Goal: Task Accomplishment & Management: Manage account settings

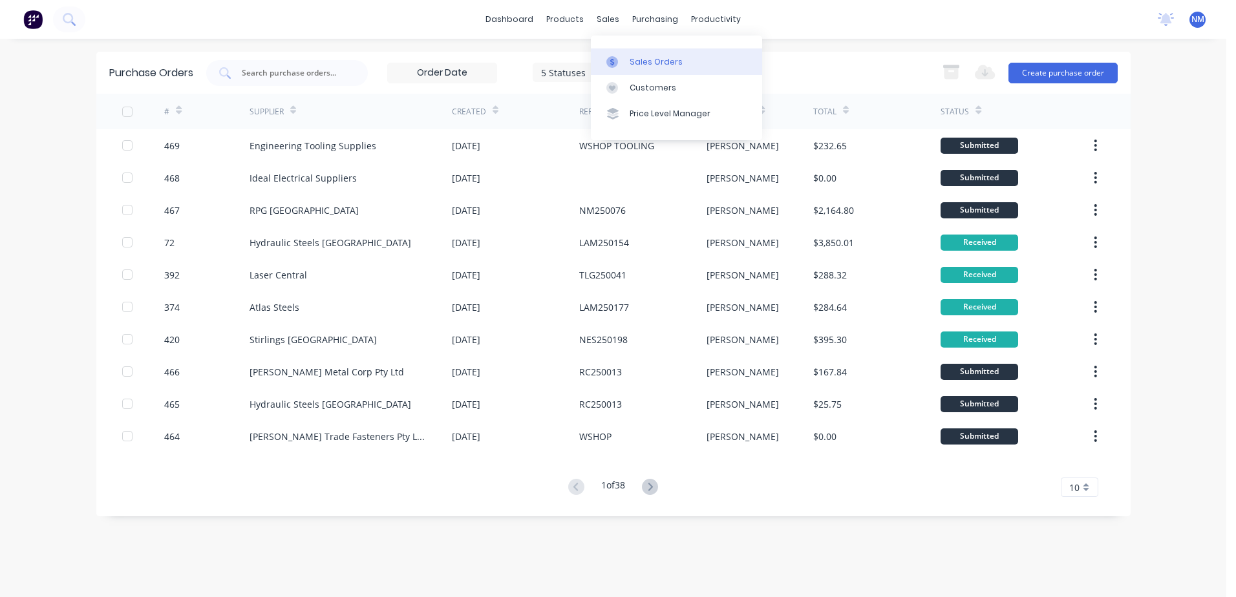
click at [627, 56] on link "Sales Orders" at bounding box center [676, 61] width 171 height 26
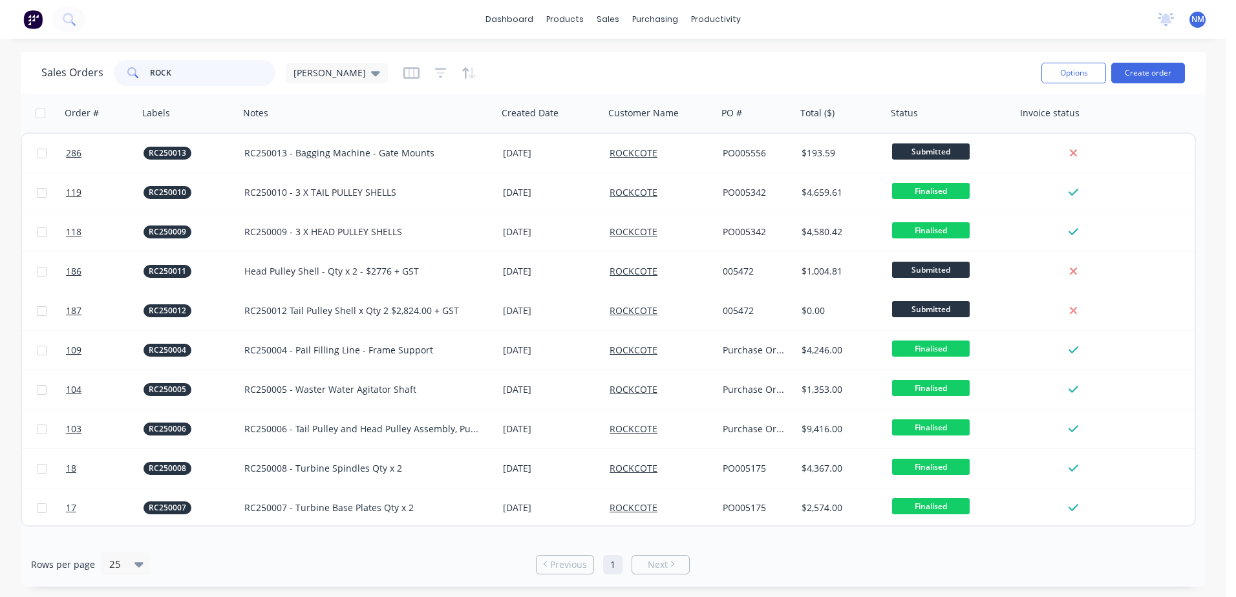
drag, startPoint x: 186, startPoint y: 74, endPoint x: 92, endPoint y: 74, distance: 93.7
click at [92, 74] on div "Sales Orders ROCK [PERSON_NAME]" at bounding box center [214, 73] width 347 height 26
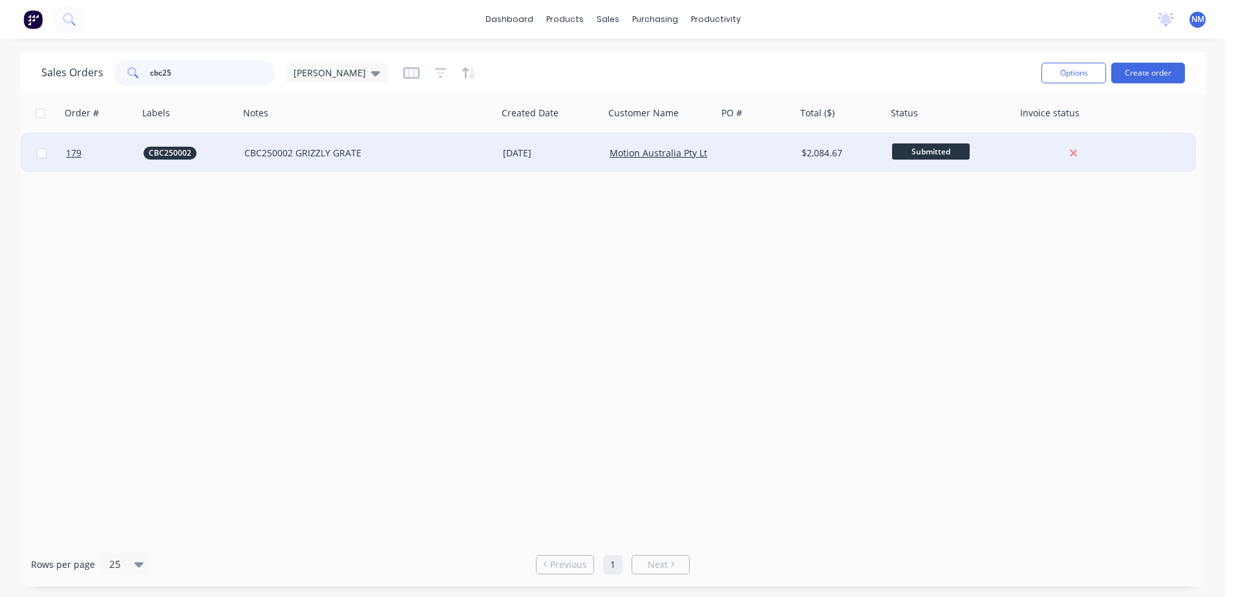
type input "cbc25"
click at [761, 151] on div at bounding box center [757, 153] width 79 height 39
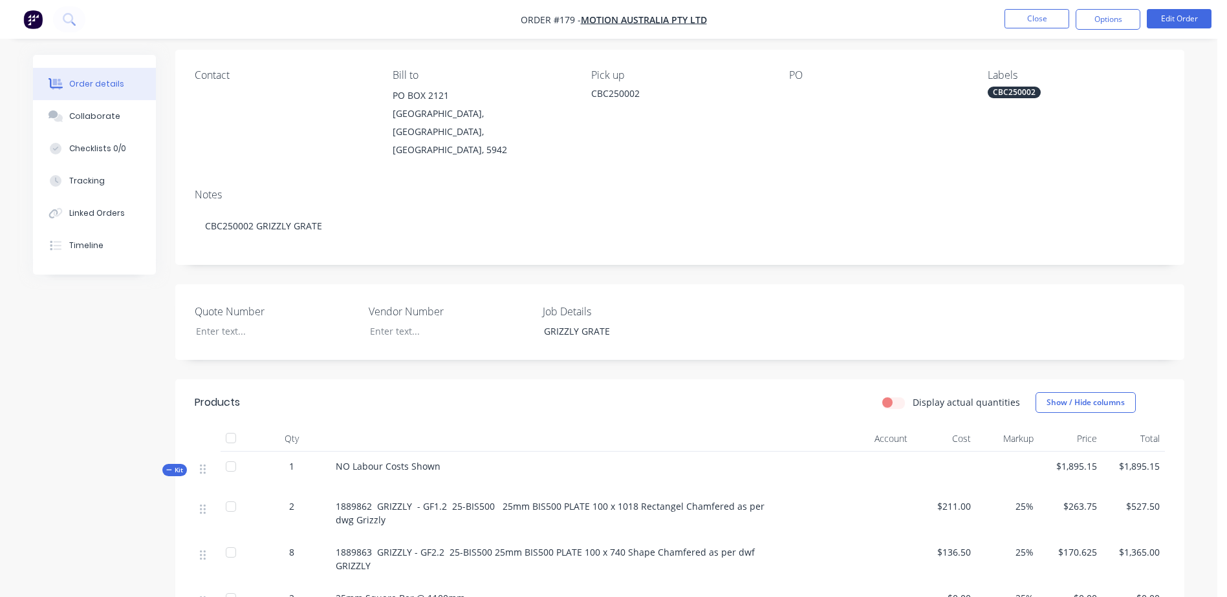
scroll to position [259, 0]
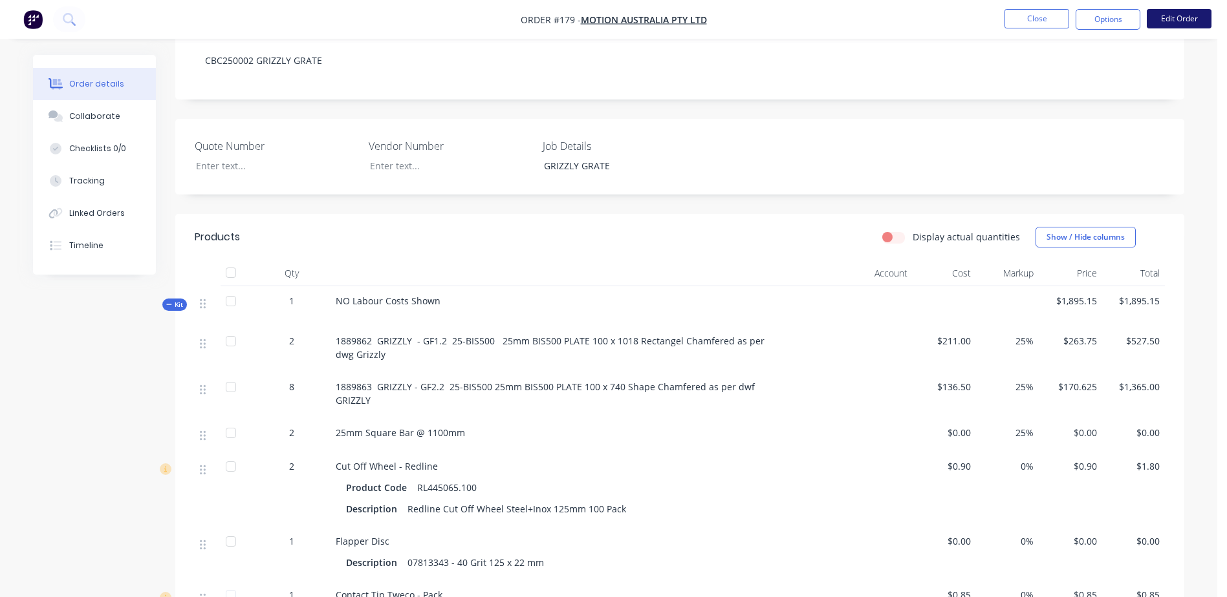
click at [1179, 27] on button "Edit Order" at bounding box center [1178, 18] width 65 height 19
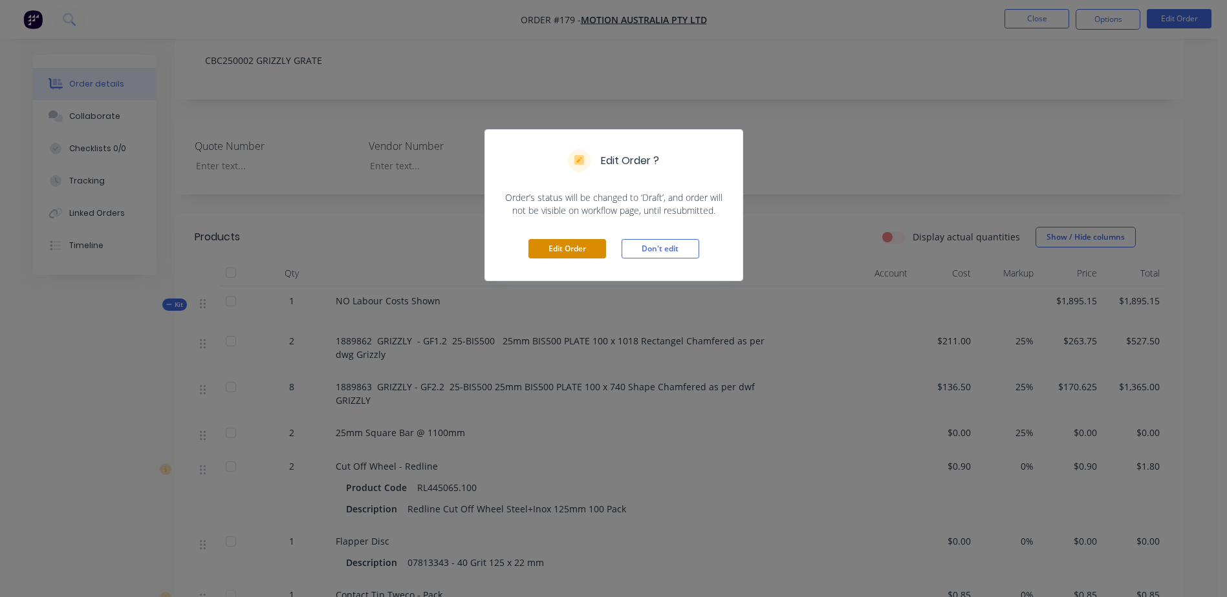
click at [559, 255] on button "Edit Order" at bounding box center [567, 248] width 78 height 19
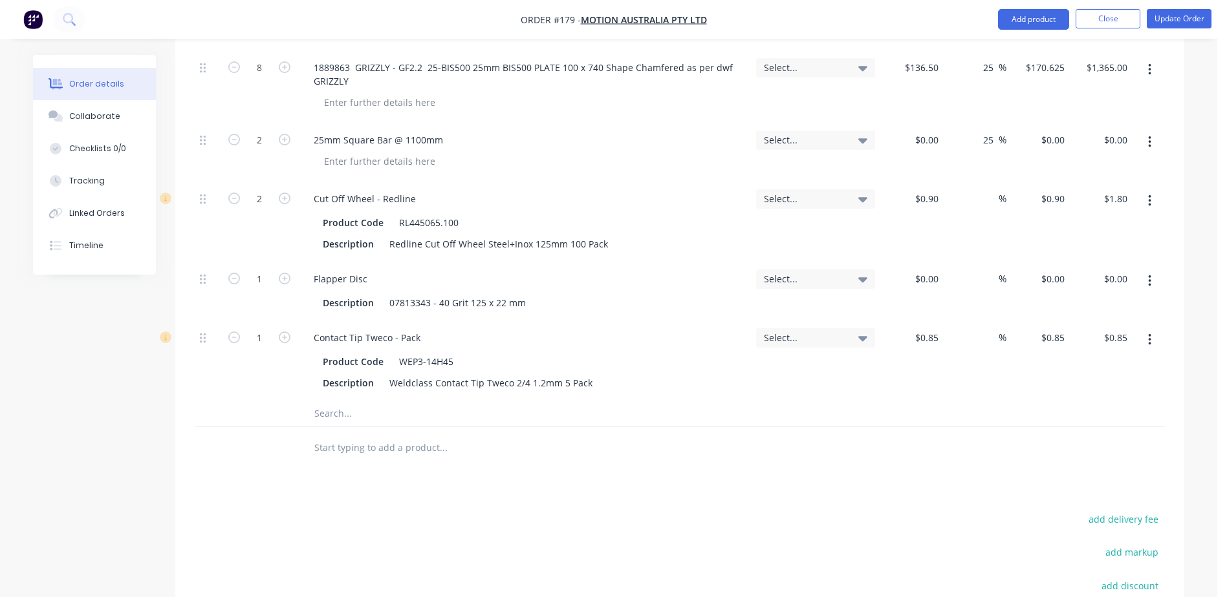
scroll to position [647, 0]
click at [336, 398] on input "text" at bounding box center [443, 411] width 259 height 26
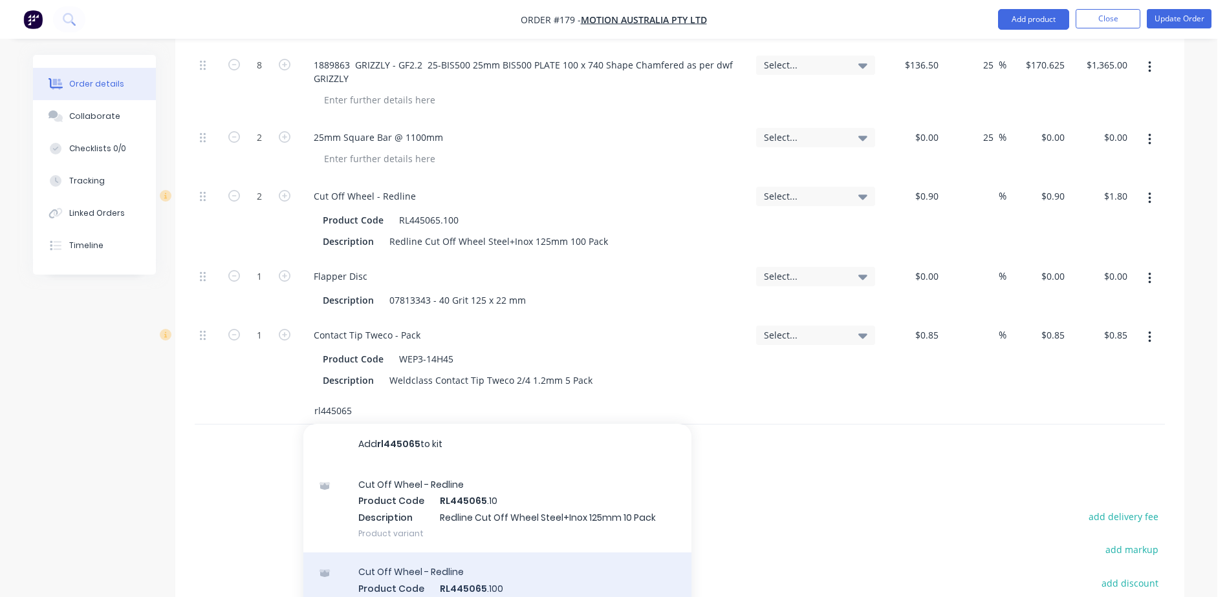
type input "rl445065"
click at [447, 562] on div "Cut Off Wheel - Redline Product Code RL445065 .100 Description Redline Cut Off …" at bounding box center [497, 596] width 388 height 87
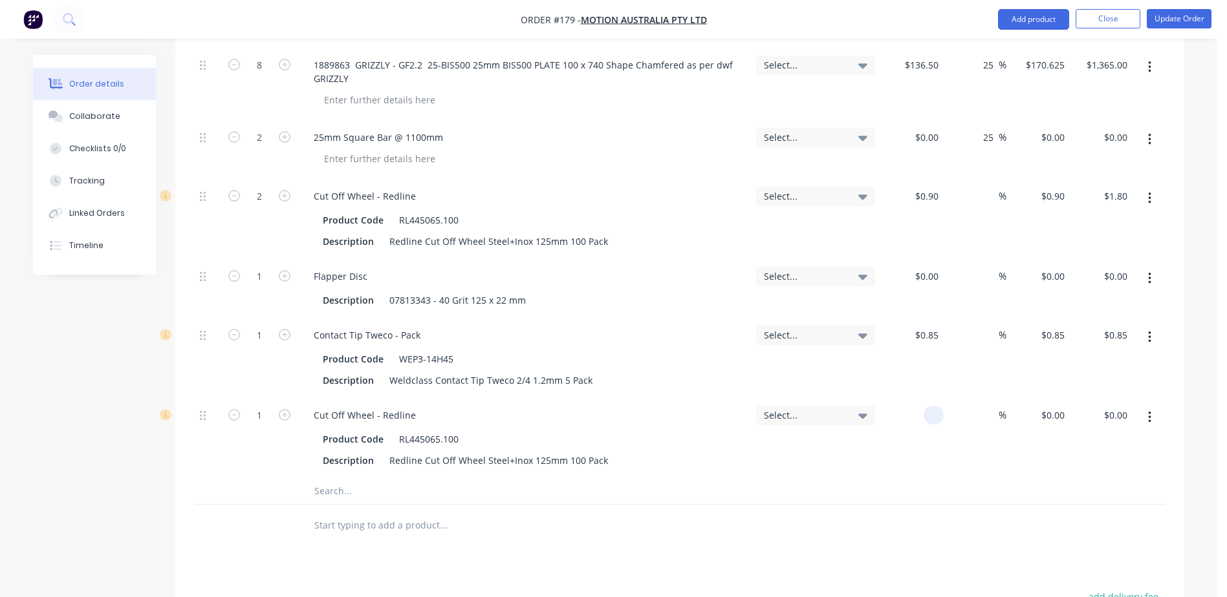
click at [912, 398] on div at bounding box center [911, 438] width 63 height 80
type input "4"
type input "$0.90"
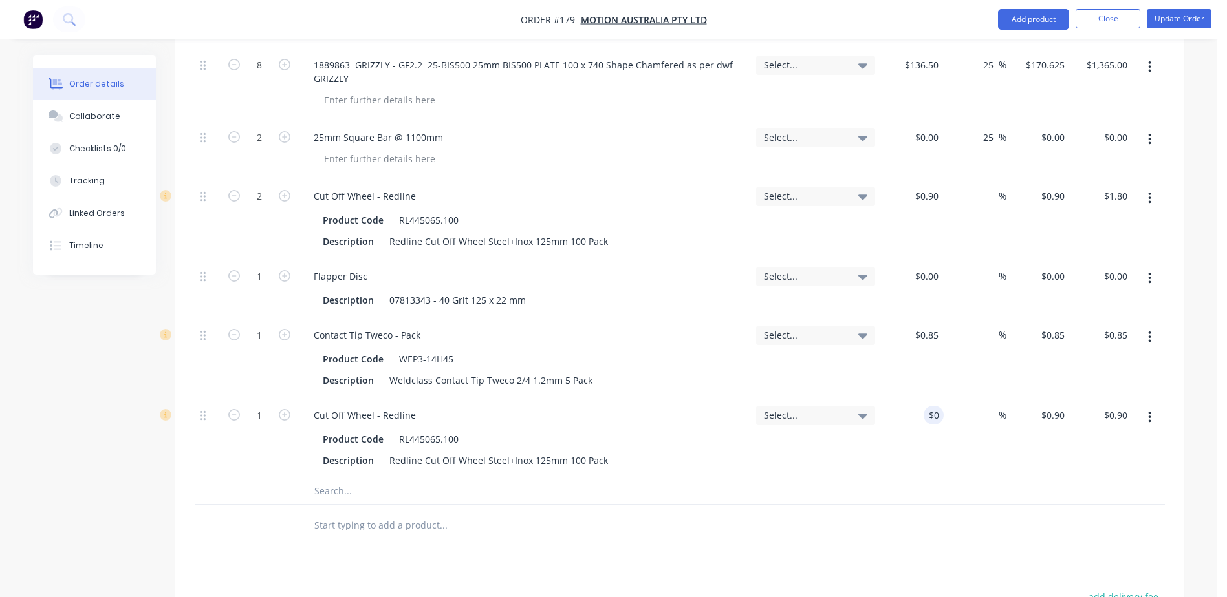
click at [344, 478] on input "text" at bounding box center [443, 491] width 259 height 26
click at [1174, 22] on button "Update Order" at bounding box center [1178, 18] width 65 height 19
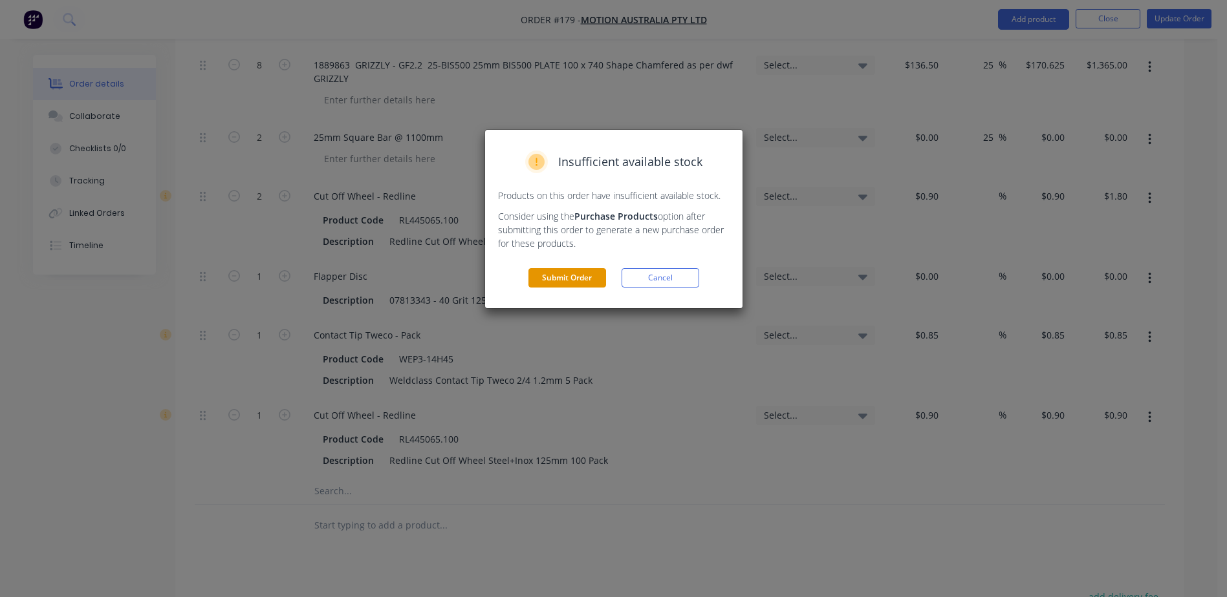
click at [566, 280] on button "Submit Order" at bounding box center [567, 277] width 78 height 19
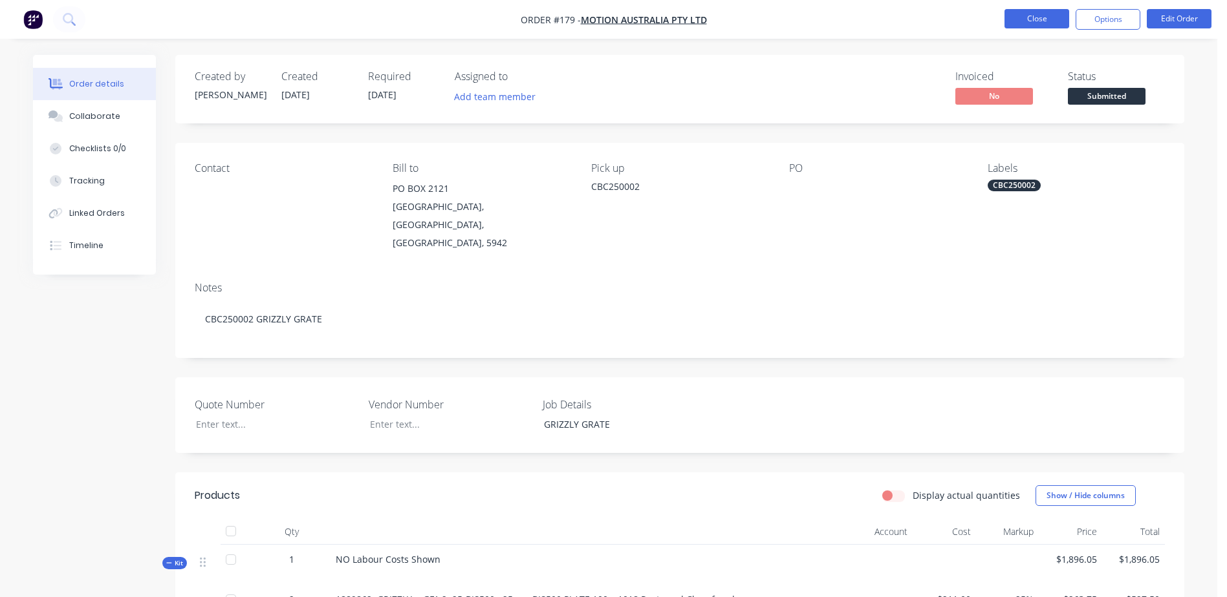
click at [1027, 23] on button "Close" at bounding box center [1036, 18] width 65 height 19
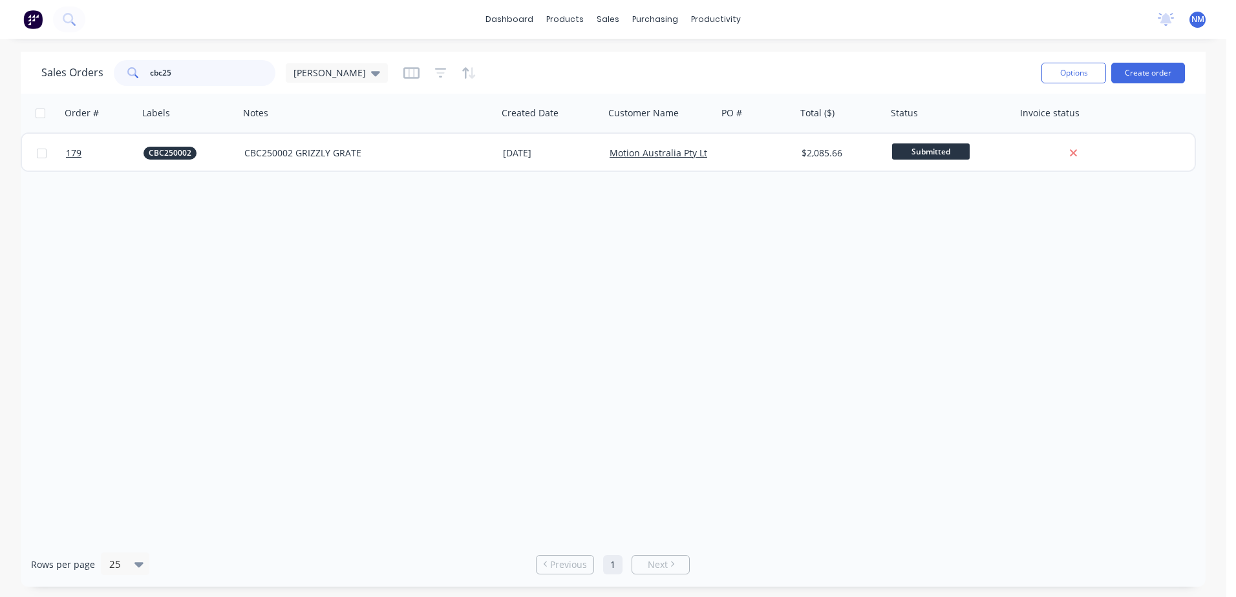
drag, startPoint x: 151, startPoint y: 80, endPoint x: 47, endPoint y: 84, distance: 104.2
click at [48, 84] on div "Sales Orders cbc25 [PERSON_NAME]" at bounding box center [214, 73] width 347 height 26
type input "nes250199"
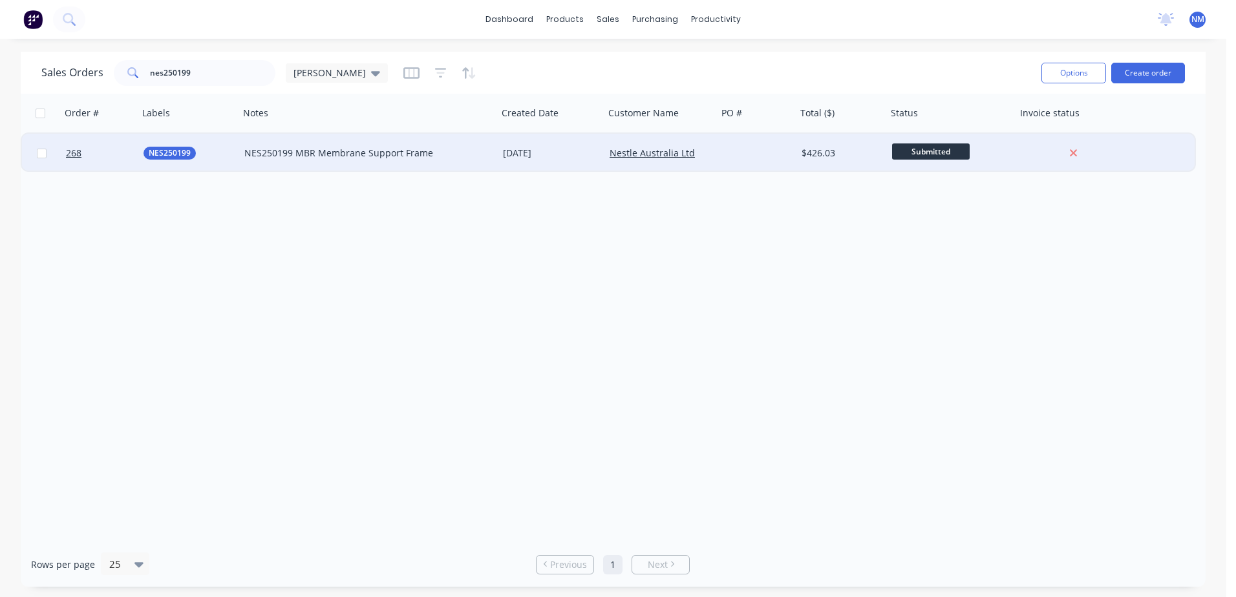
click at [748, 150] on div at bounding box center [757, 153] width 79 height 39
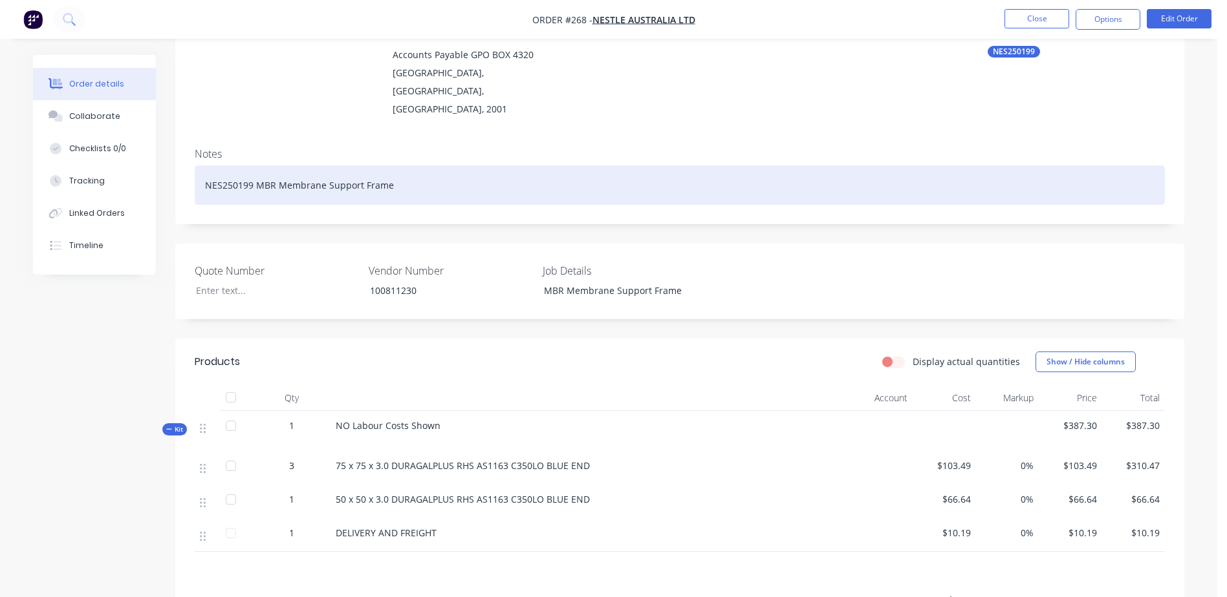
scroll to position [259, 0]
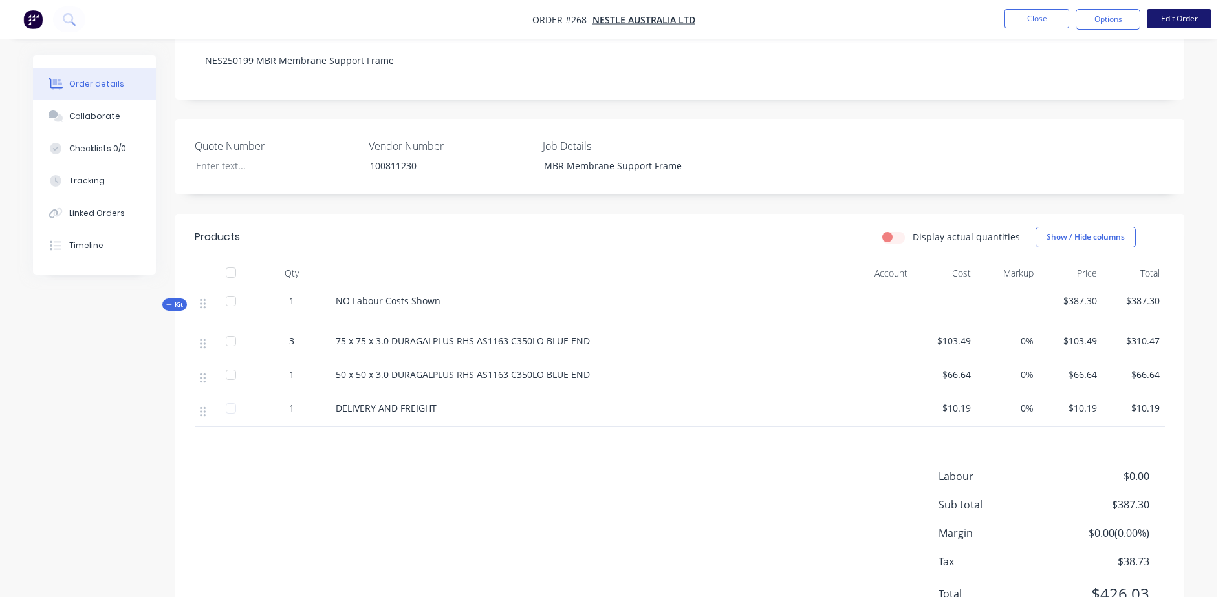
click at [1175, 16] on button "Edit Order" at bounding box center [1178, 18] width 65 height 19
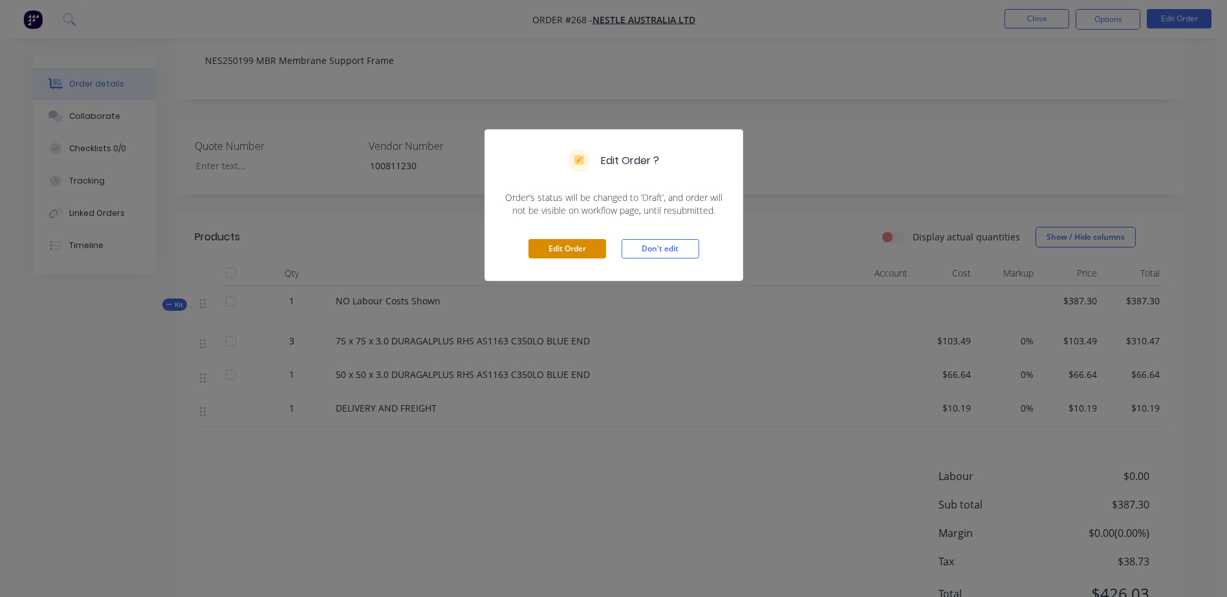
click at [591, 244] on button "Edit Order" at bounding box center [567, 248] width 78 height 19
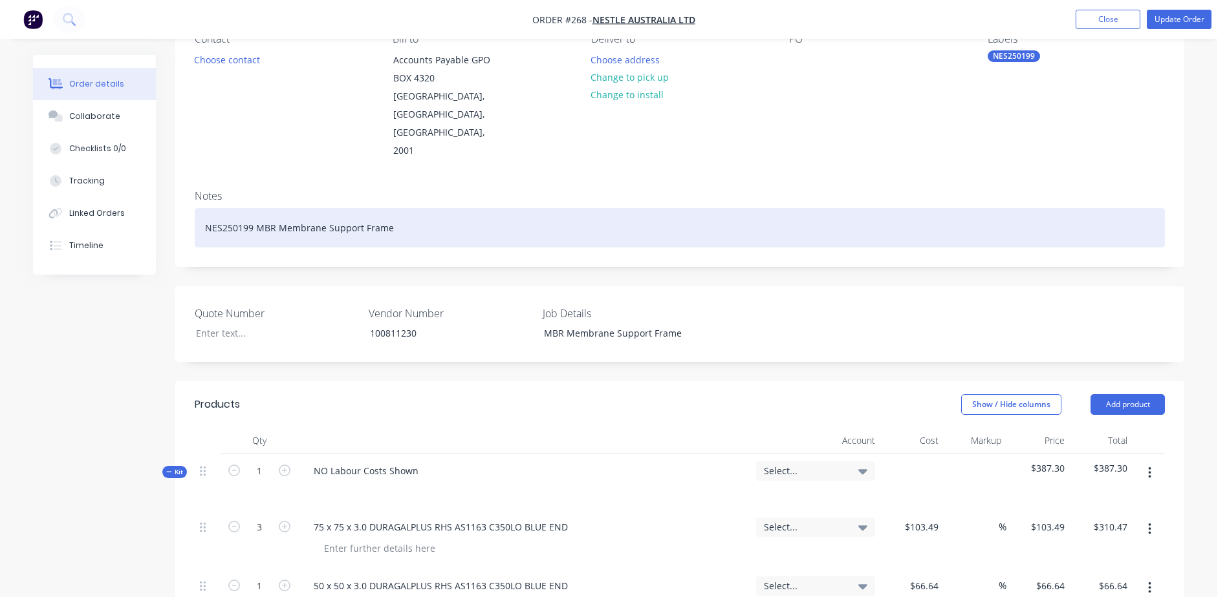
scroll to position [323, 0]
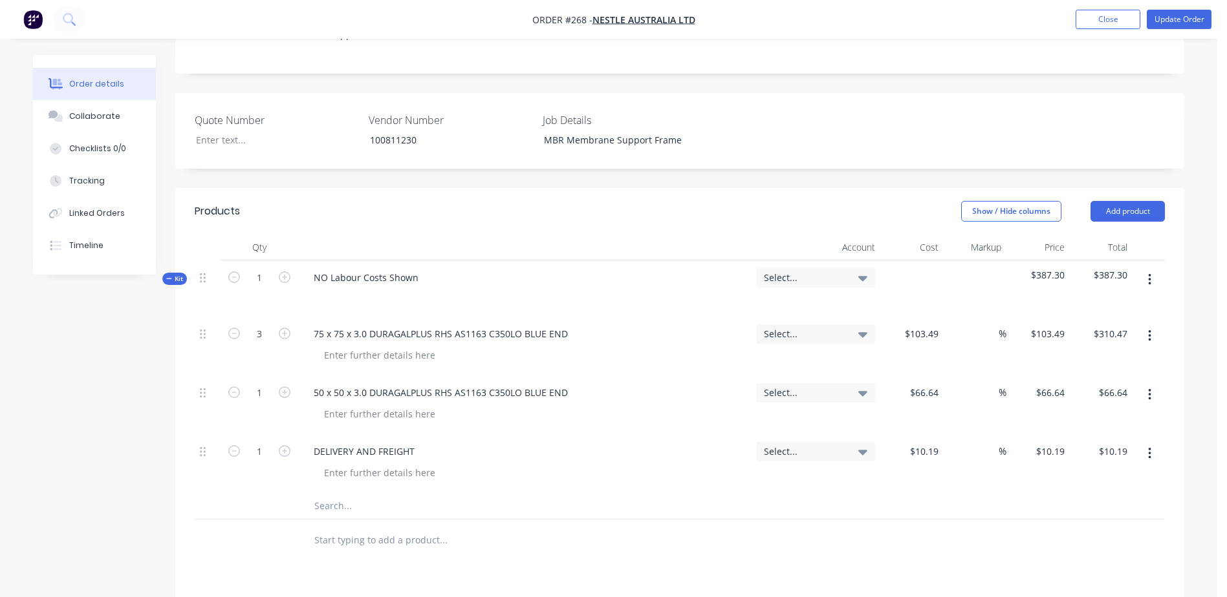
click at [330, 493] on input "text" at bounding box center [443, 506] width 259 height 26
type input "v"
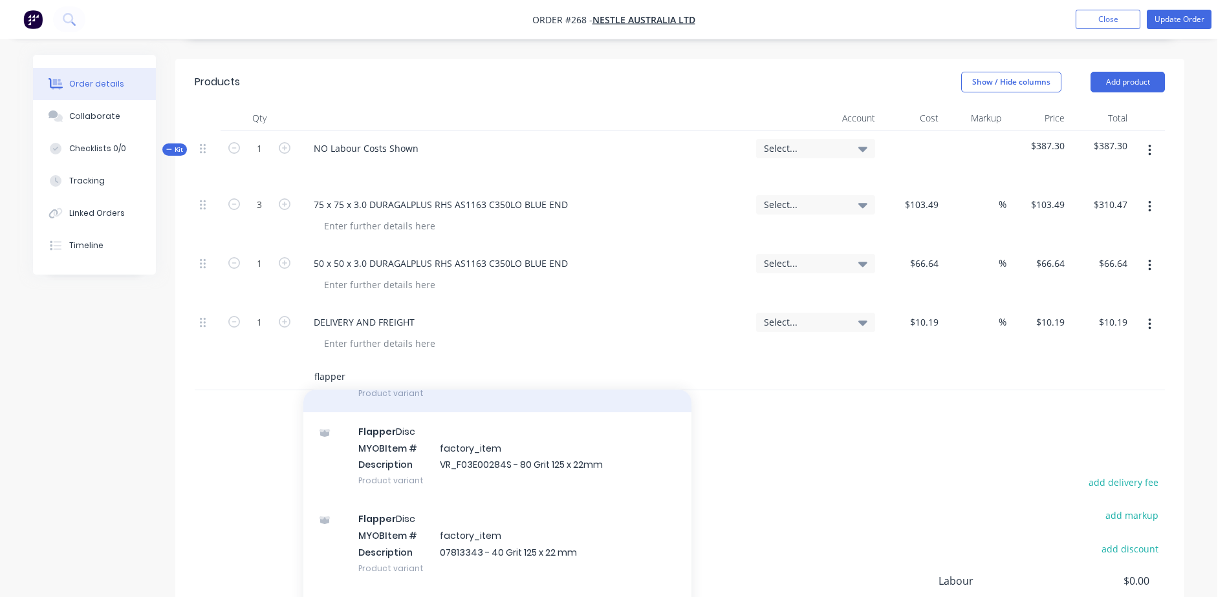
scroll to position [194, 0]
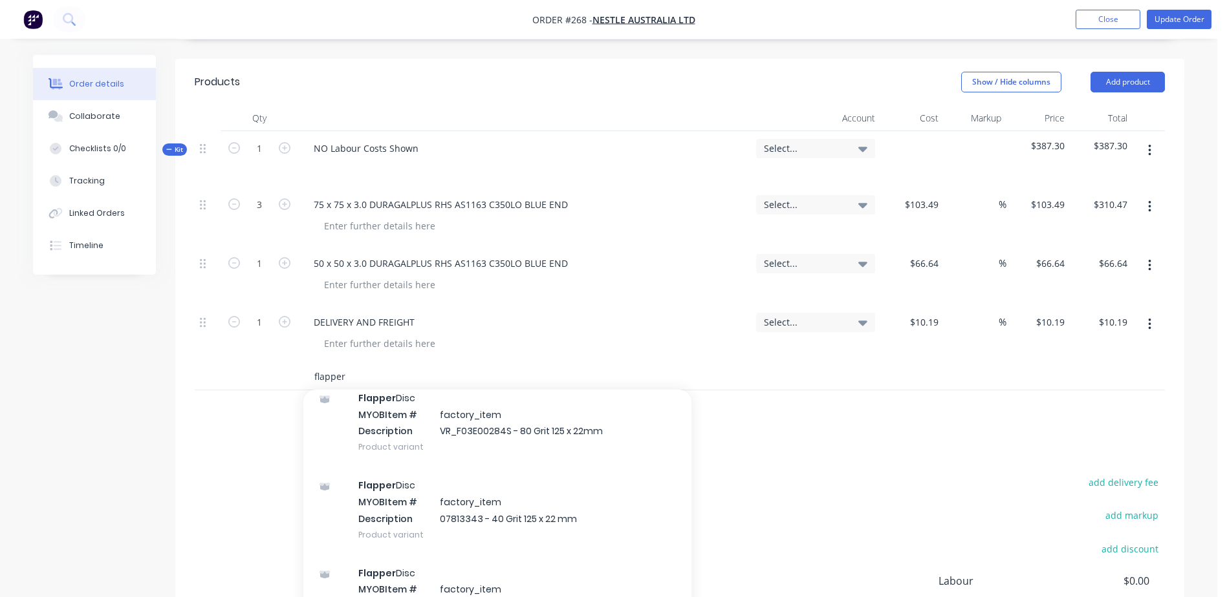
type input "flapper"
click at [612, 480] on div "Flapper Disc MYOB Item # factory_item Description 07813343 - 40 Grit 125 x 22 m…" at bounding box center [497, 509] width 388 height 87
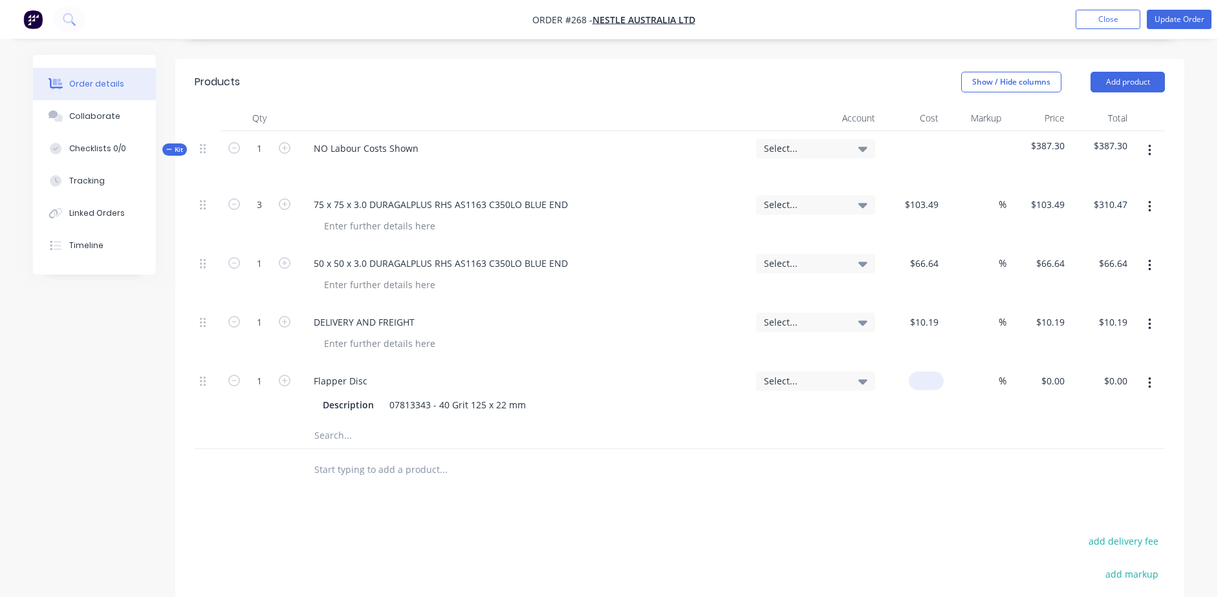
click at [916, 364] on div "$0.00" at bounding box center [911, 393] width 63 height 59
type input "$4.40"
click at [323, 423] on input "text" at bounding box center [443, 436] width 259 height 26
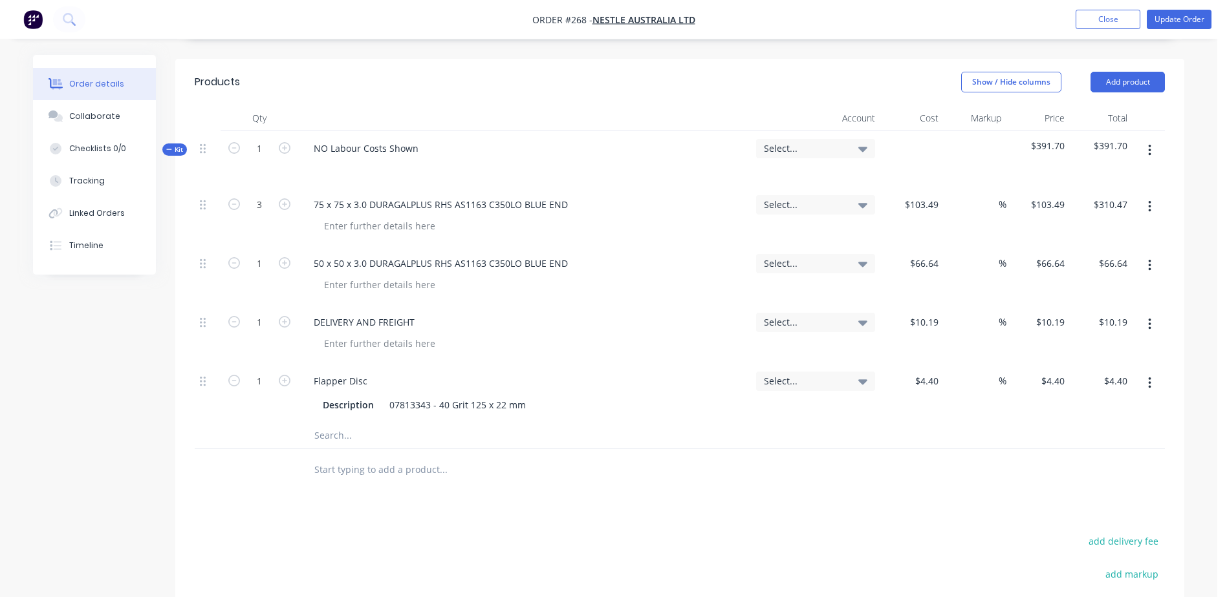
click at [317, 423] on input "text" at bounding box center [443, 436] width 259 height 26
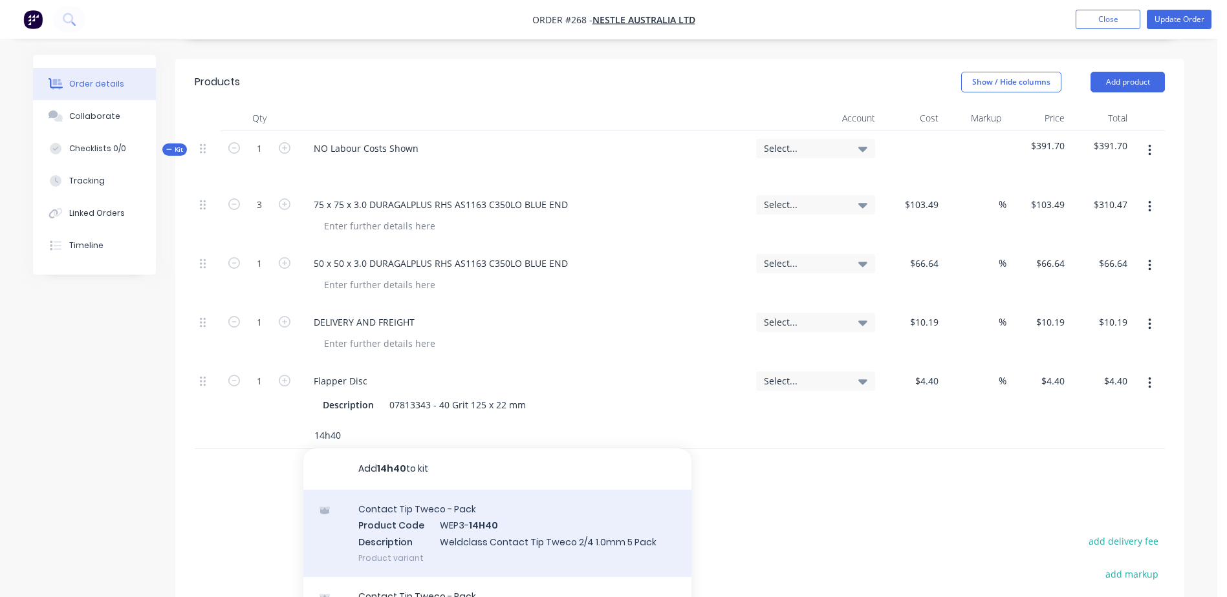
type input "14h40"
click at [449, 491] on div "Contact Tip Tweco - Pack Product Code WEP3- 14H40 Description Weldclass Contact…" at bounding box center [497, 533] width 388 height 87
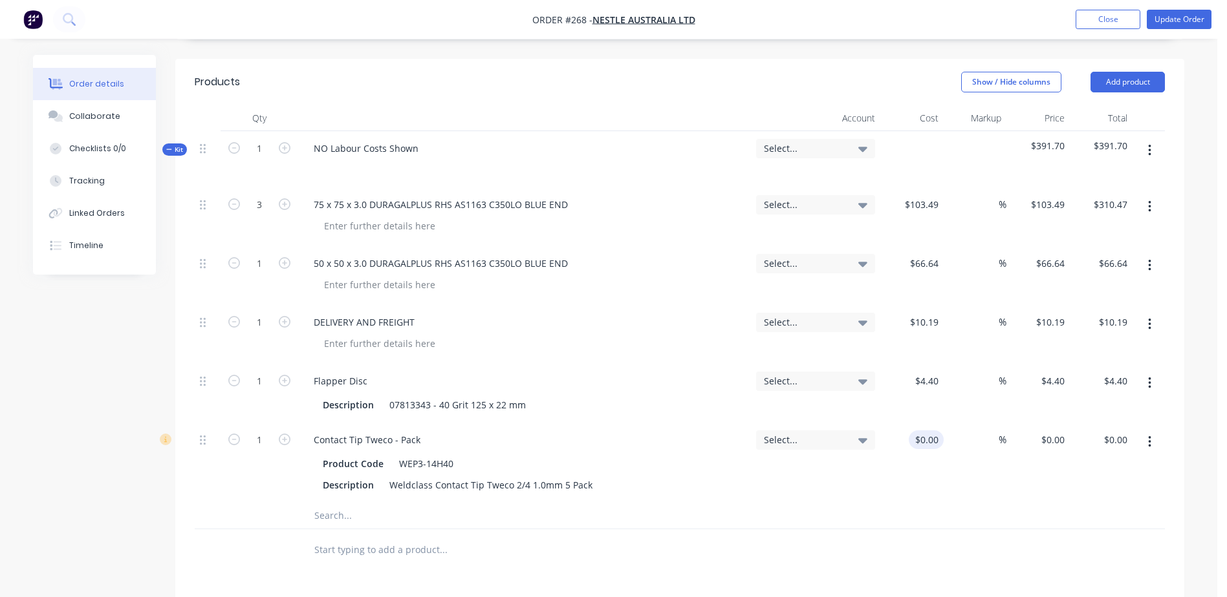
click at [929, 423] on div "$0.00 $0.00" at bounding box center [911, 463] width 63 height 80
click at [921, 423] on div "$0.00" at bounding box center [911, 463] width 63 height 80
type input "$0.95"
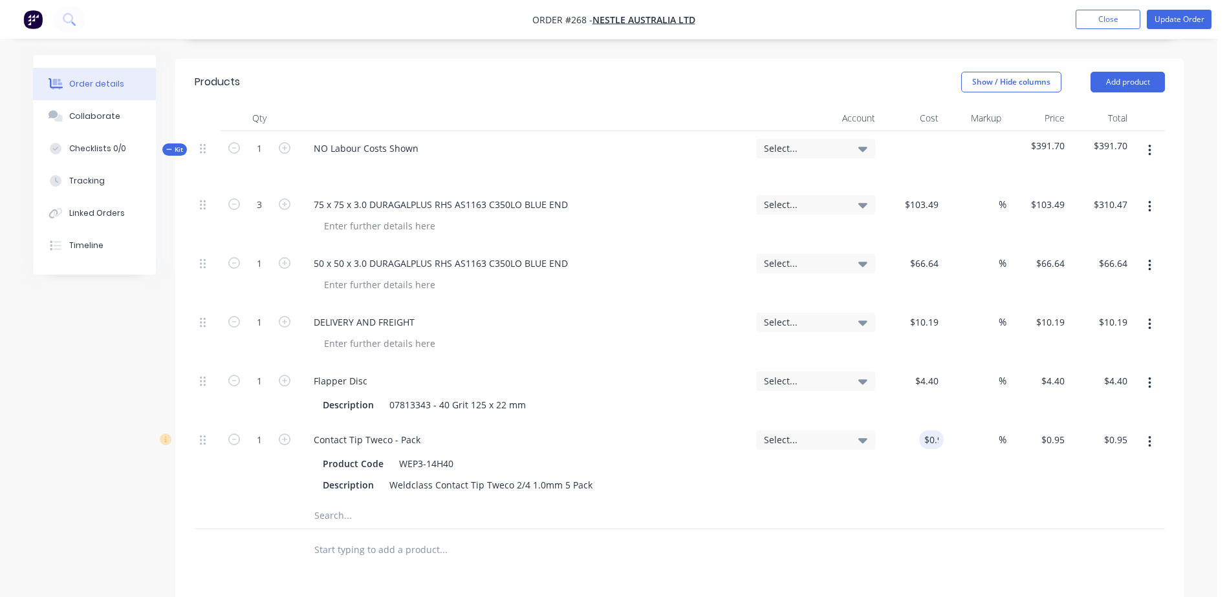
click at [336, 503] on input "text" at bounding box center [443, 516] width 259 height 26
click at [334, 503] on input "text" at bounding box center [443, 516] width 259 height 26
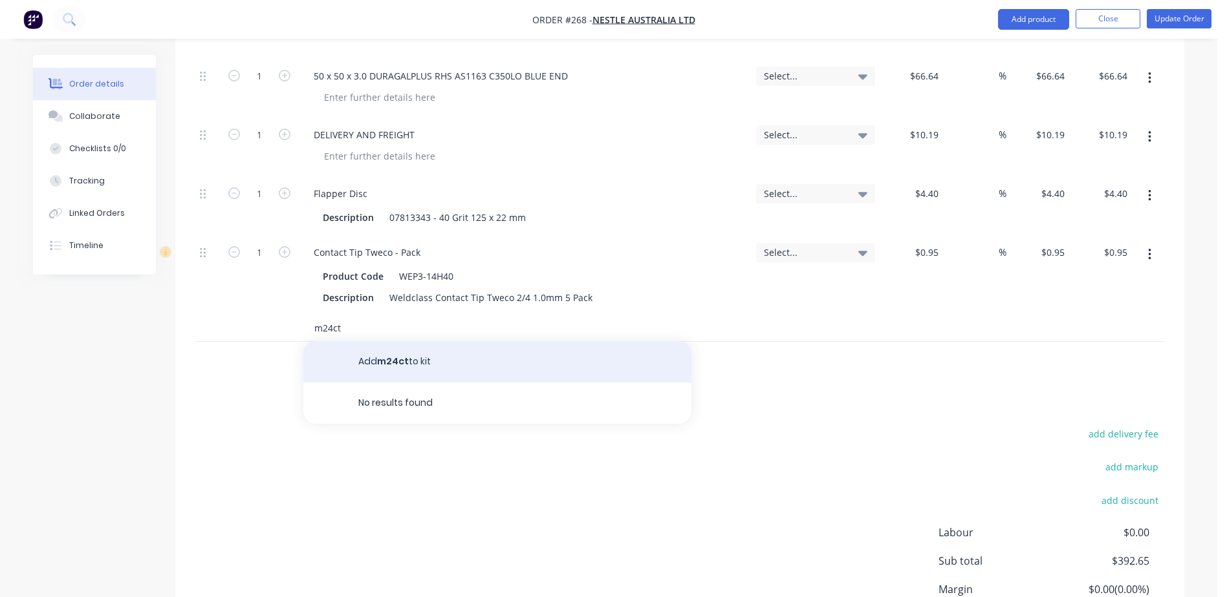
scroll to position [647, 0]
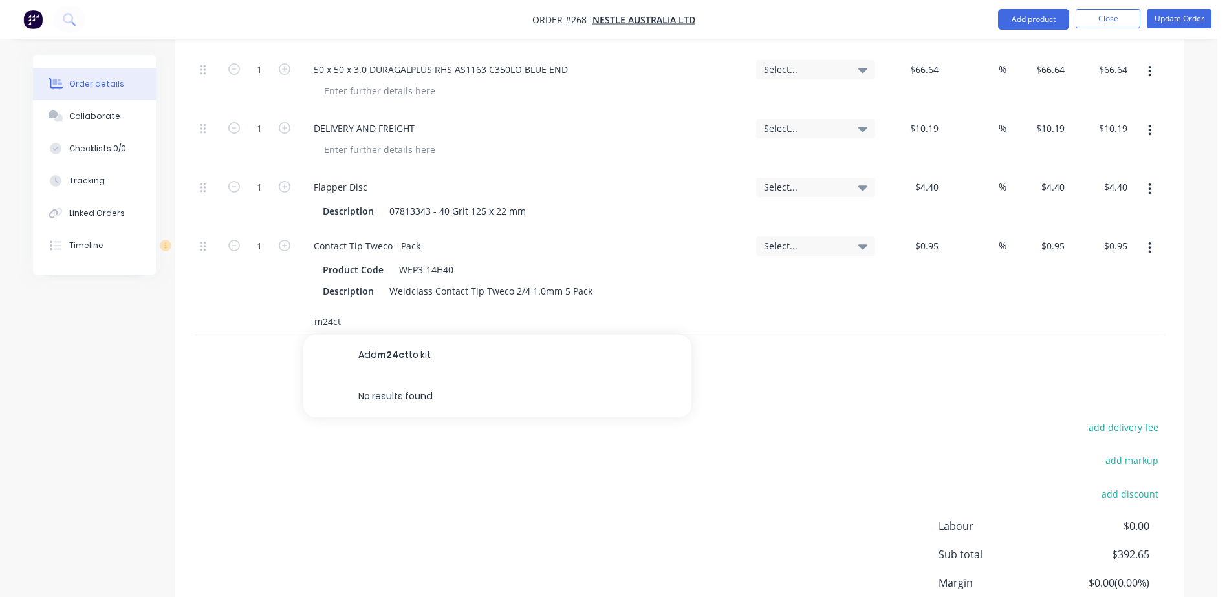
click at [343, 309] on input "m24ct" at bounding box center [443, 322] width 259 height 26
type input "m"
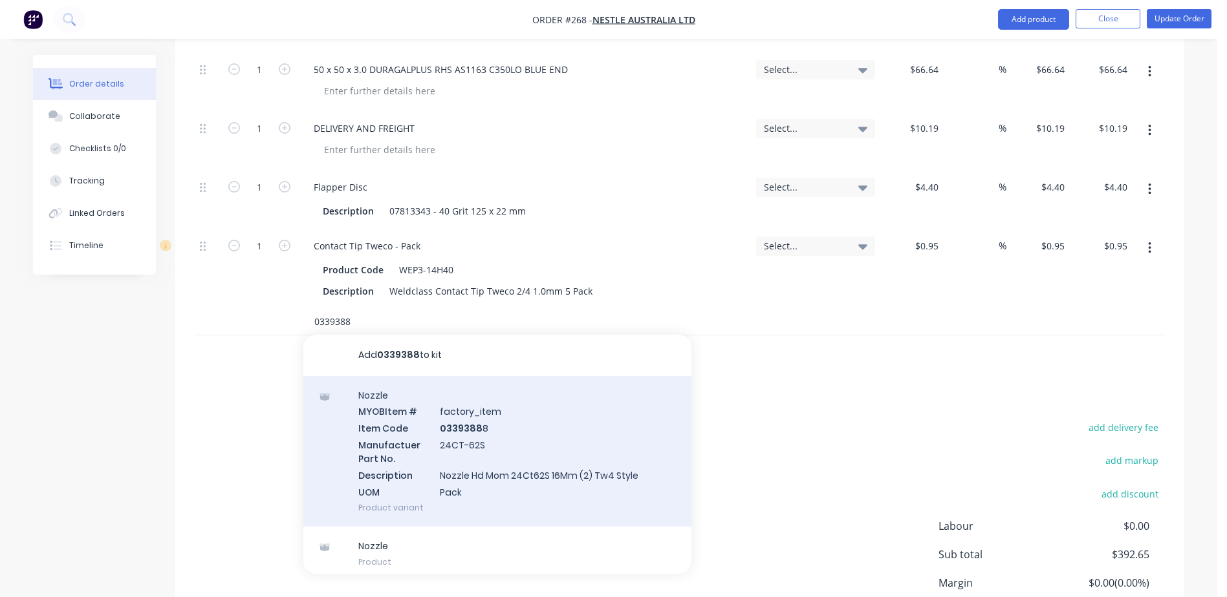
type input "0339388"
click at [463, 402] on div "Nozzle MYOB Item # factory_item Item Code 0339388 8 Manufactuer Part No. 24CT-6…" at bounding box center [497, 451] width 388 height 151
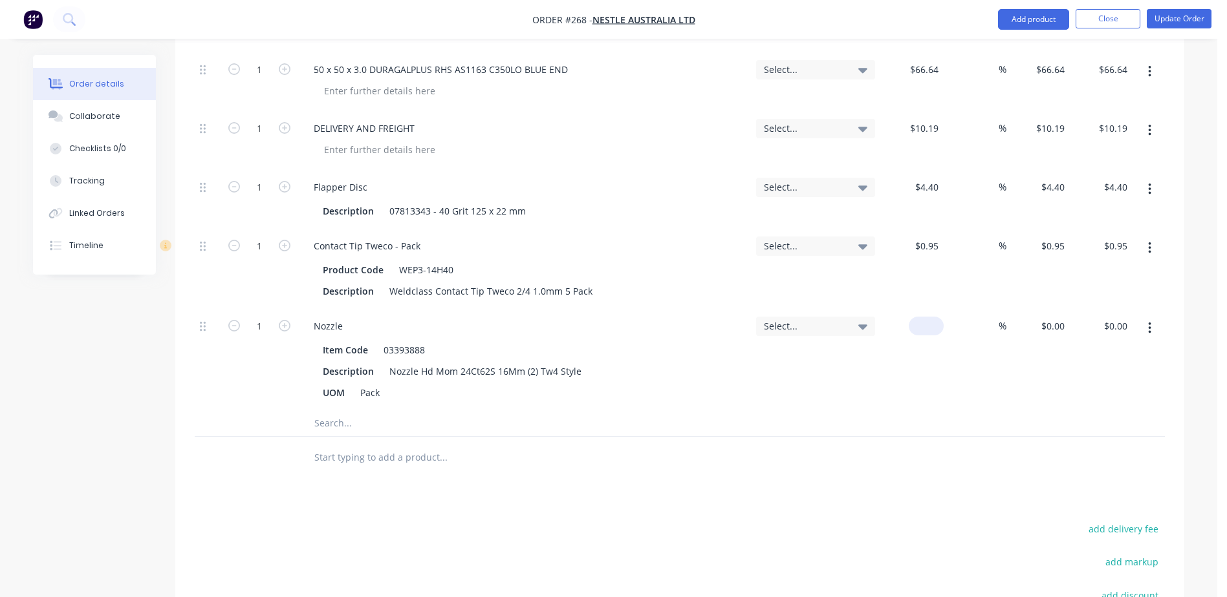
click at [920, 309] on div "$0.00" at bounding box center [911, 360] width 63 height 102
type input "$7.20"
click at [321, 411] on input "text" at bounding box center [443, 424] width 259 height 26
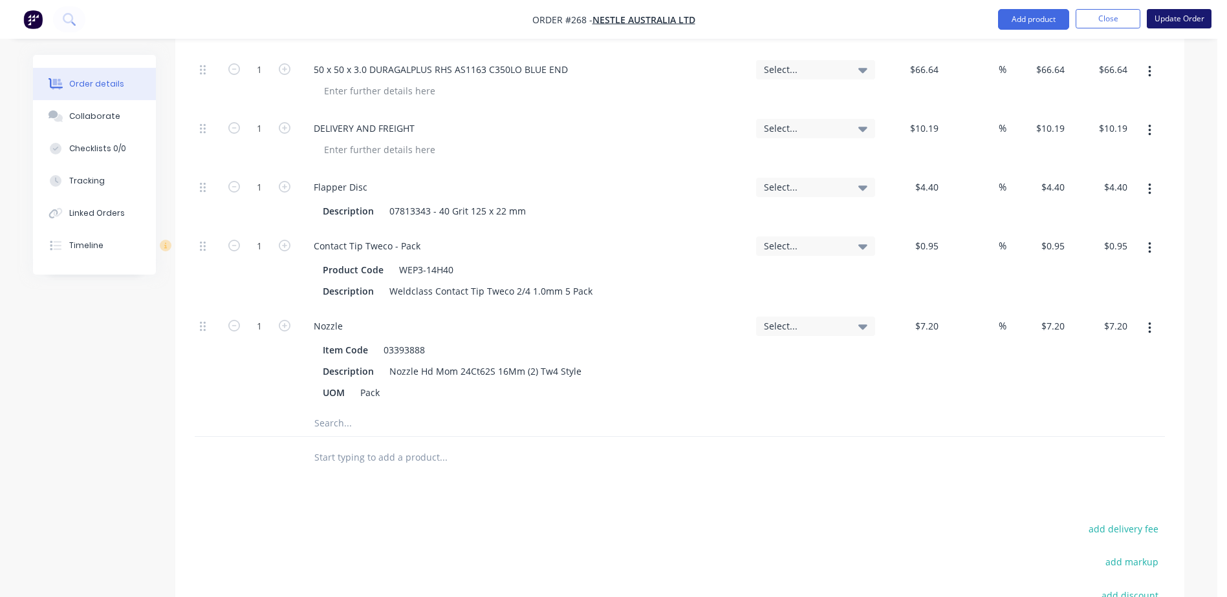
click at [1175, 24] on button "Update Order" at bounding box center [1178, 18] width 65 height 19
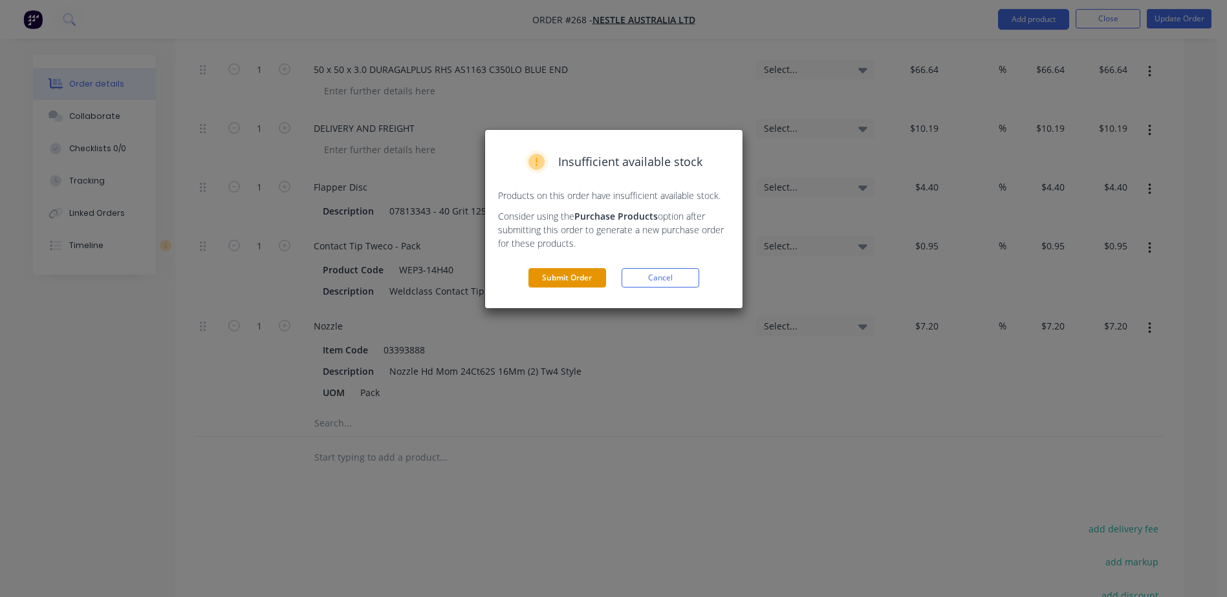
click at [559, 275] on button "Submit Order" at bounding box center [567, 277] width 78 height 19
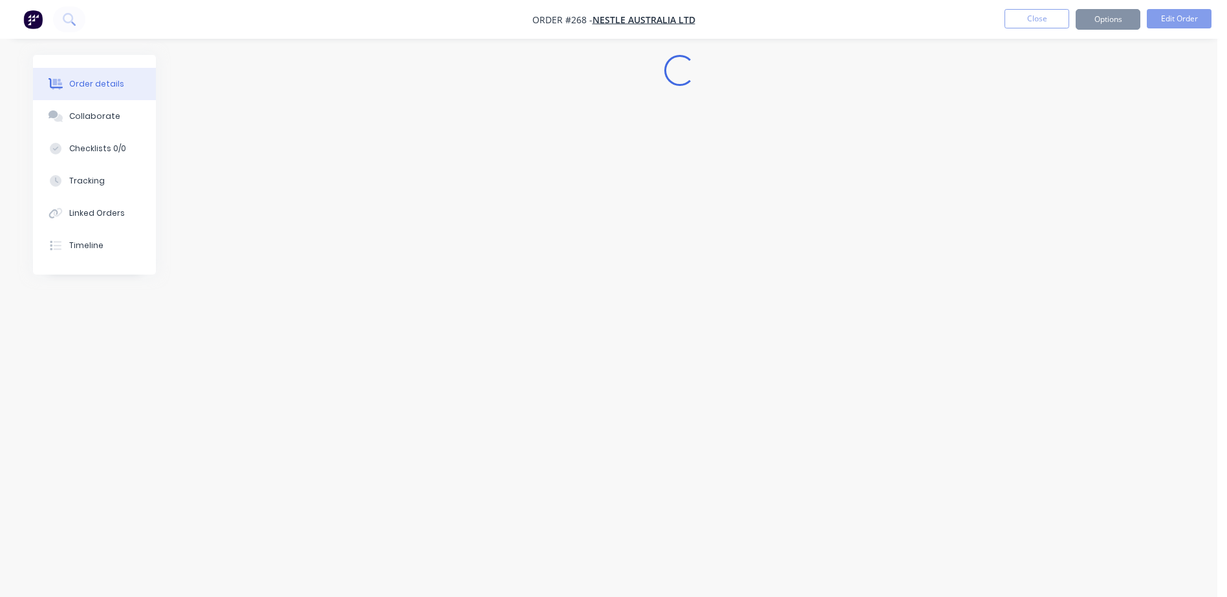
scroll to position [0, 0]
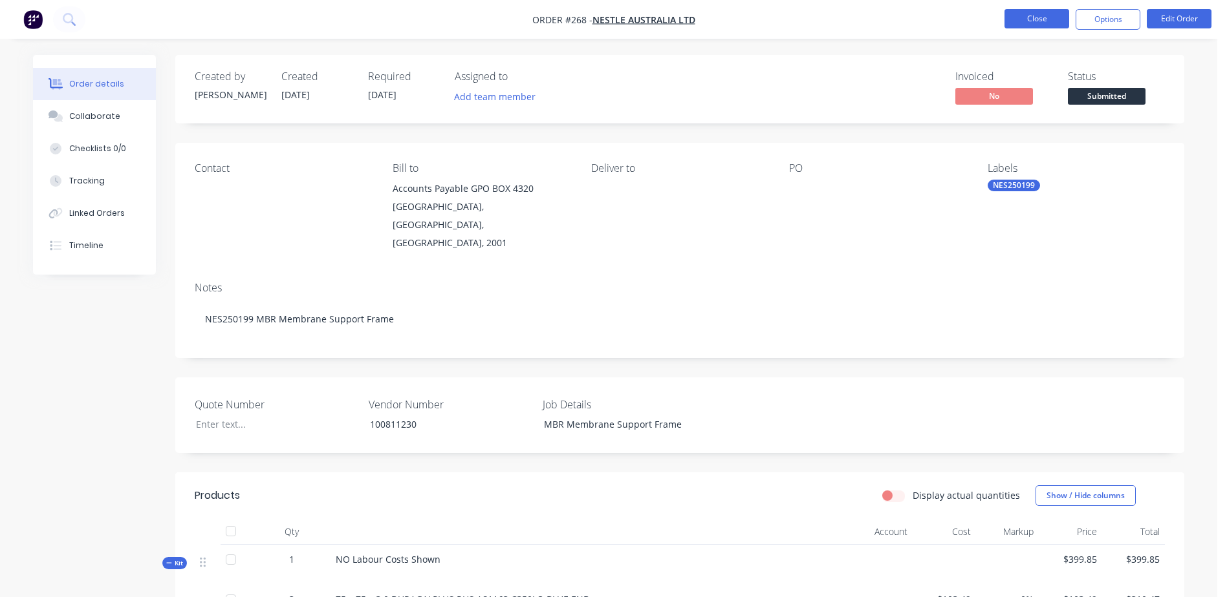
click at [1028, 18] on button "Close" at bounding box center [1036, 18] width 65 height 19
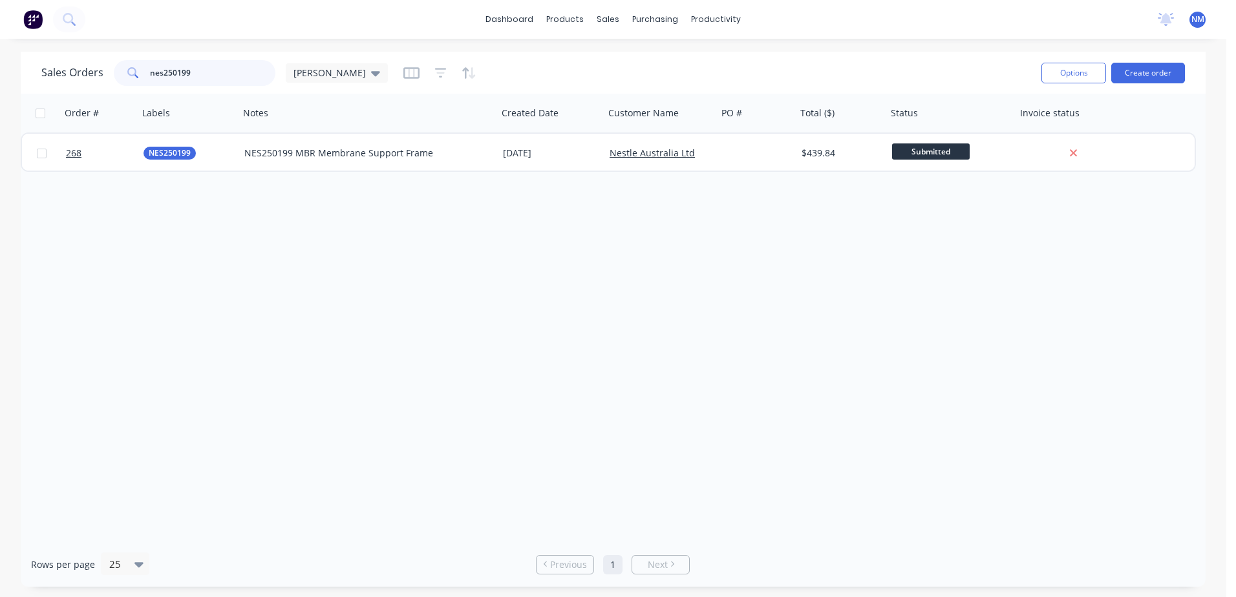
drag, startPoint x: 212, startPoint y: 80, endPoint x: 125, endPoint y: 78, distance: 86.6
click at [126, 78] on div "nes250199" at bounding box center [195, 73] width 162 height 26
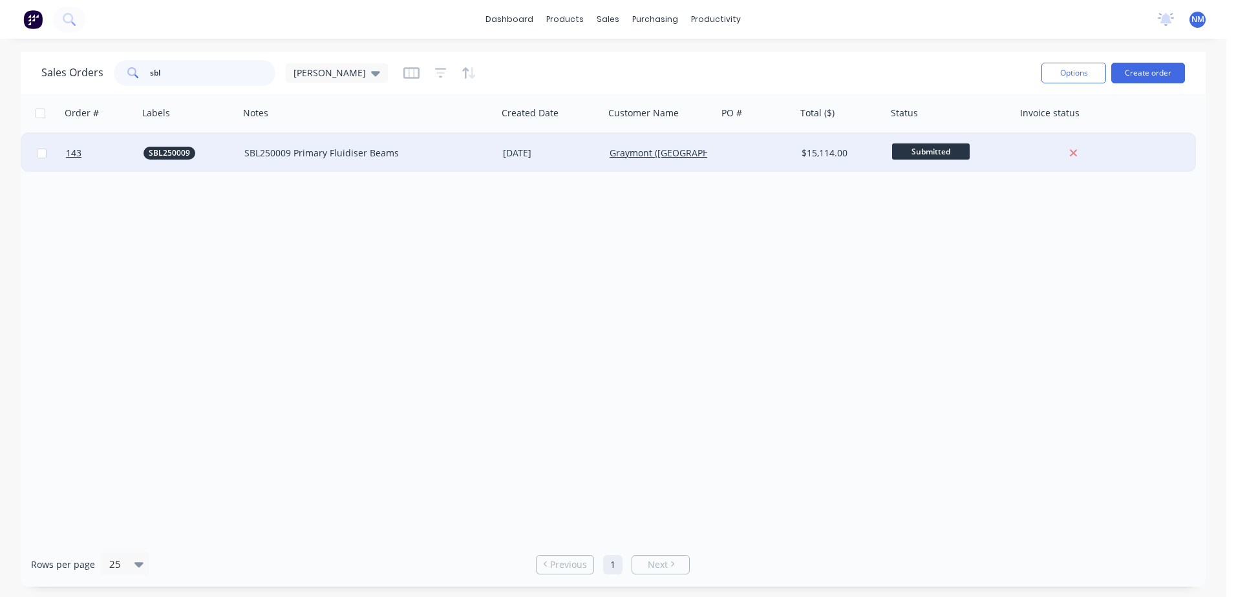
type input "sbl"
click at [775, 151] on div at bounding box center [757, 153] width 79 height 39
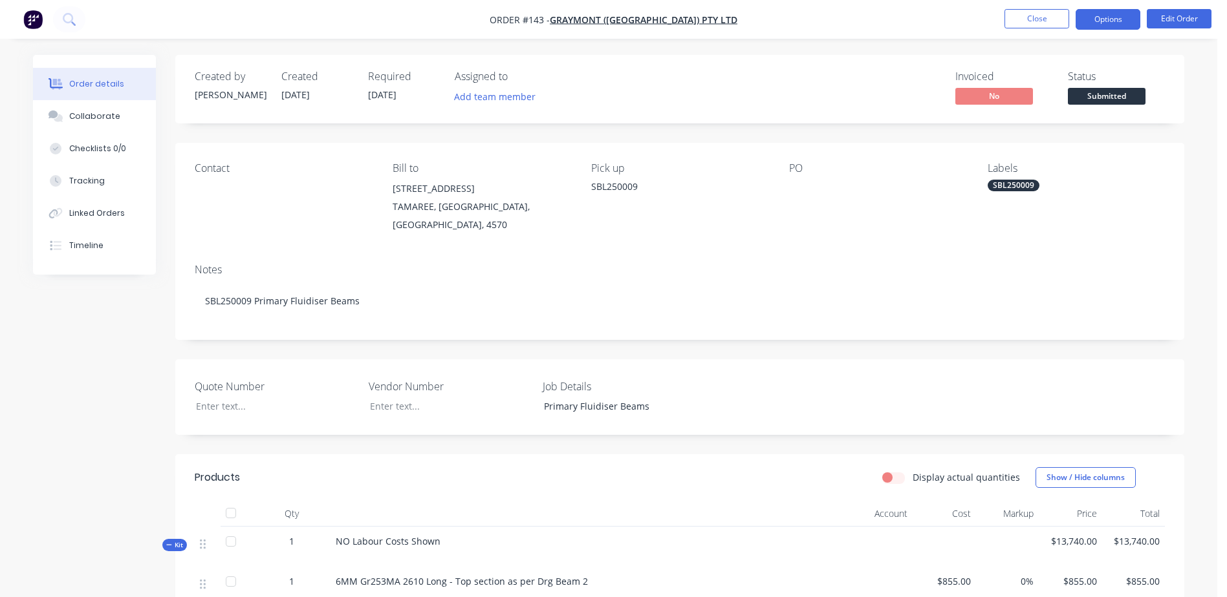
click at [1106, 17] on button "Options" at bounding box center [1107, 19] width 65 height 21
click at [740, 264] on div "Notes" at bounding box center [680, 270] width 970 height 12
click at [1194, 24] on button "Edit Order" at bounding box center [1178, 18] width 65 height 19
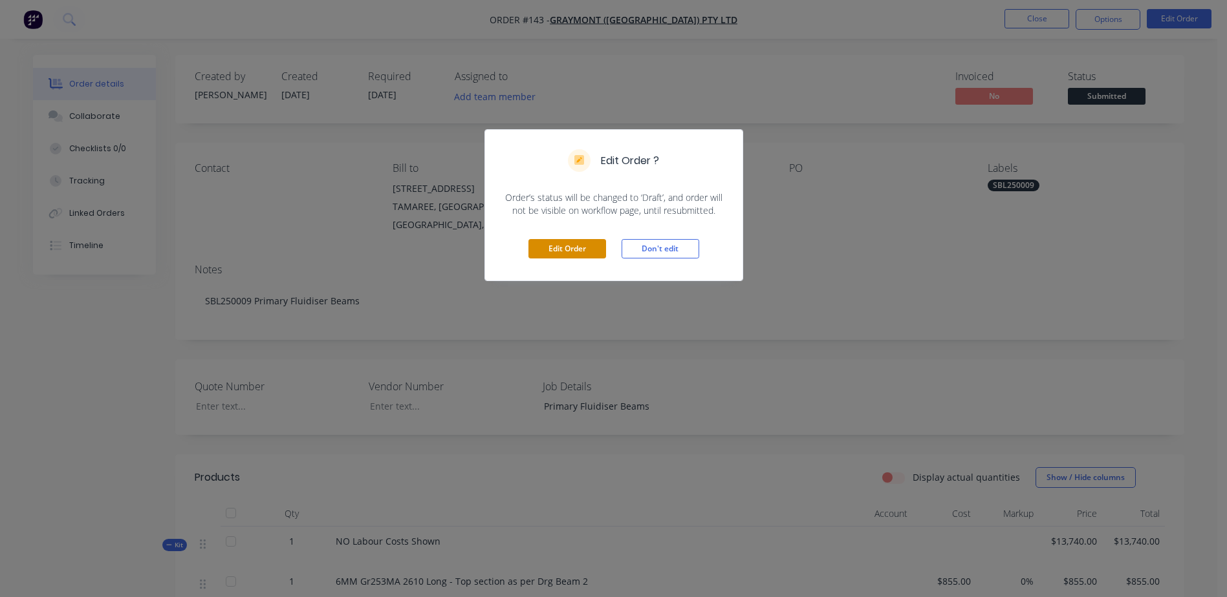
click at [568, 246] on button "Edit Order" at bounding box center [567, 248] width 78 height 19
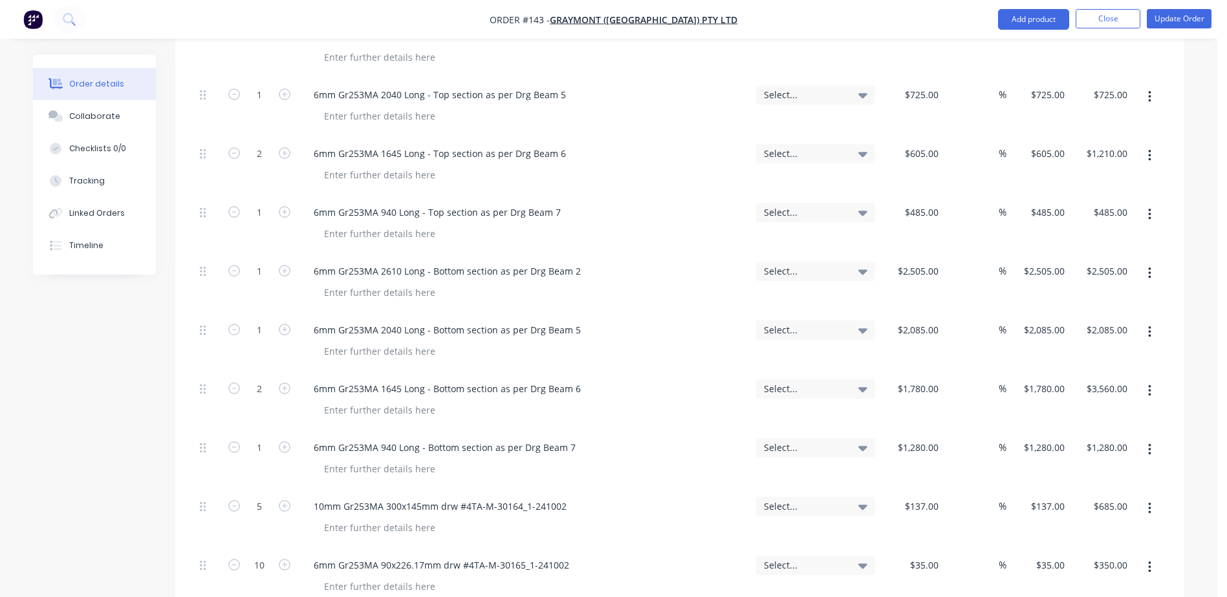
scroll to position [711, 0]
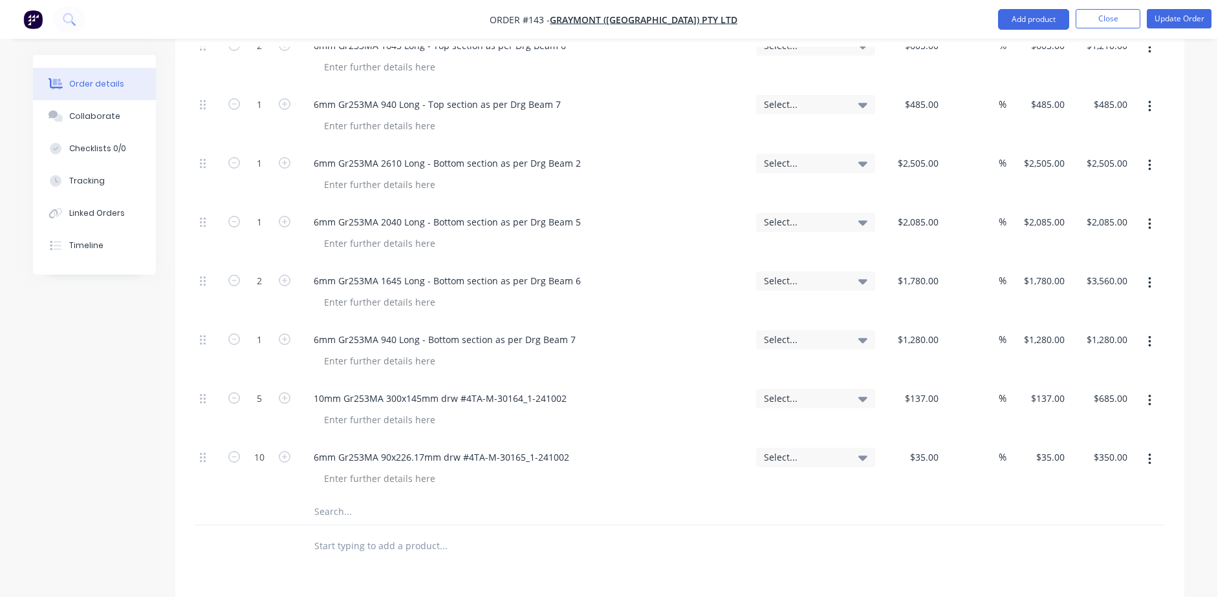
click at [323, 499] on input "text" at bounding box center [443, 512] width 259 height 26
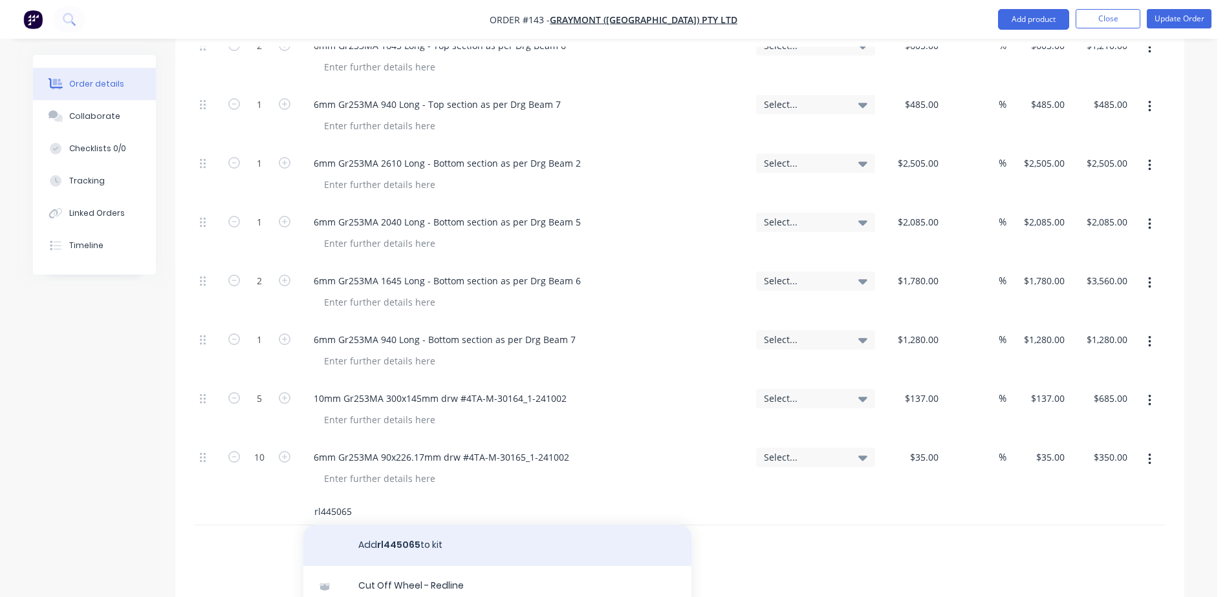
scroll to position [119, 0]
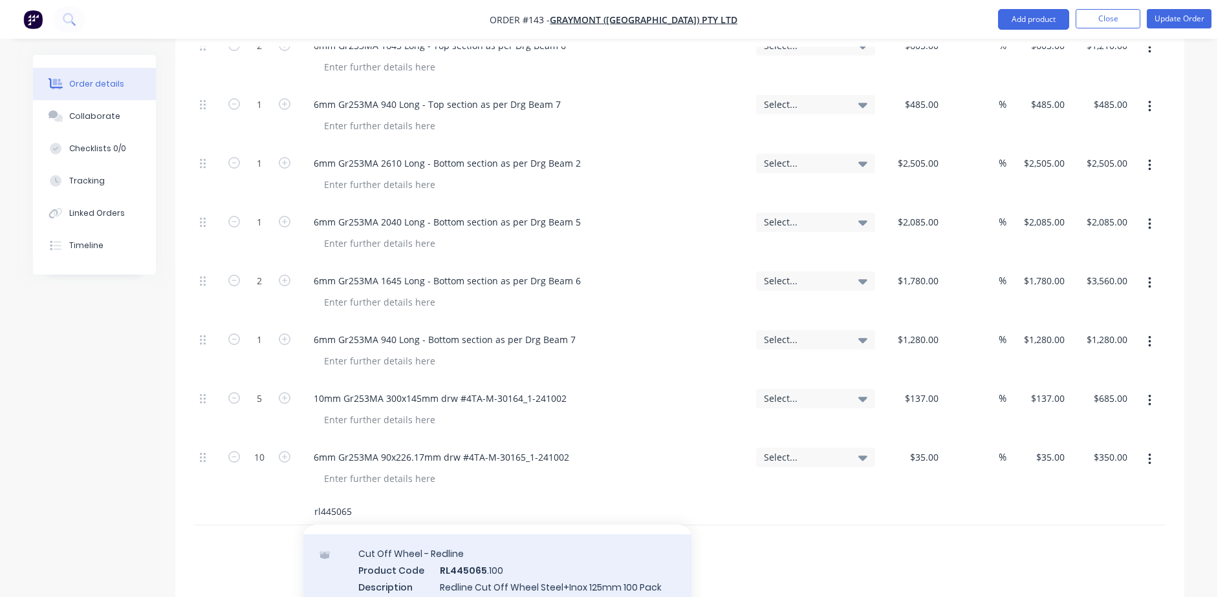
type input "rl445065"
click at [467, 546] on div "Cut Off Wheel - Redline Product Code RL445065 .100 Description Redline Cut Off …" at bounding box center [497, 578] width 388 height 87
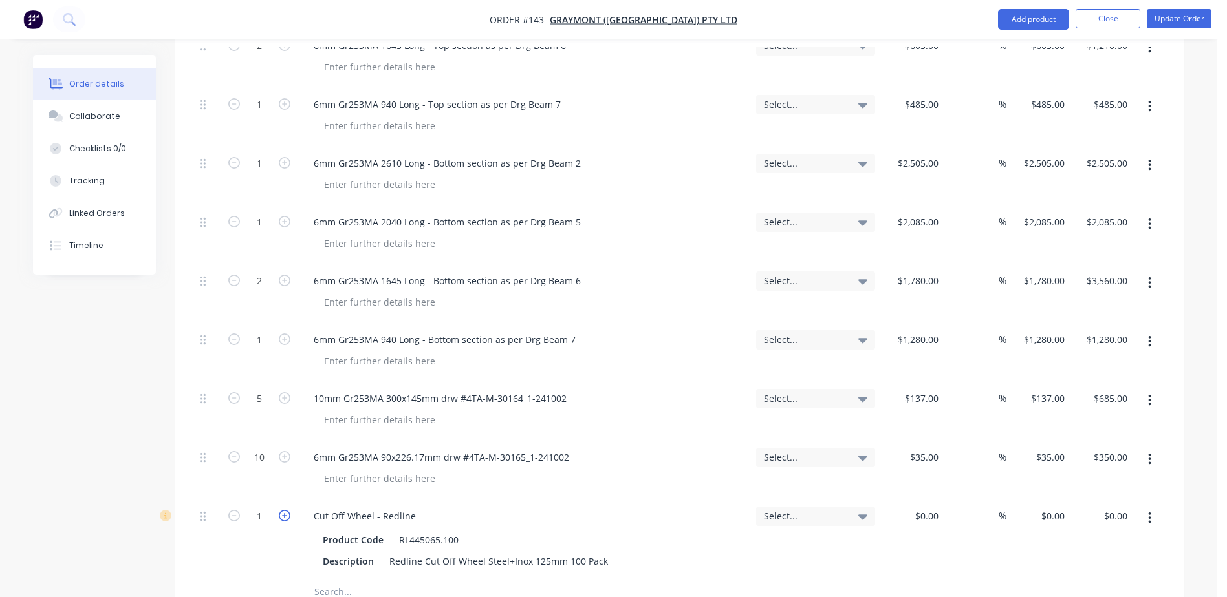
click at [286, 510] on icon "button" at bounding box center [285, 516] width 12 height 12
type input "4"
click at [923, 499] on div "$0.00" at bounding box center [911, 539] width 63 height 80
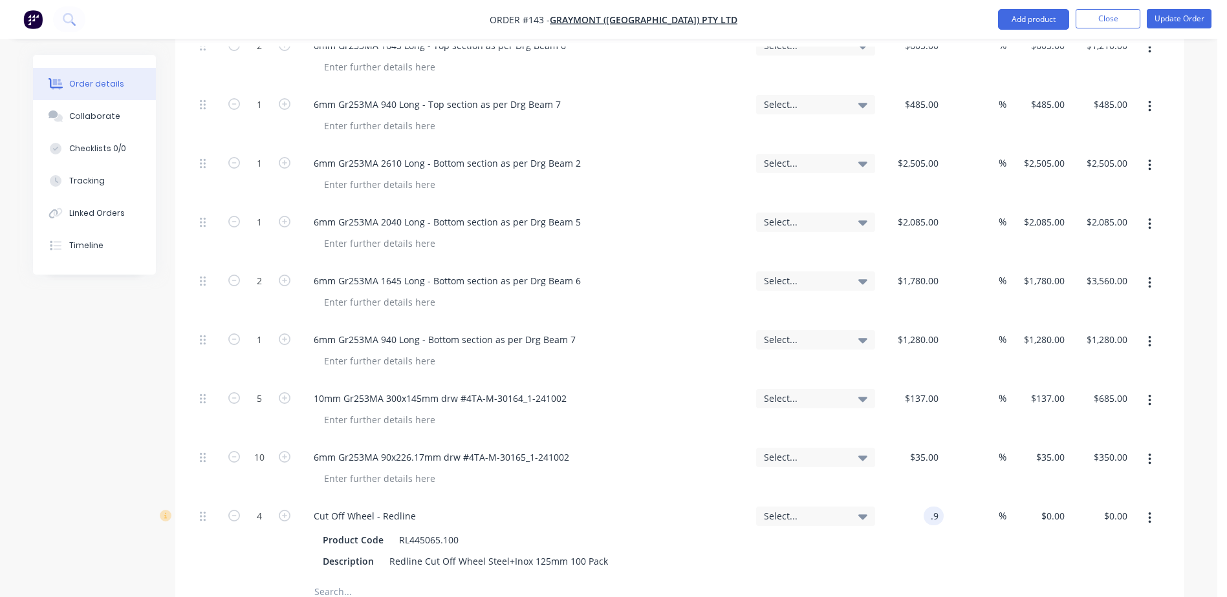
type input "$0.90"
type input "$3.60"
click at [338, 579] on input "text" at bounding box center [443, 592] width 259 height 26
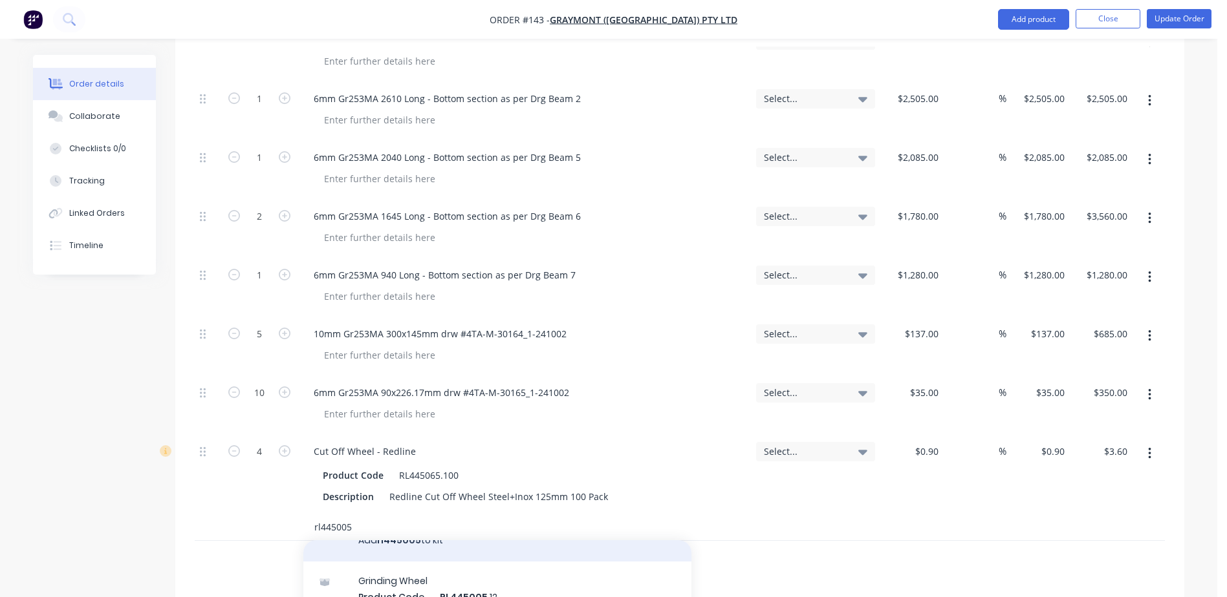
scroll to position [31, 0]
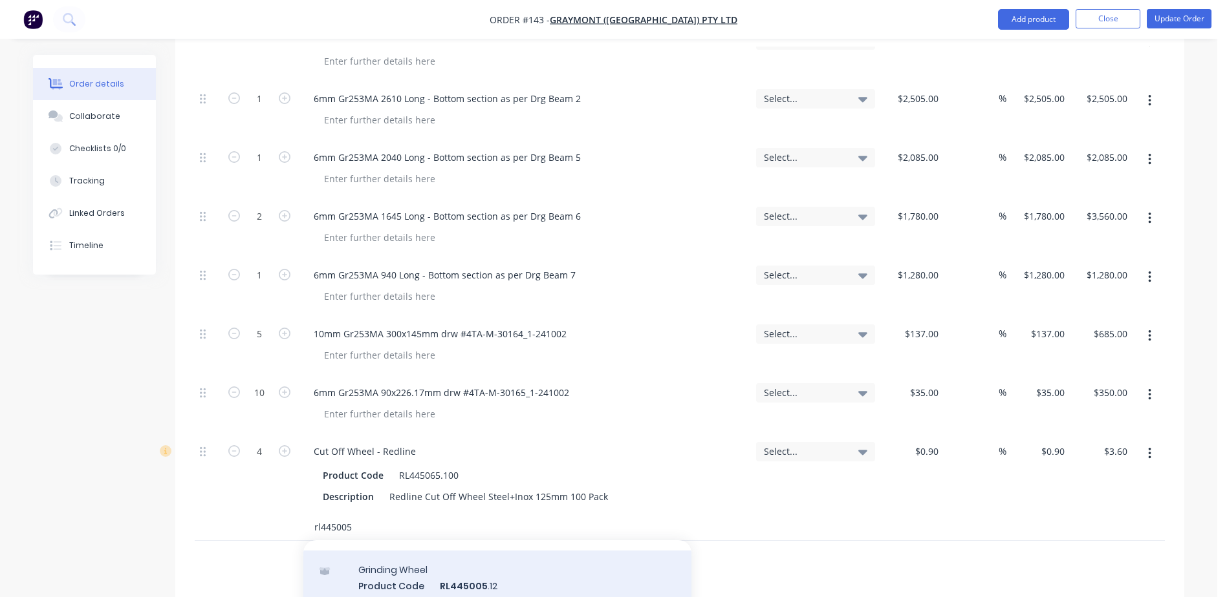
type input "rl445005"
click at [515, 555] on div "Grinding Wheel Product Code RL445005 .12 Description Redline Grinding Wheel 12 …" at bounding box center [497, 594] width 388 height 87
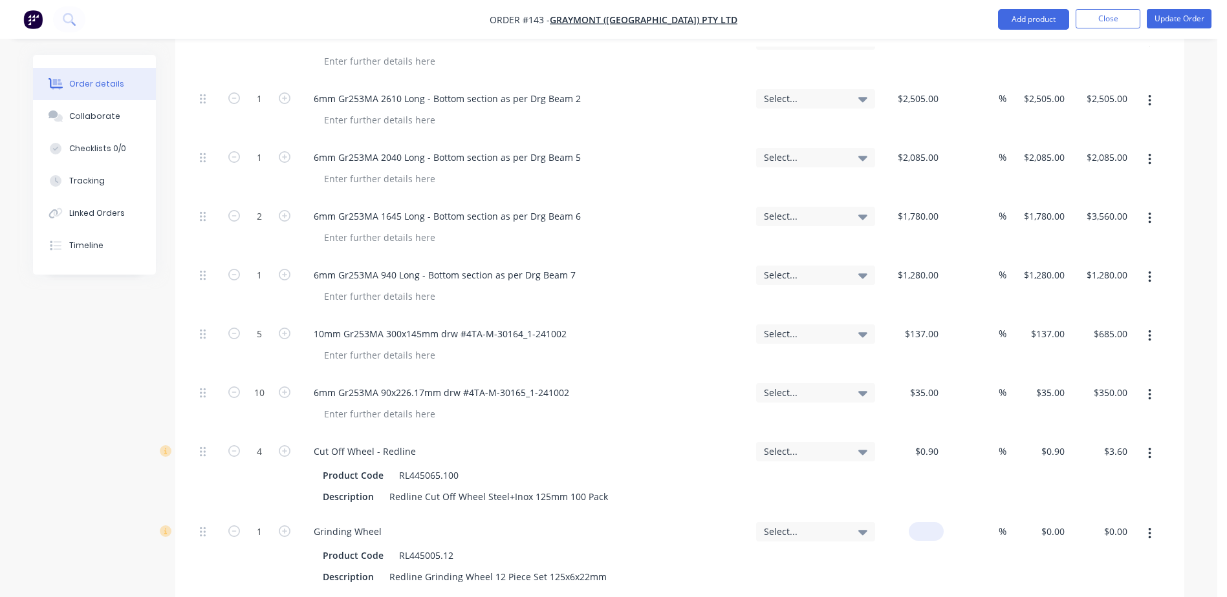
click at [922, 515] on div "$0.00" at bounding box center [911, 555] width 63 height 80
type input "$1.40"
click at [1168, 26] on button "Update Order" at bounding box center [1178, 18] width 65 height 19
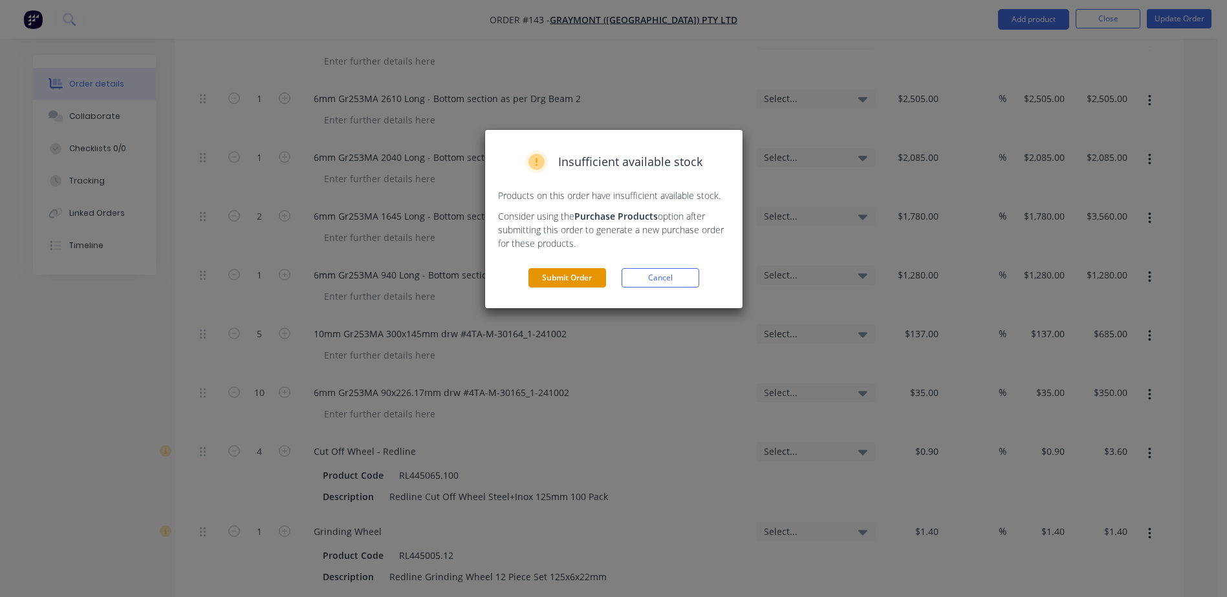
click at [530, 283] on button "Submit Order" at bounding box center [567, 277] width 78 height 19
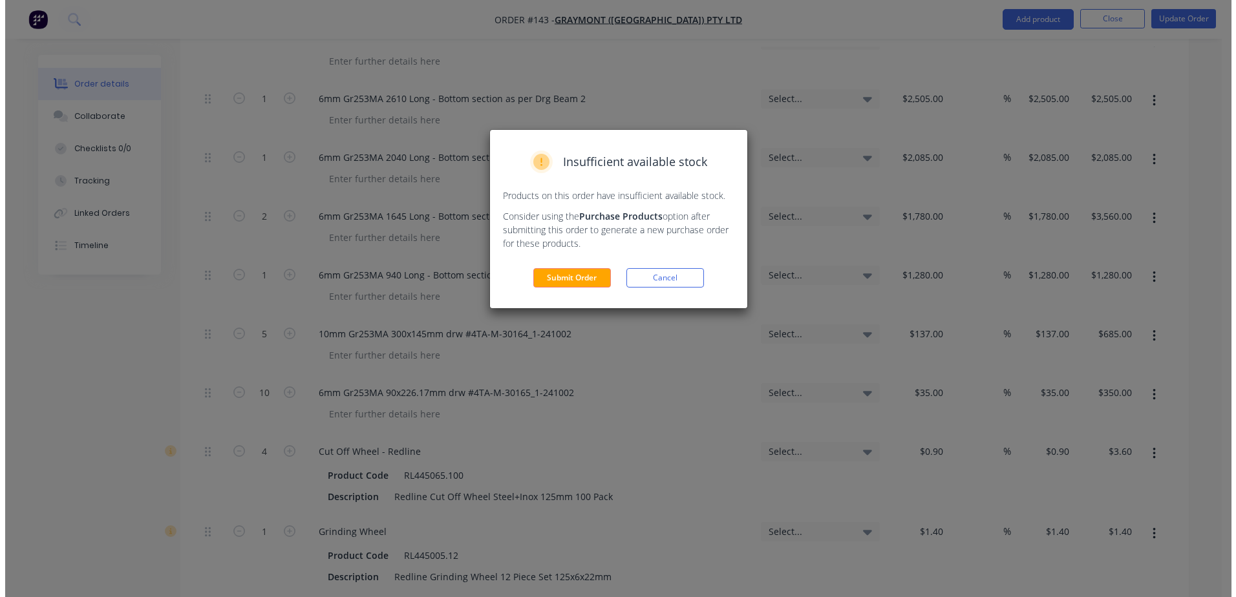
scroll to position [0, 0]
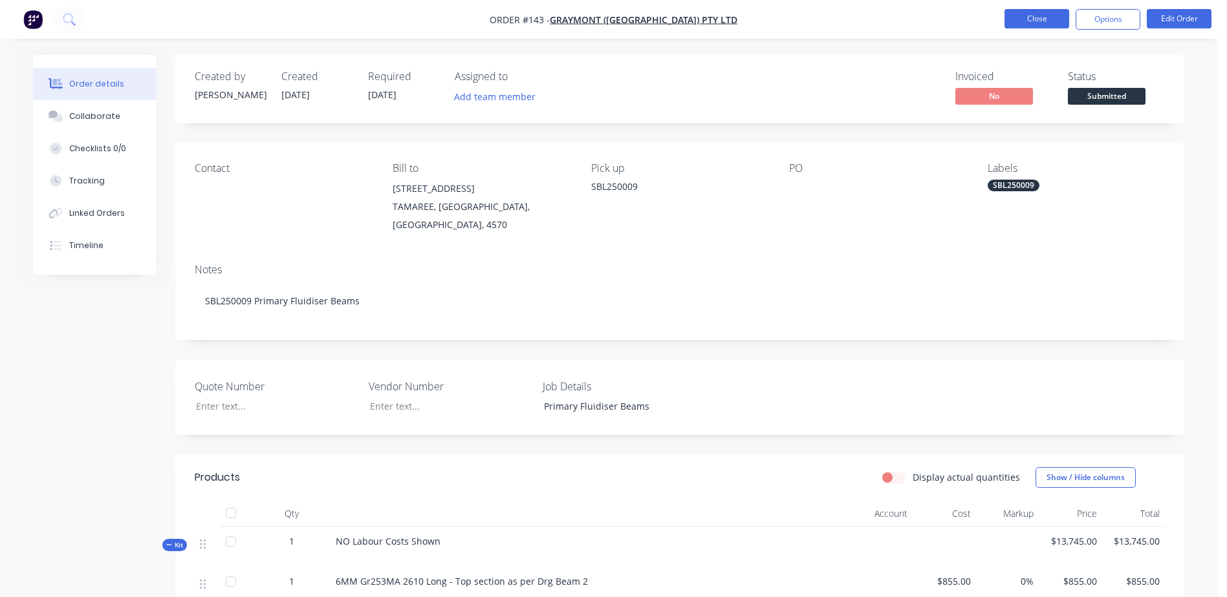
click at [1040, 21] on button "Close" at bounding box center [1036, 18] width 65 height 19
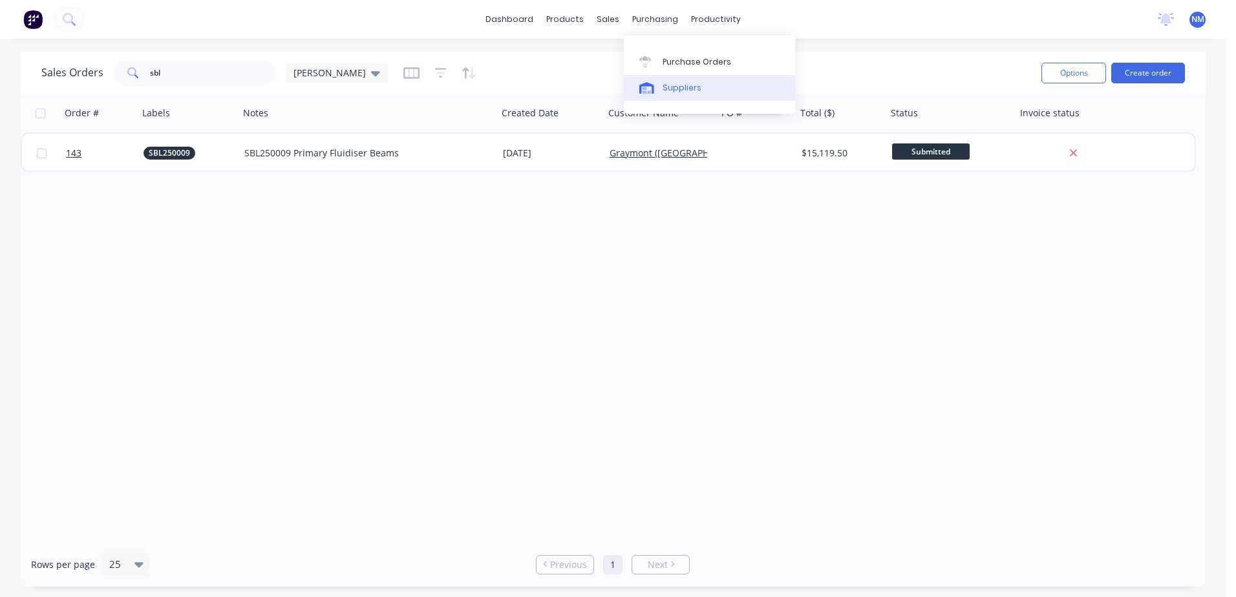
click at [686, 96] on link "Suppliers" at bounding box center [709, 88] width 171 height 26
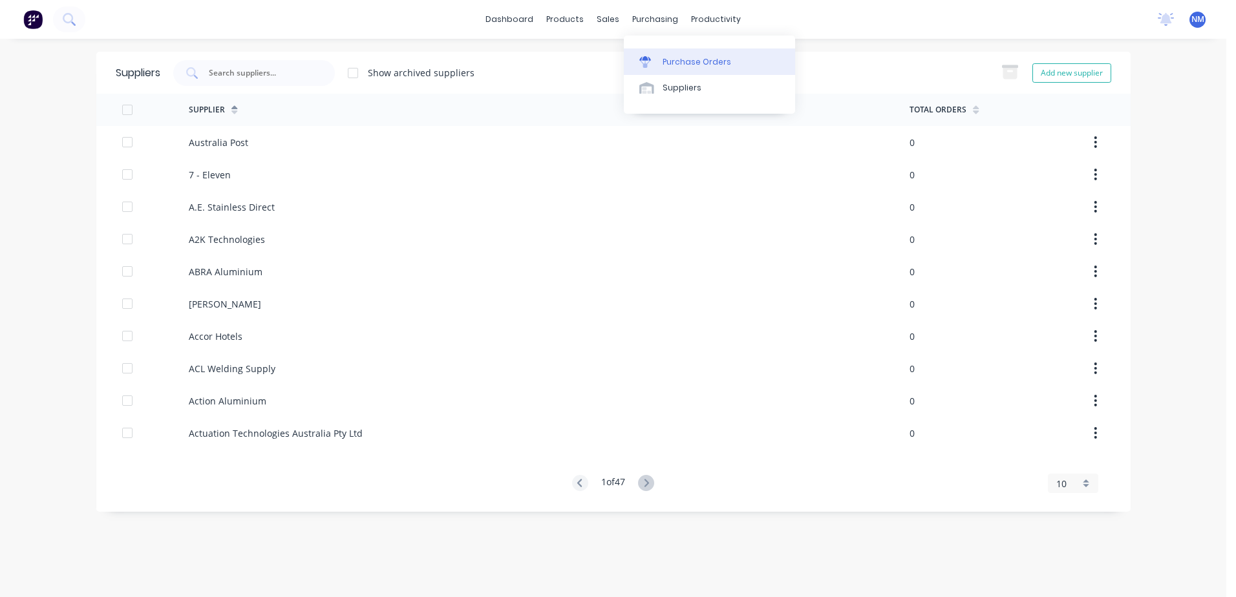
click at [692, 63] on div "Purchase Orders" at bounding box center [697, 62] width 69 height 12
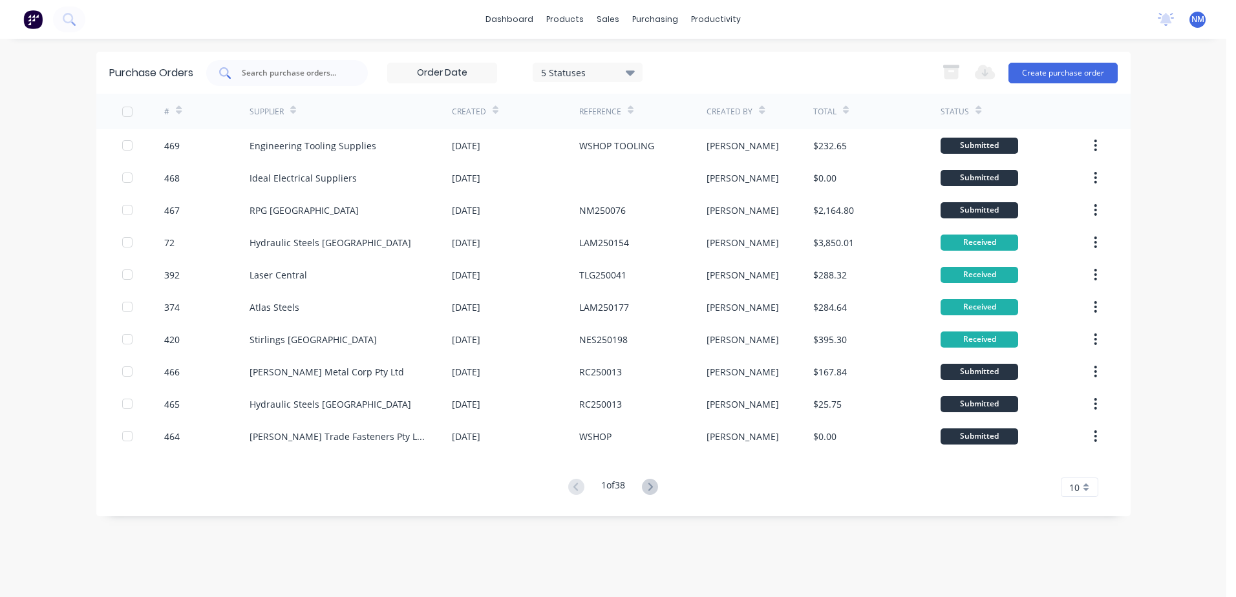
click at [268, 63] on div at bounding box center [287, 73] width 162 height 26
type input "445"
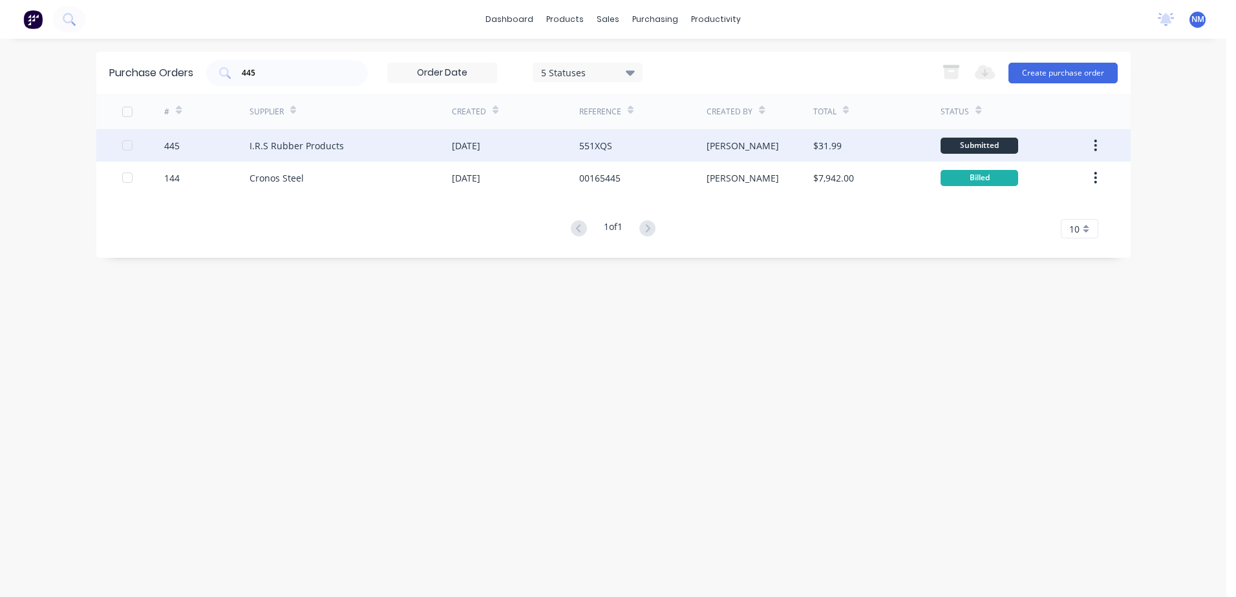
click at [641, 148] on div "551XQS" at bounding box center [642, 145] width 127 height 32
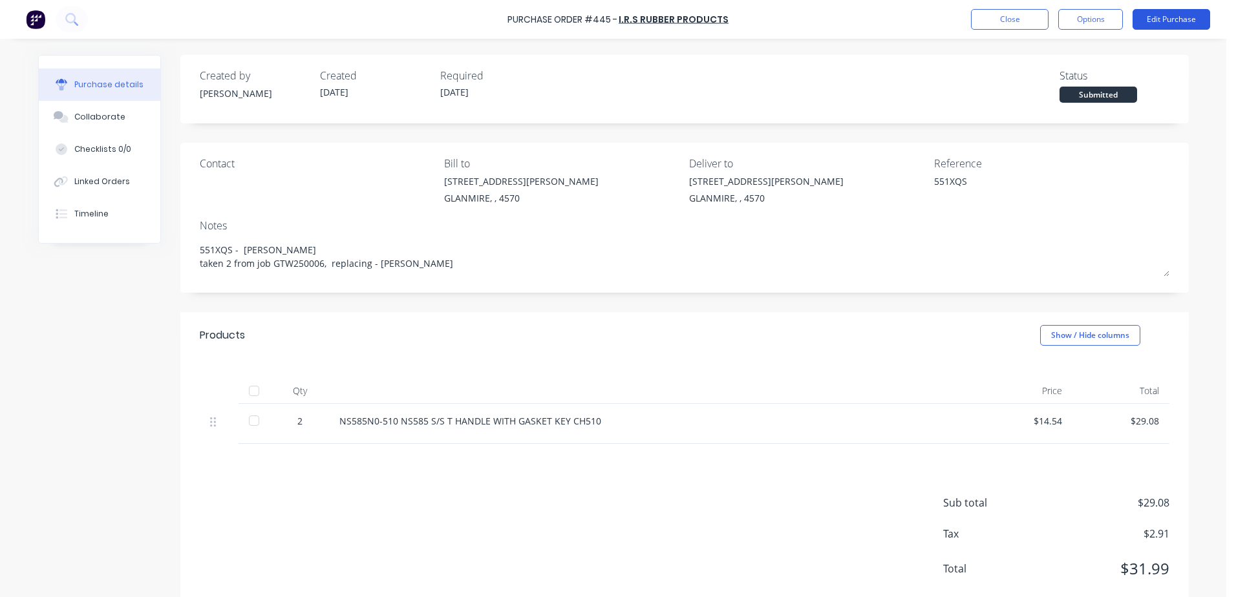
click at [1157, 20] on button "Edit Purchase" at bounding box center [1172, 19] width 78 height 21
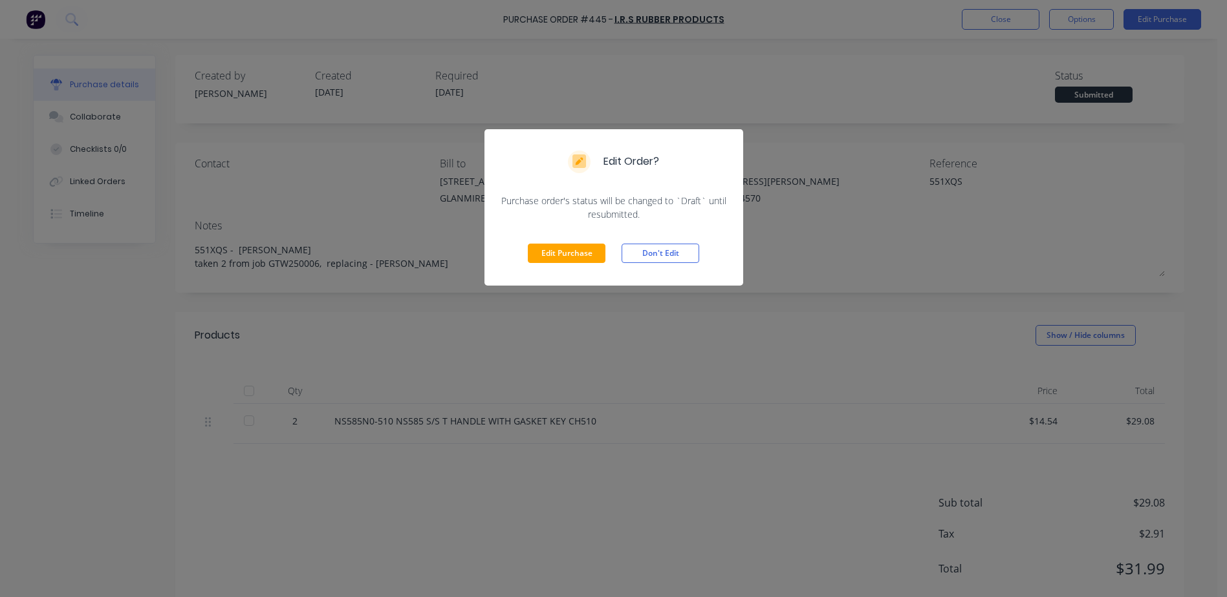
drag, startPoint x: 552, startPoint y: 257, endPoint x: 658, endPoint y: 227, distance: 110.3
click at [557, 255] on button "Edit Purchase" at bounding box center [567, 253] width 78 height 19
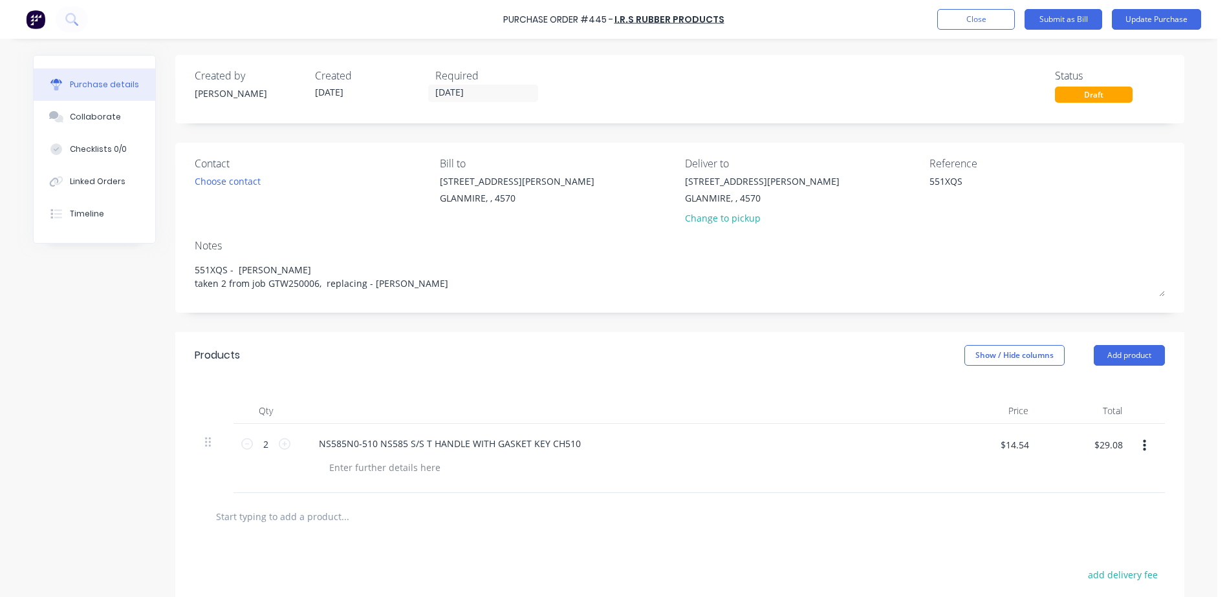
type textarea "x"
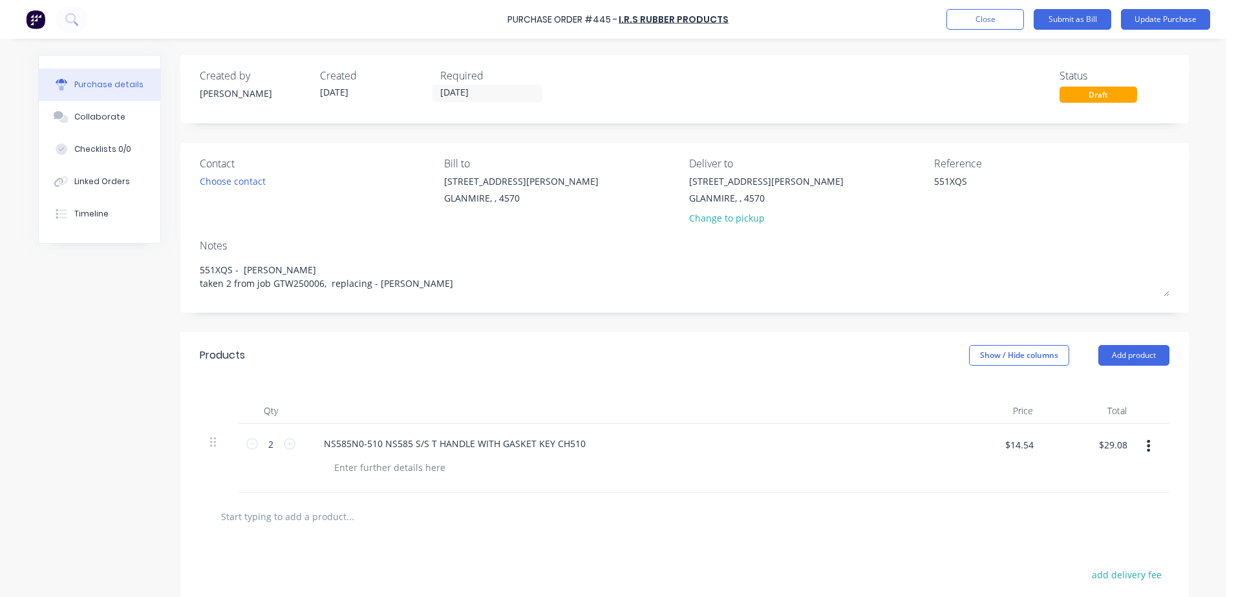
drag, startPoint x: 969, startPoint y: 186, endPoint x: 885, endPoint y: 197, distance: 84.1
click at [885, 197] on div "Contact Choose contact [PERSON_NAME] to [STREET_ADDRESS][PERSON_NAME] Deliver t…" at bounding box center [685, 194] width 970 height 76
type textarea "Inv I"
type textarea "x"
type textarea "Inv IN"
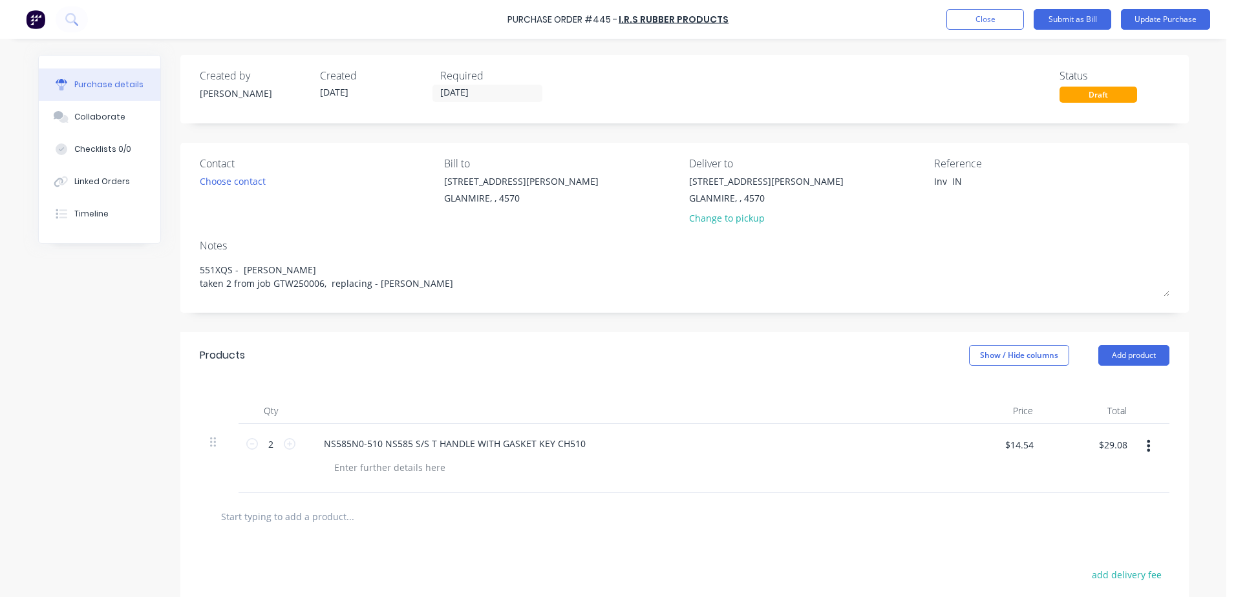
type textarea "x"
type textarea "Inv INV"
type textarea "x"
type textarea "Inv INV6"
type textarea "x"
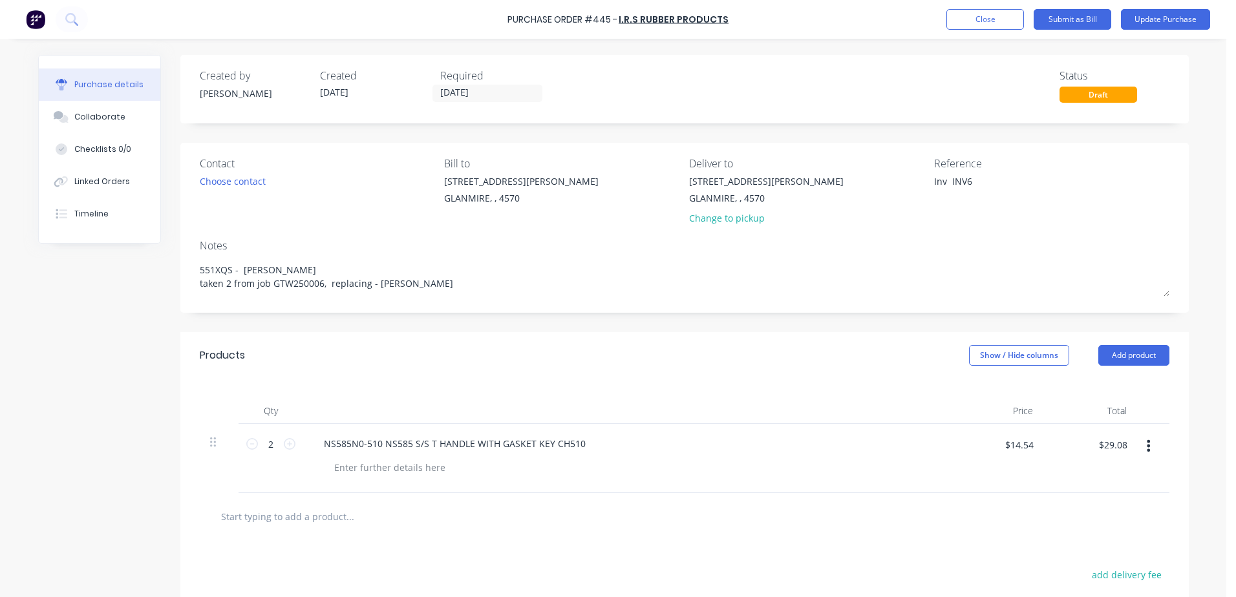
type textarea "Inv INV68"
type textarea "x"
type textarea "Inv INV681"
type textarea "x"
type textarea "Inv INV6819"
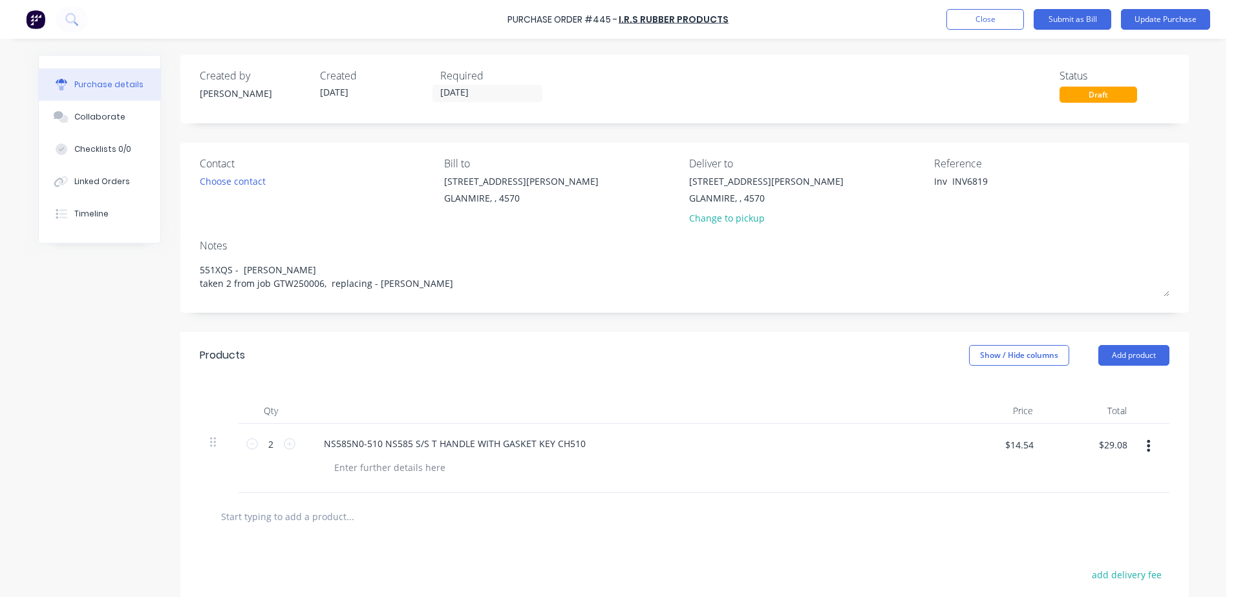
type textarea "x"
type textarea "Inv INV68195"
type textarea "x"
type textarea "Inv INV681959"
type textarea "x"
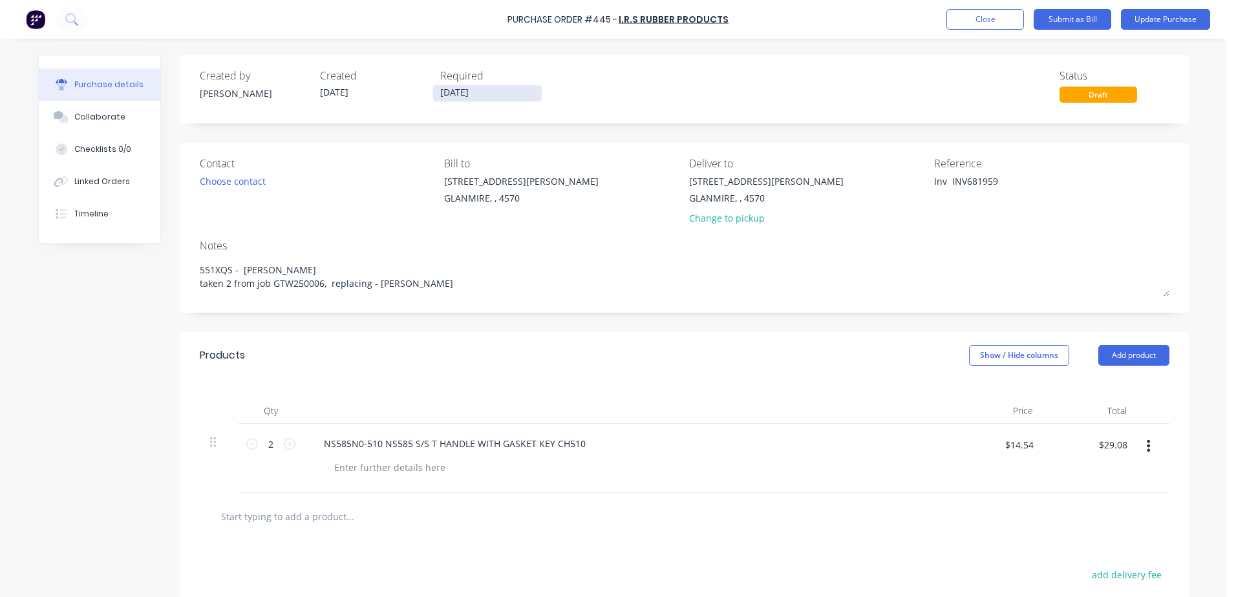
type textarea "Inv INV681959"
click at [474, 89] on input "[DATE]" at bounding box center [487, 93] width 109 height 16
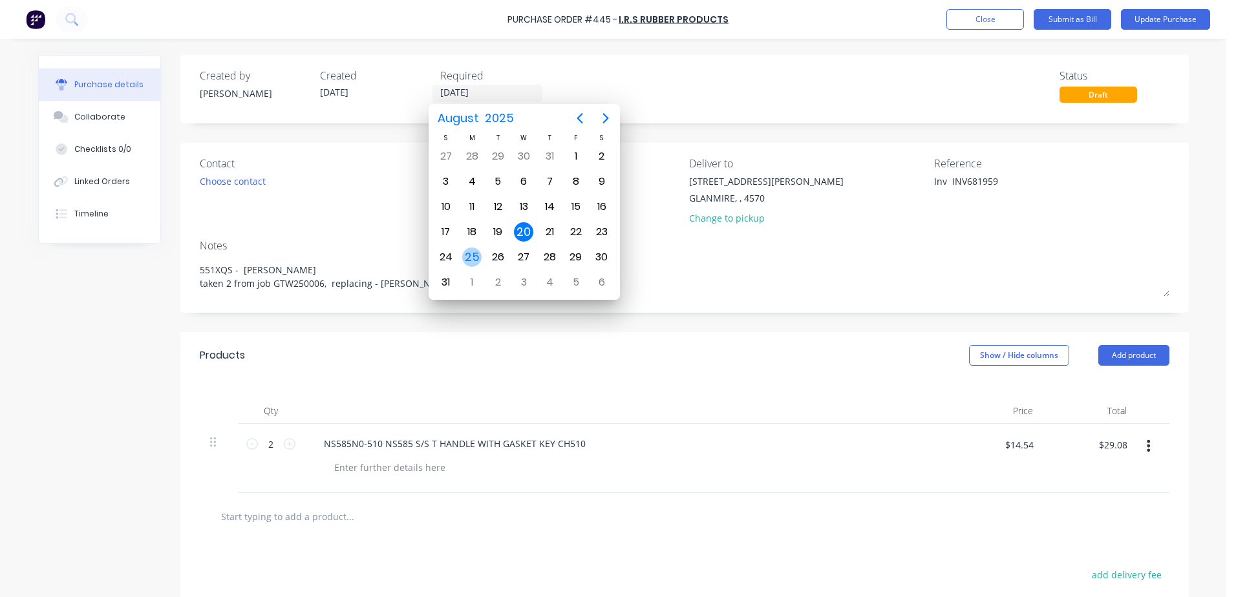
click at [476, 255] on div "25" at bounding box center [471, 257] width 19 height 19
type textarea "x"
type input "[DATE]"
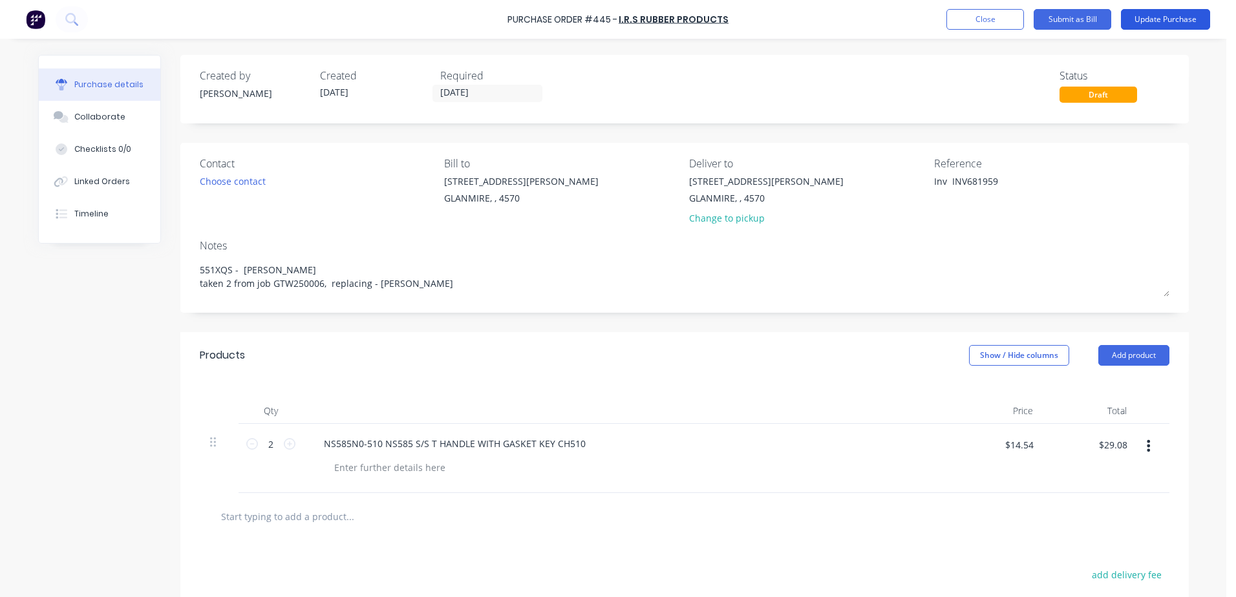
click at [1162, 21] on button "Update Purchase" at bounding box center [1165, 19] width 89 height 21
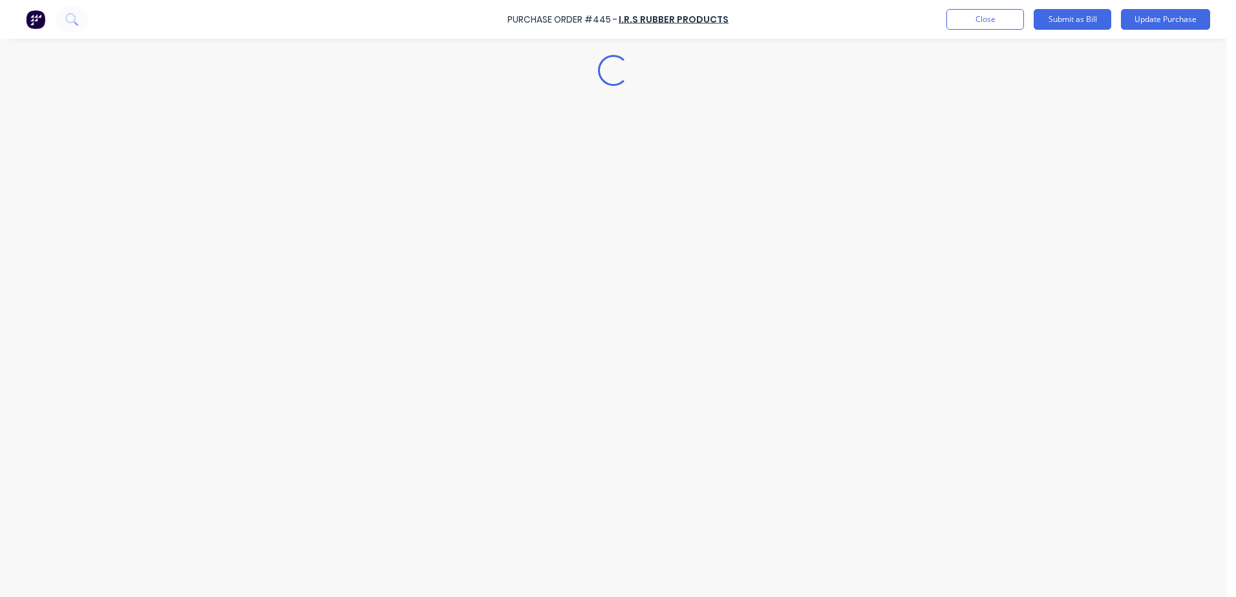
type textarea "x"
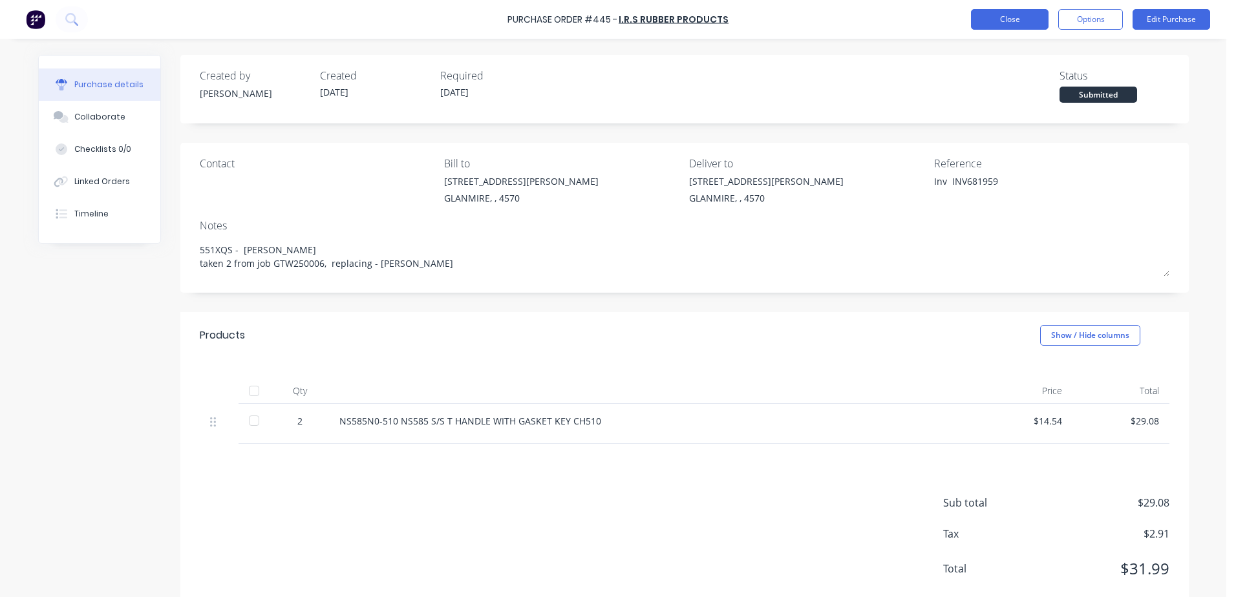
click at [1012, 12] on button "Close" at bounding box center [1010, 19] width 78 height 21
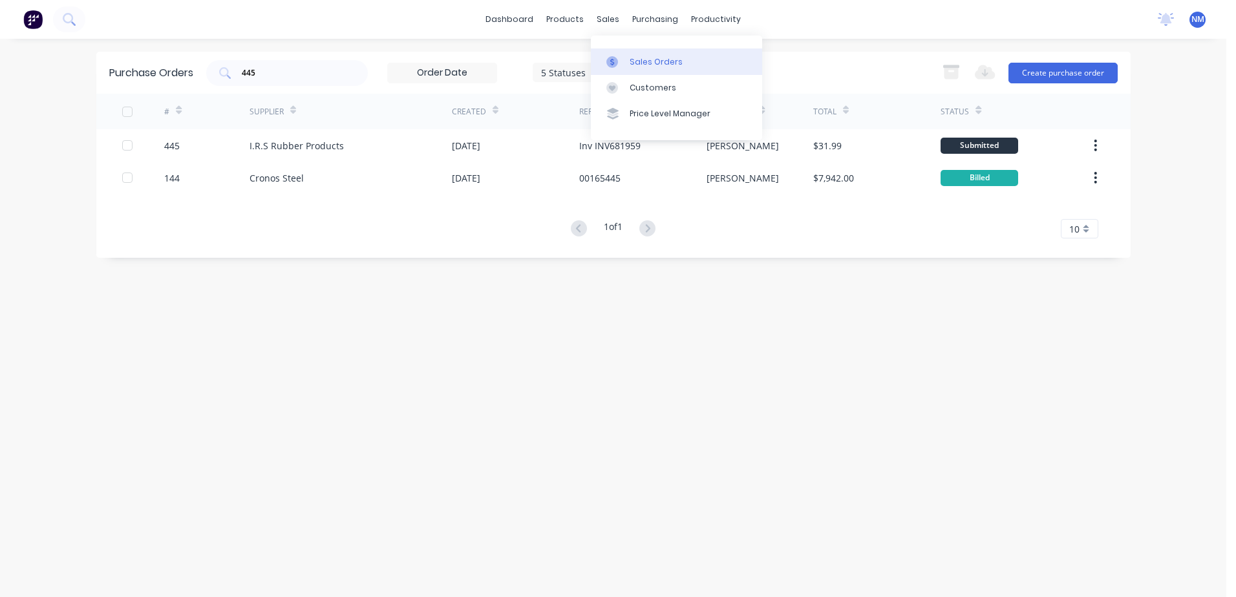
click at [645, 58] on div "Sales Orders" at bounding box center [656, 62] width 53 height 12
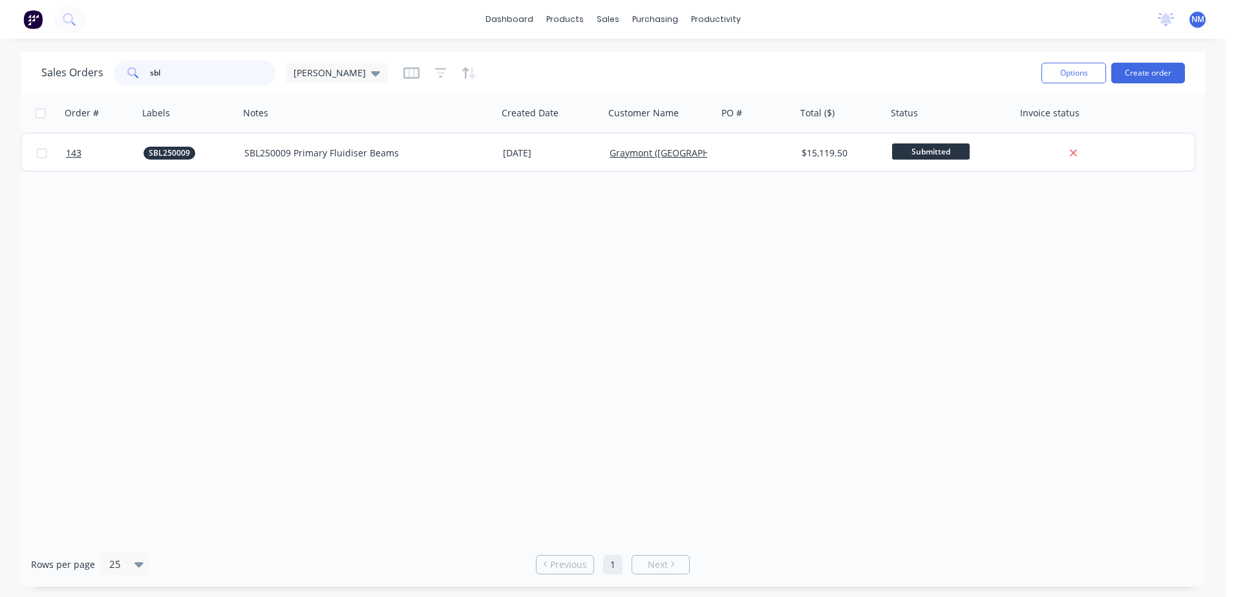
drag, startPoint x: 171, startPoint y: 79, endPoint x: 144, endPoint y: 79, distance: 27.8
click at [144, 79] on div "sbl" at bounding box center [195, 73] width 162 height 26
type input "lam250188"
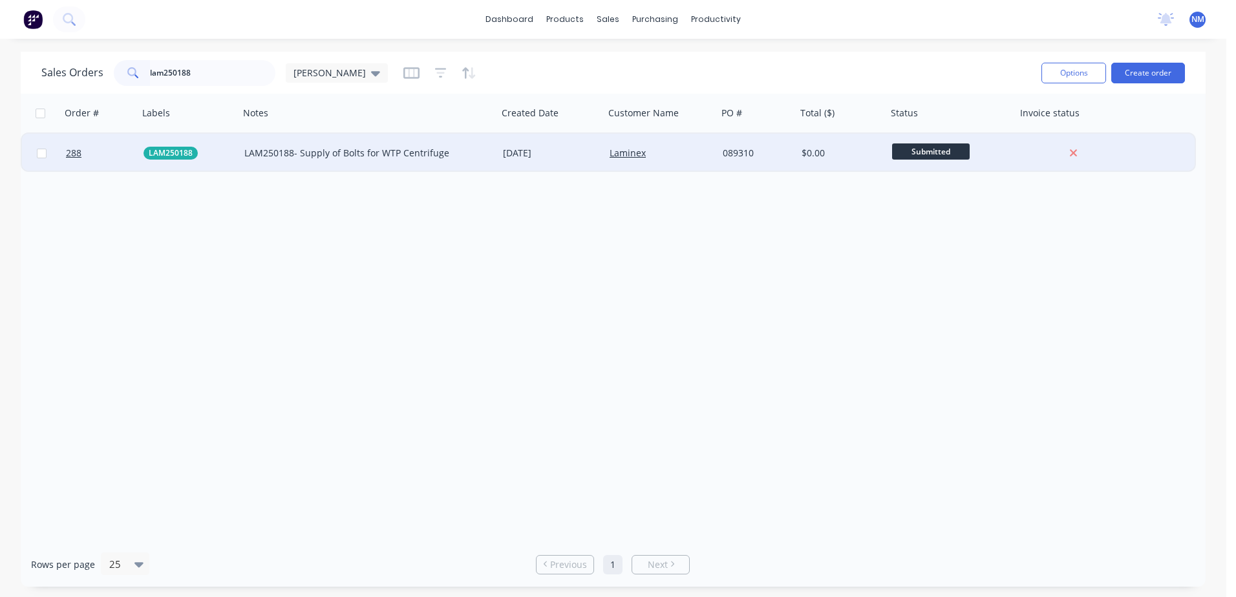
click at [784, 151] on div "089310" at bounding box center [755, 153] width 65 height 13
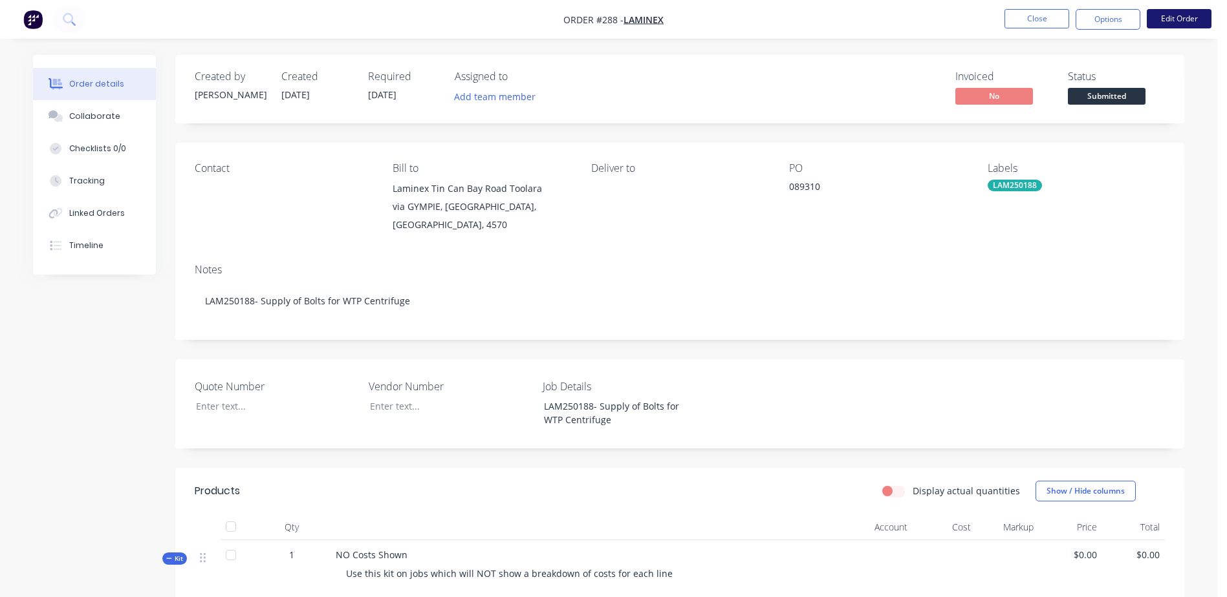
click at [1185, 21] on button "Edit Order" at bounding box center [1178, 18] width 65 height 19
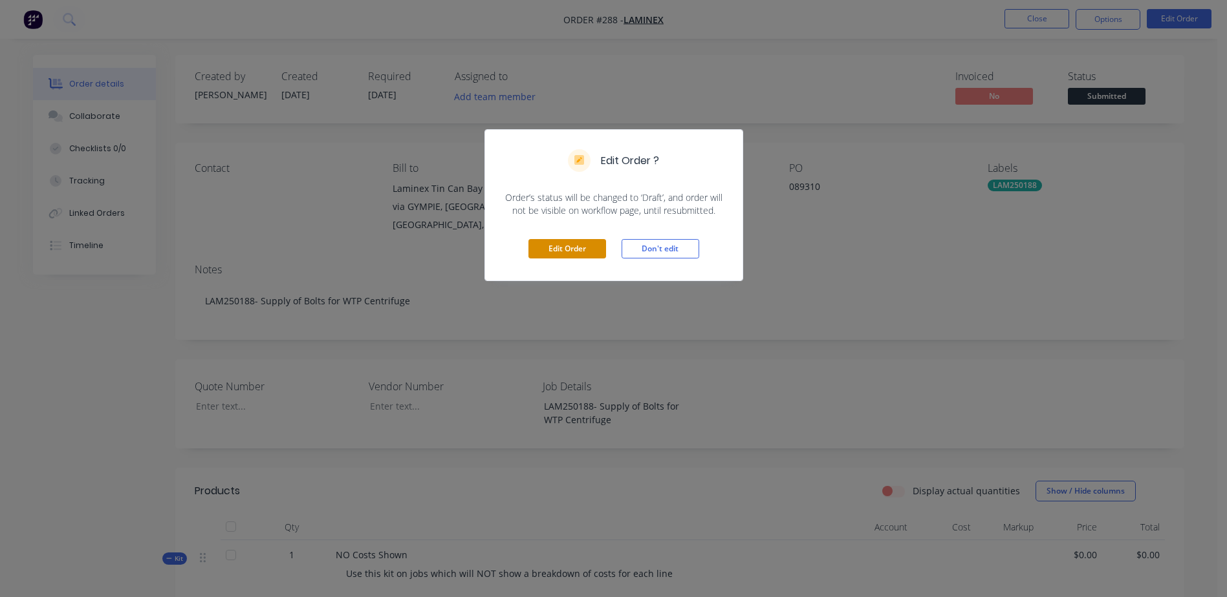
click at [546, 254] on button "Edit Order" at bounding box center [567, 248] width 78 height 19
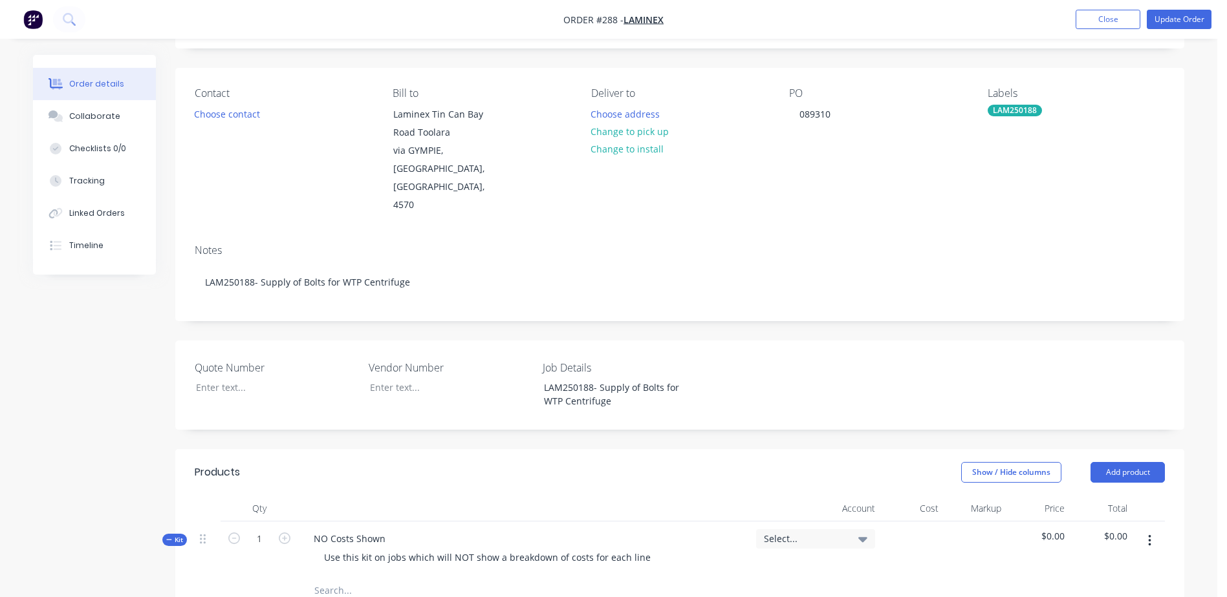
scroll to position [259, 0]
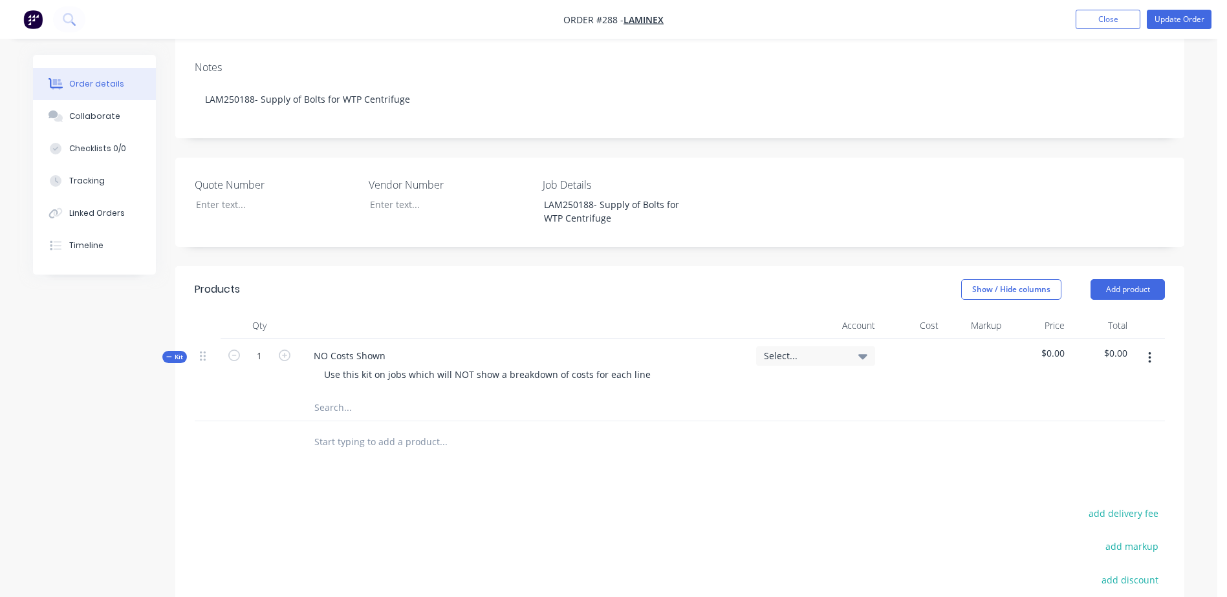
click at [327, 395] on input "text" at bounding box center [443, 408] width 259 height 26
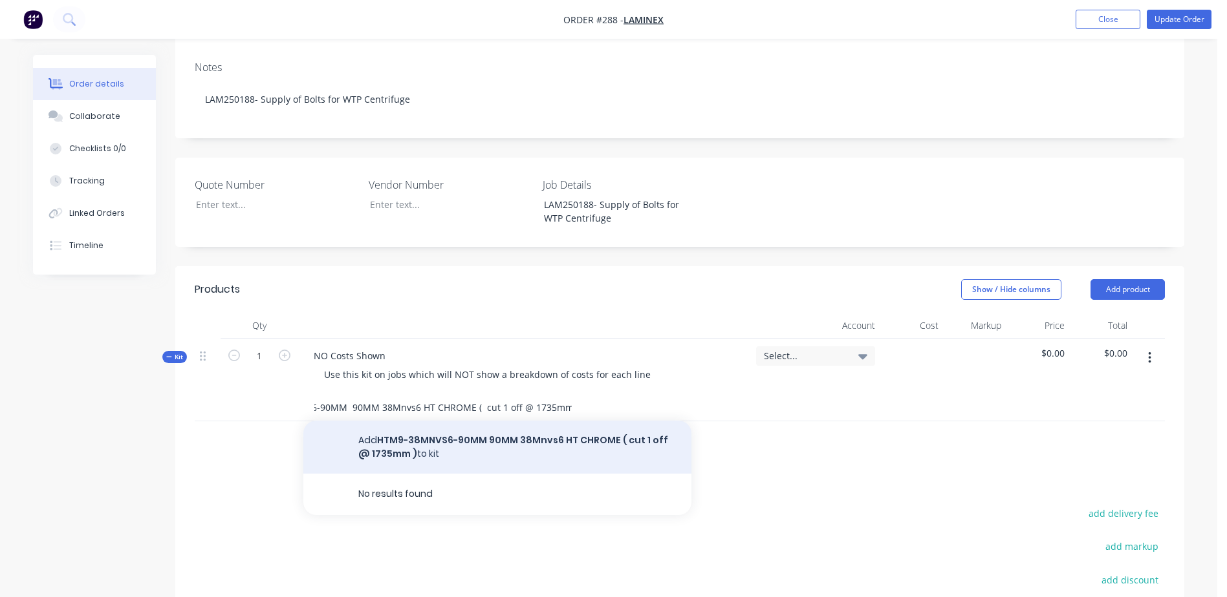
type input "HTM9-38MNVS6-90MM 90MM 38Mnvs6 HT CHROME ( cut 1 off @ 1735mm )"
click at [431, 421] on button "Add HTM9-38MNVS6-90MM 90MM 38Mnvs6 HT CHROME ( cut 1 off @ 1735mm ) to kit" at bounding box center [497, 447] width 388 height 53
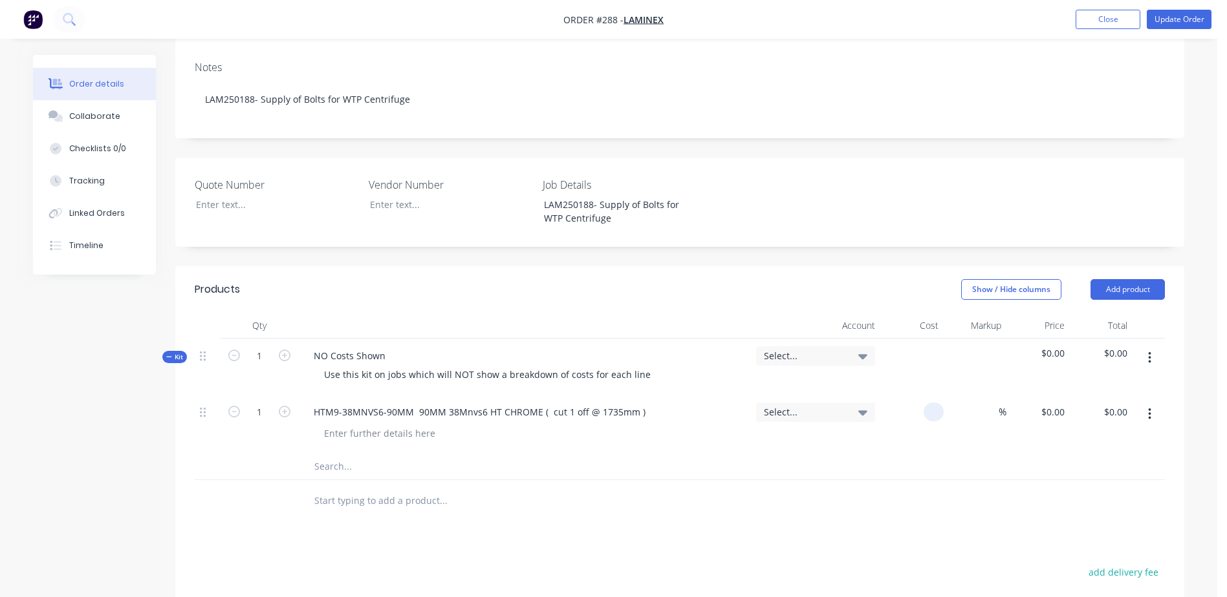
click at [917, 395] on div at bounding box center [911, 424] width 63 height 59
type input "$602.42"
click at [326, 454] on input "text" at bounding box center [443, 467] width 259 height 26
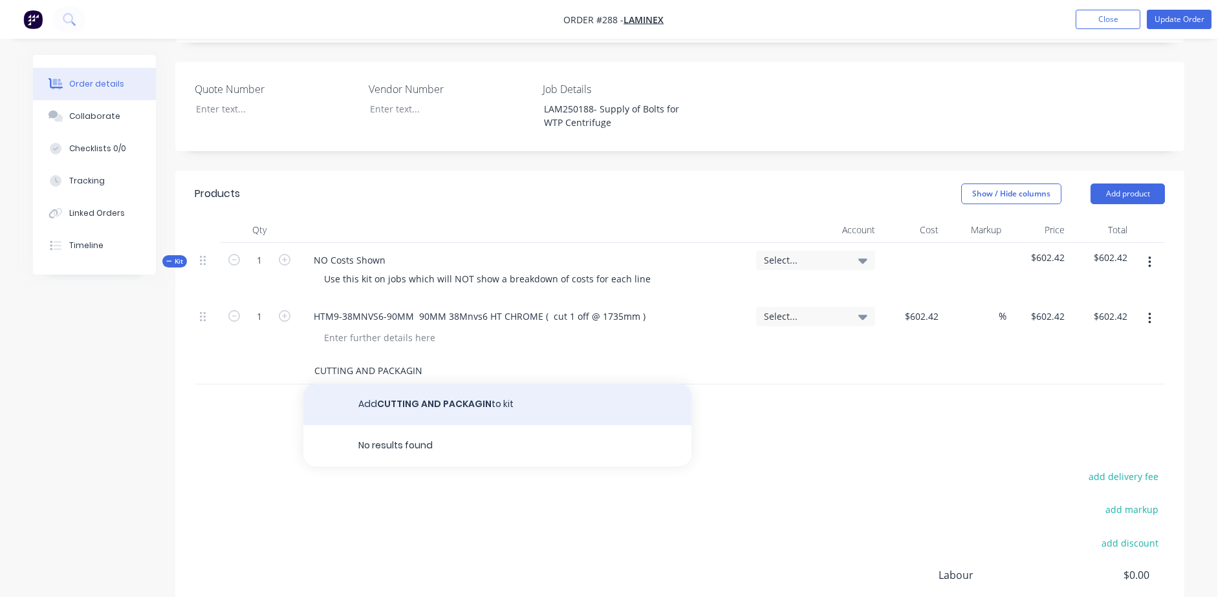
scroll to position [323, 0]
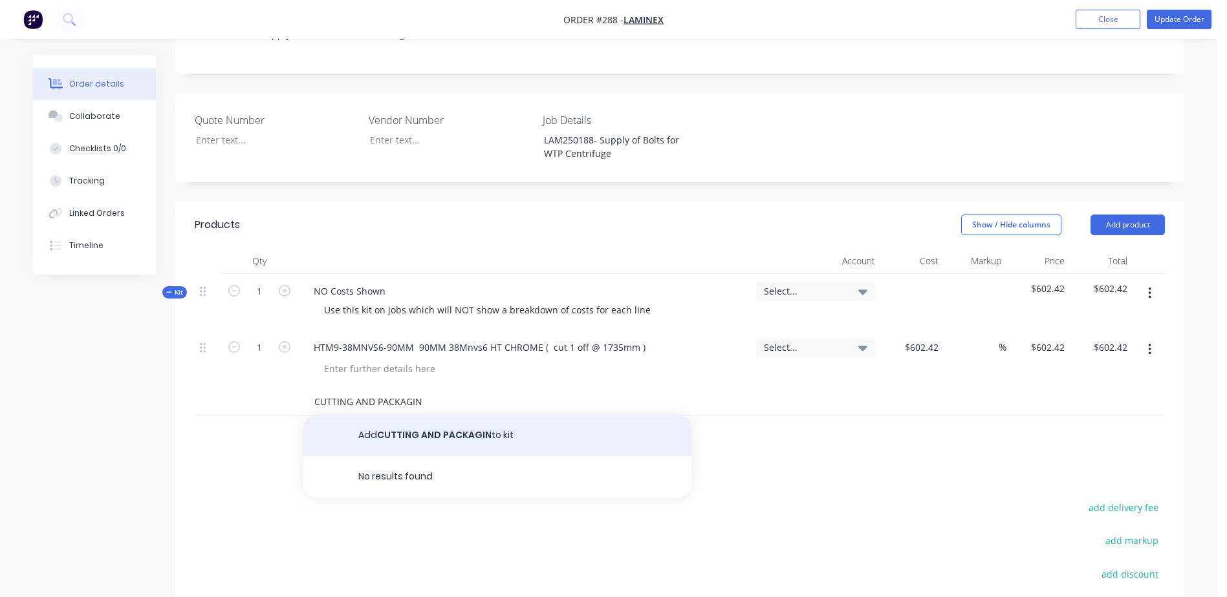
type input "CUTTING AND PACKAGIN"
click at [437, 415] on button "Add CUTTING AND PACKAGIN to kit" at bounding box center [497, 435] width 388 height 41
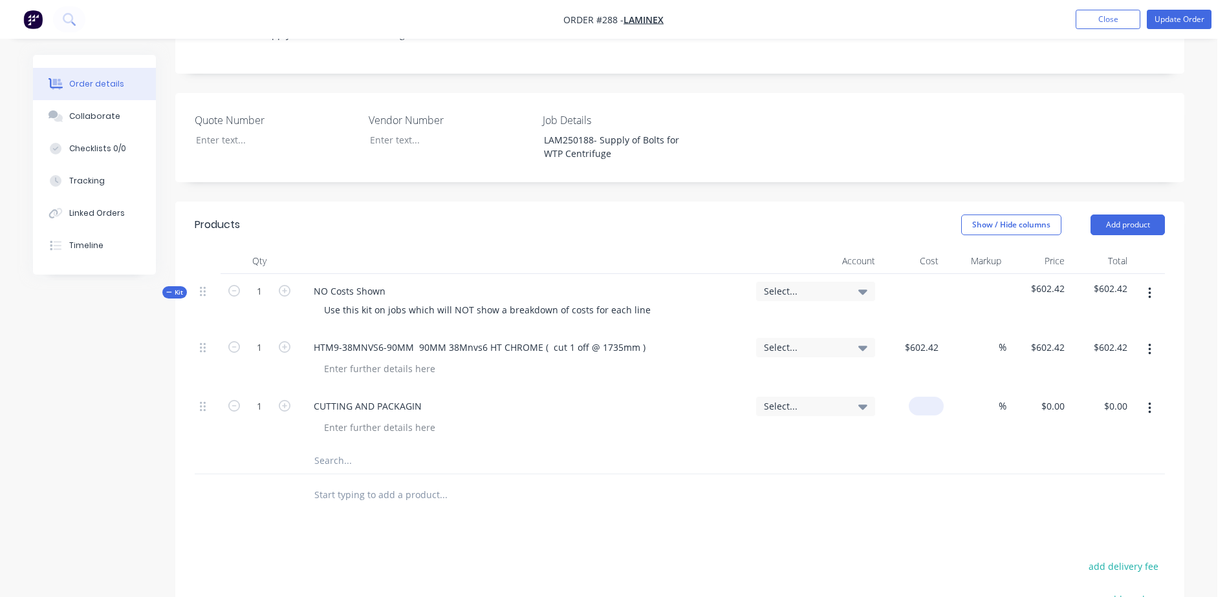
click at [923, 389] on div "$0.00" at bounding box center [911, 418] width 63 height 59
type input "$20.00"
click at [1086, 389] on div "$20.00 $0.00" at bounding box center [1100, 418] width 63 height 59
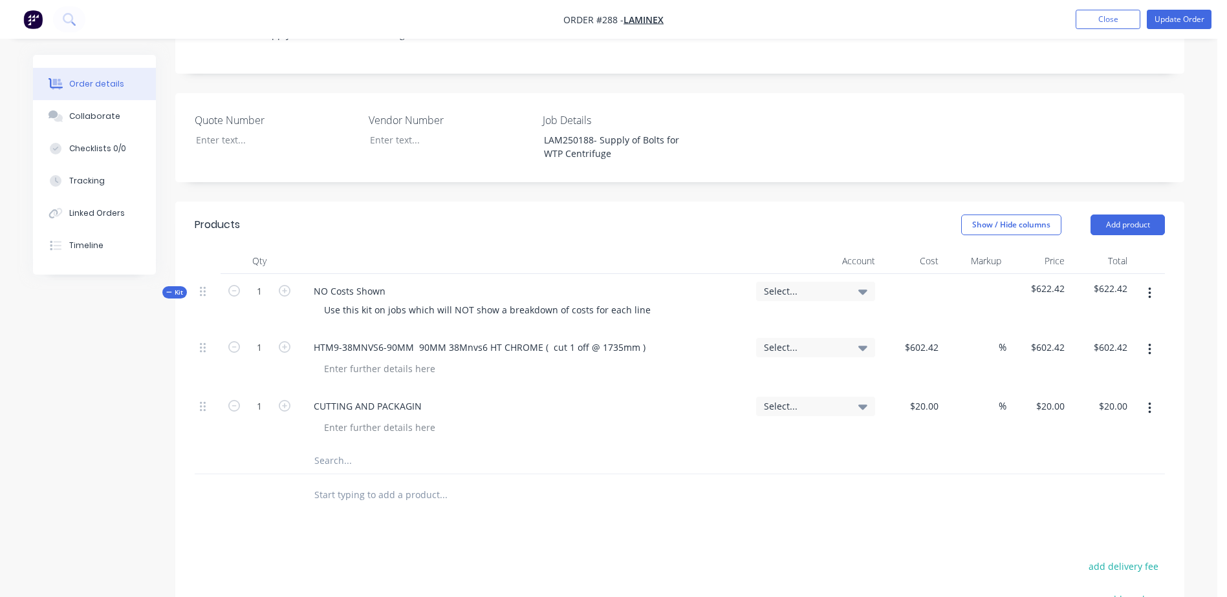
click at [1150, 402] on icon "button" at bounding box center [1149, 409] width 3 height 14
click at [1181, 26] on button "Update Order" at bounding box center [1178, 19] width 65 height 19
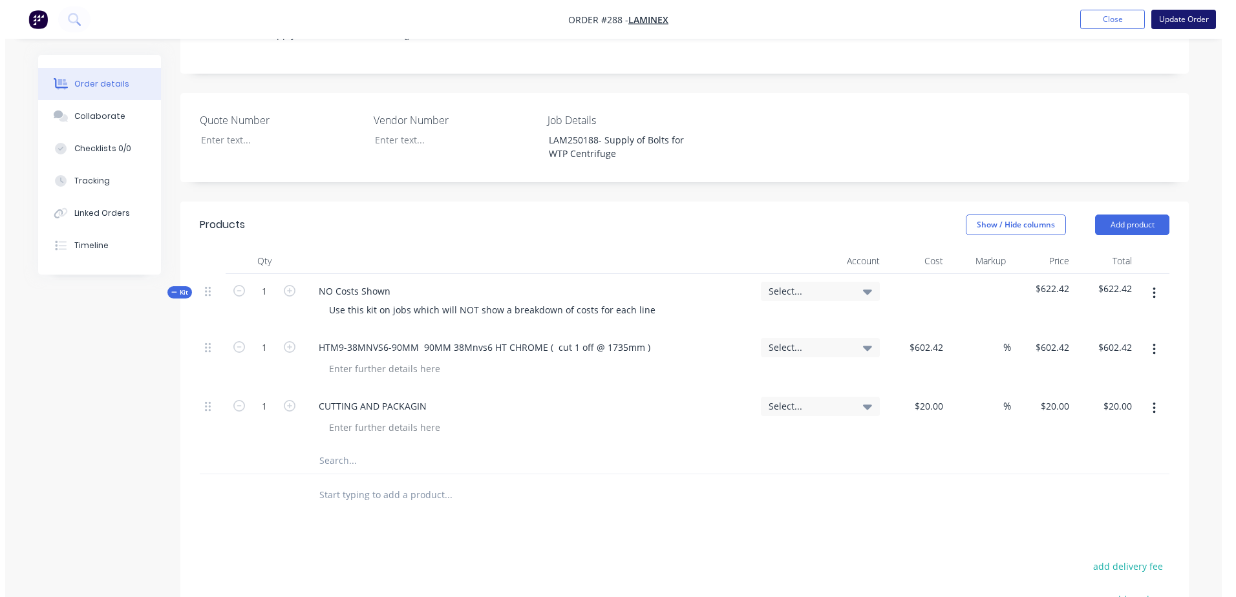
scroll to position [0, 0]
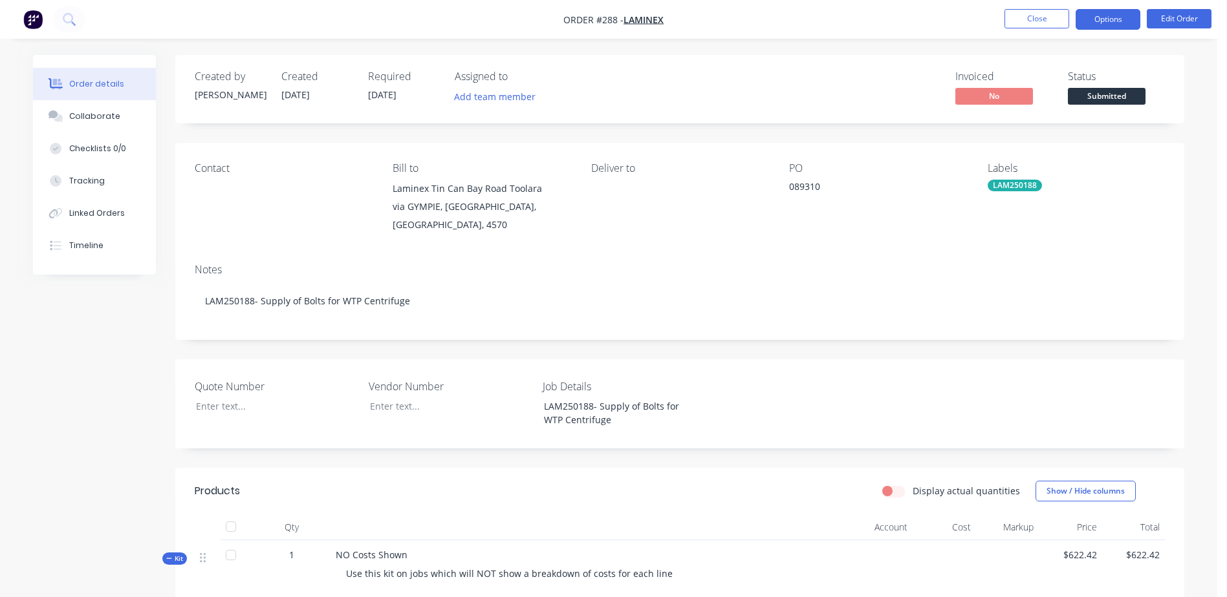
click at [1105, 17] on button "Options" at bounding box center [1107, 19] width 65 height 21
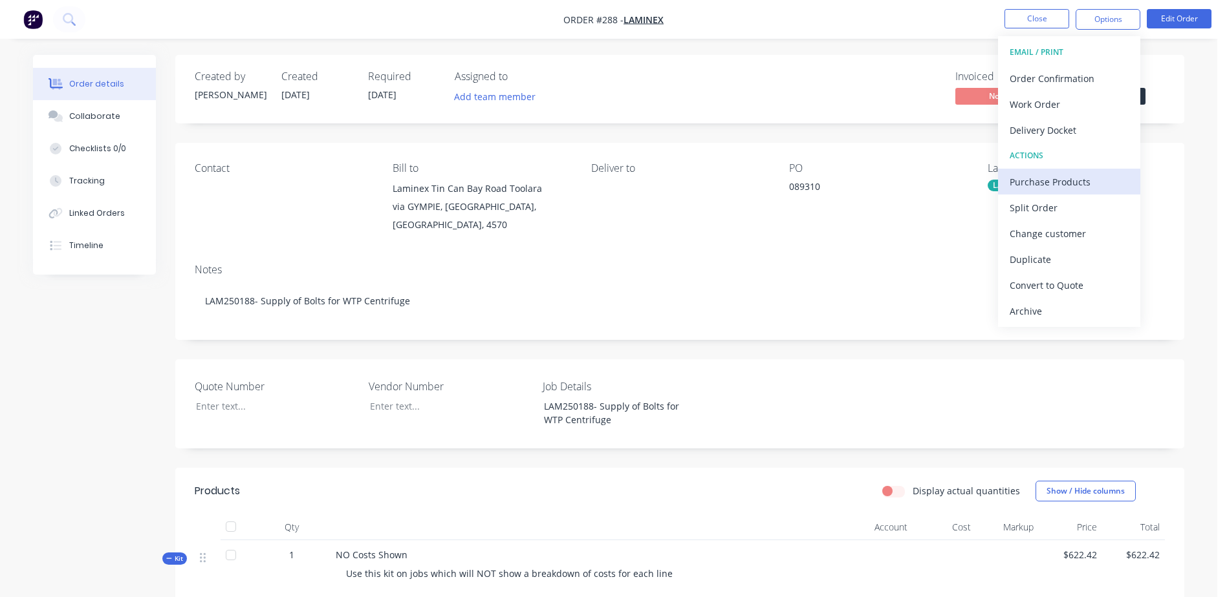
click at [1104, 180] on div "Purchase Products" at bounding box center [1068, 182] width 119 height 19
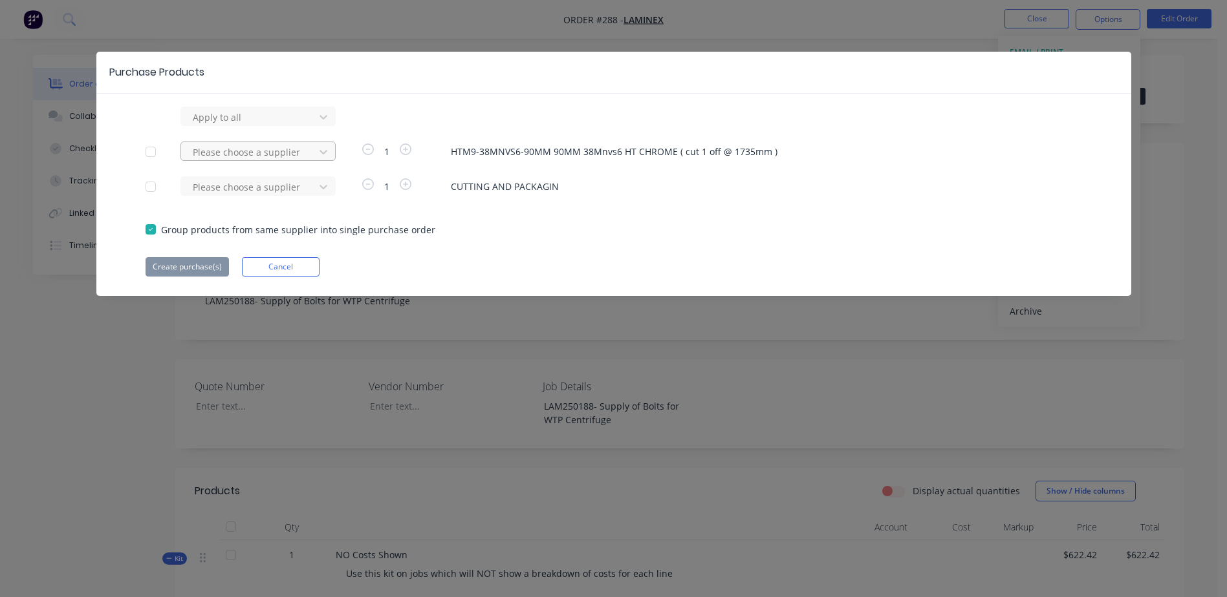
click at [259, 125] on div at bounding box center [249, 117] width 116 height 16
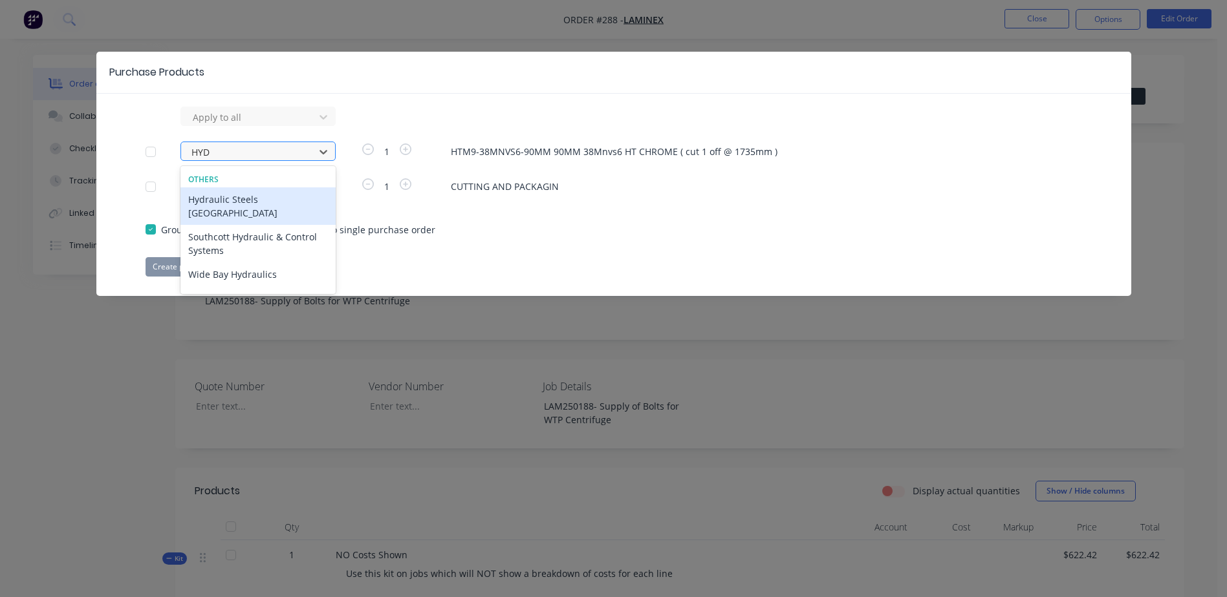
type input "HYDR"
click at [280, 201] on div "Hydraulic Steels [GEOGRAPHIC_DATA]" at bounding box center [257, 205] width 155 height 37
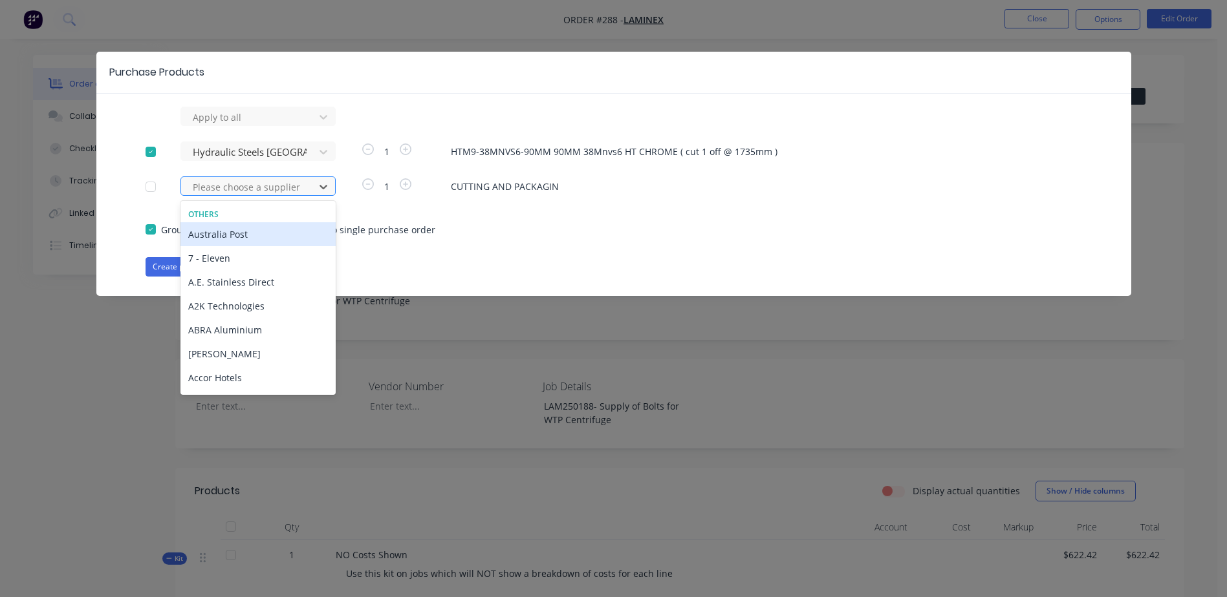
click at [234, 190] on div at bounding box center [249, 187] width 116 height 16
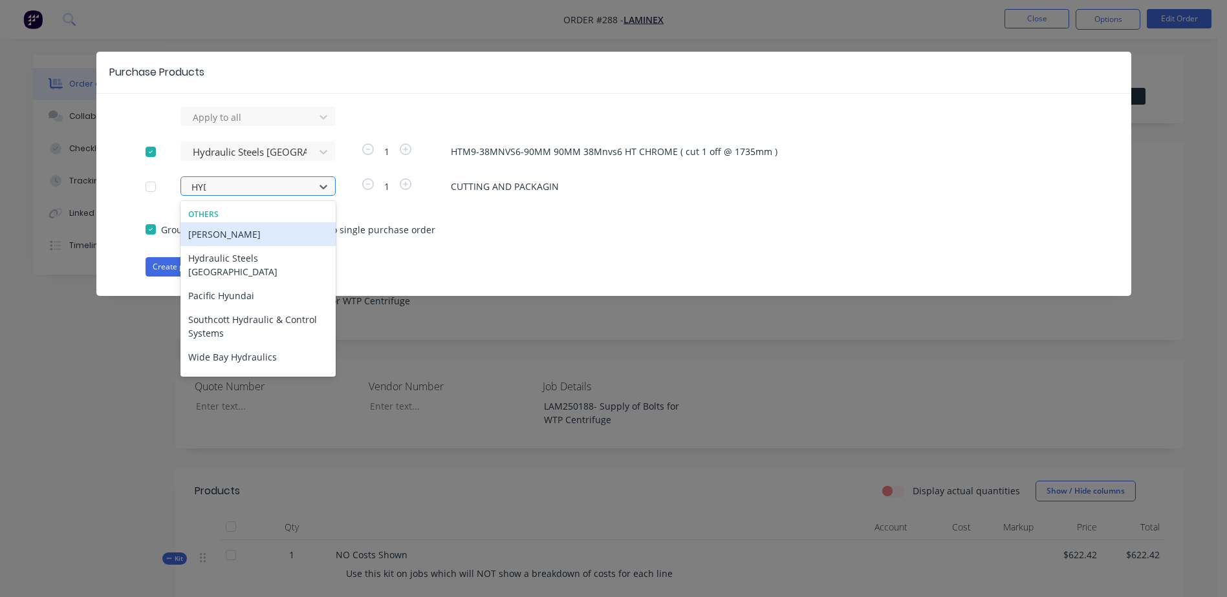
type input "HYDR"
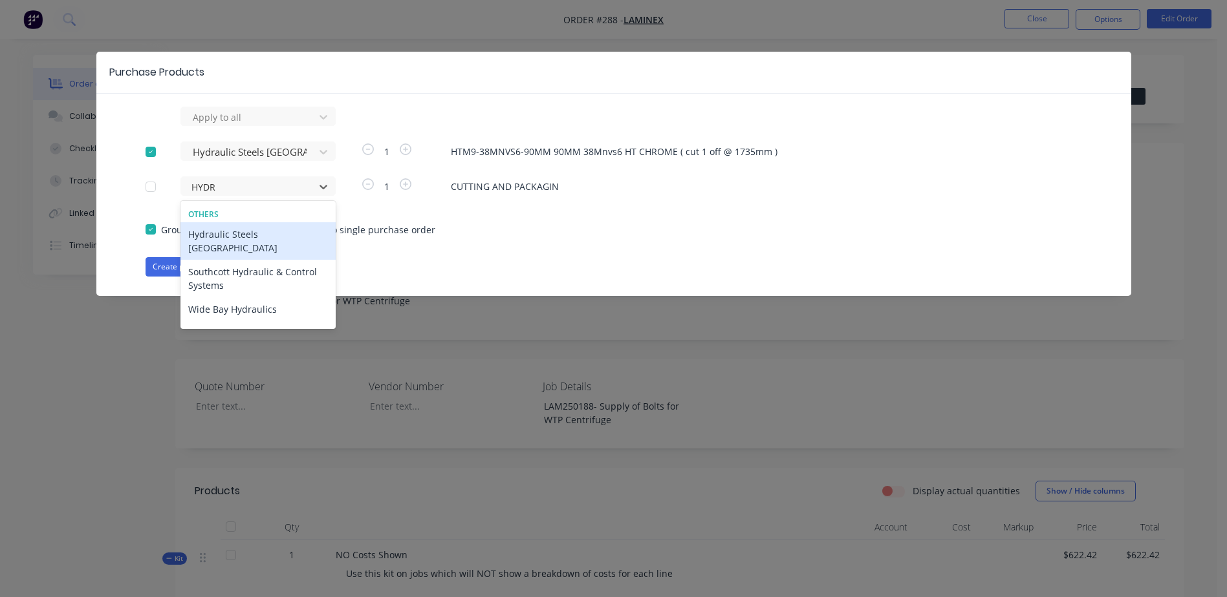
click at [264, 237] on div "Hydraulic Steels [GEOGRAPHIC_DATA]" at bounding box center [257, 240] width 155 height 37
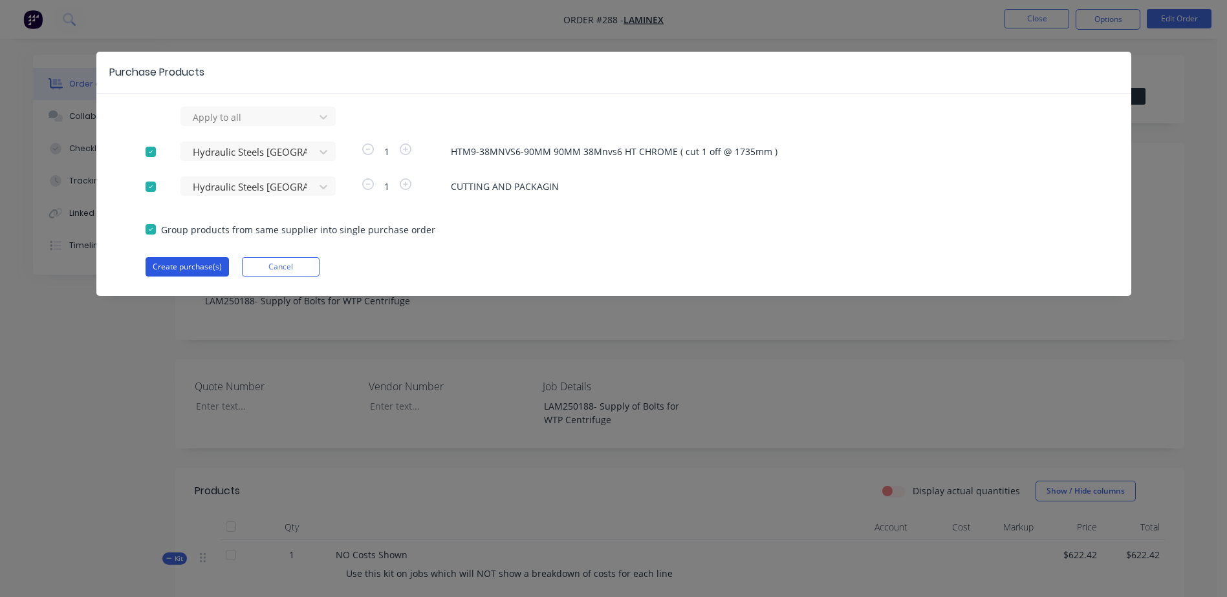
click at [189, 267] on button "Create purchase(s)" at bounding box center [186, 266] width 83 height 19
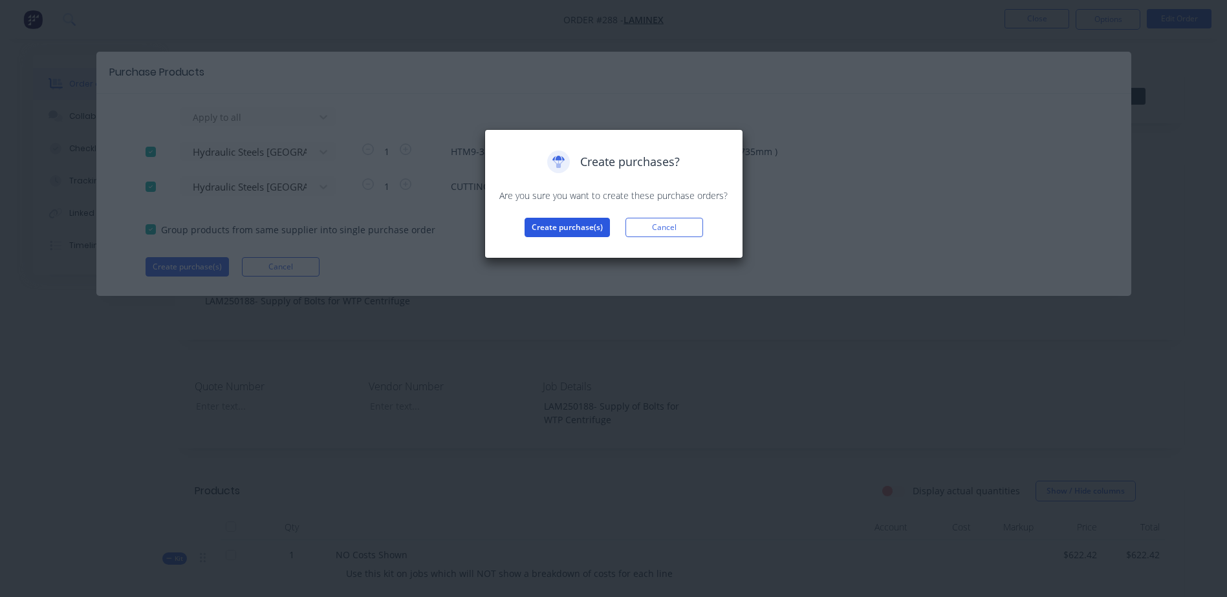
click at [550, 231] on button "Create purchase(s)" at bounding box center [566, 227] width 85 height 19
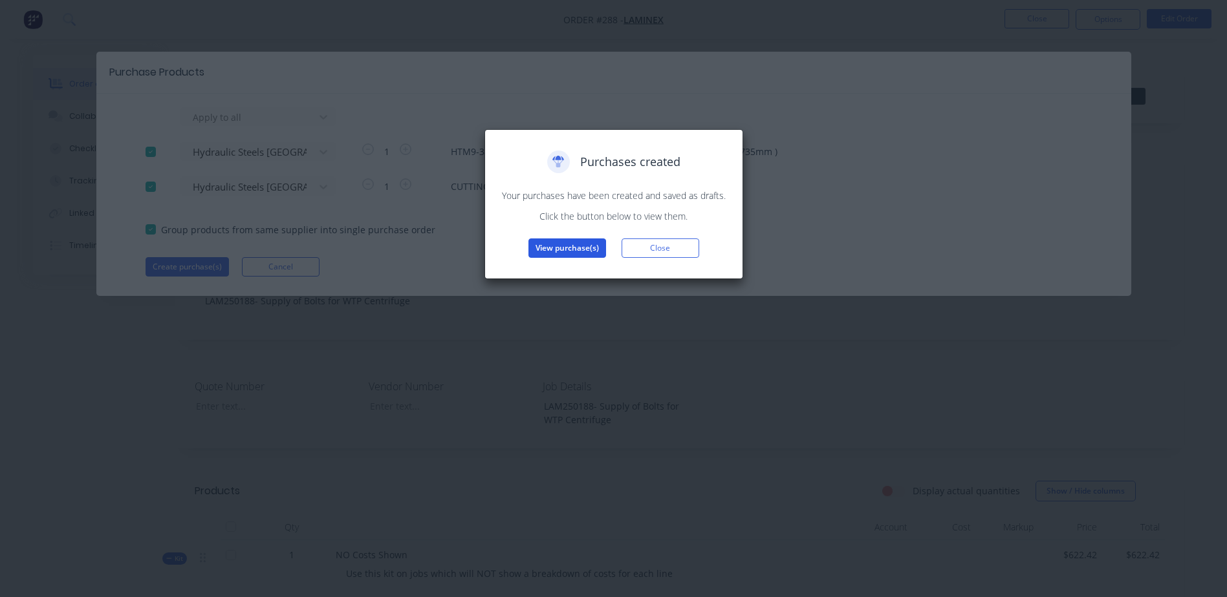
click at [555, 248] on button "View purchase(s)" at bounding box center [567, 248] width 78 height 19
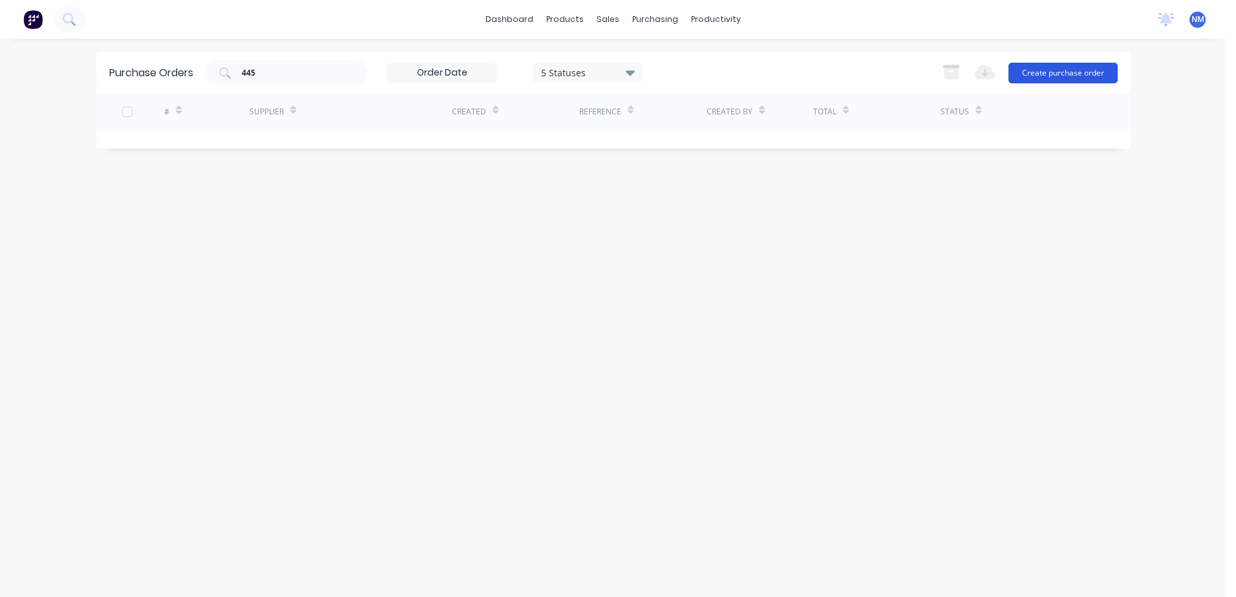
click at [1050, 76] on button "Create purchase order" at bounding box center [1063, 73] width 109 height 21
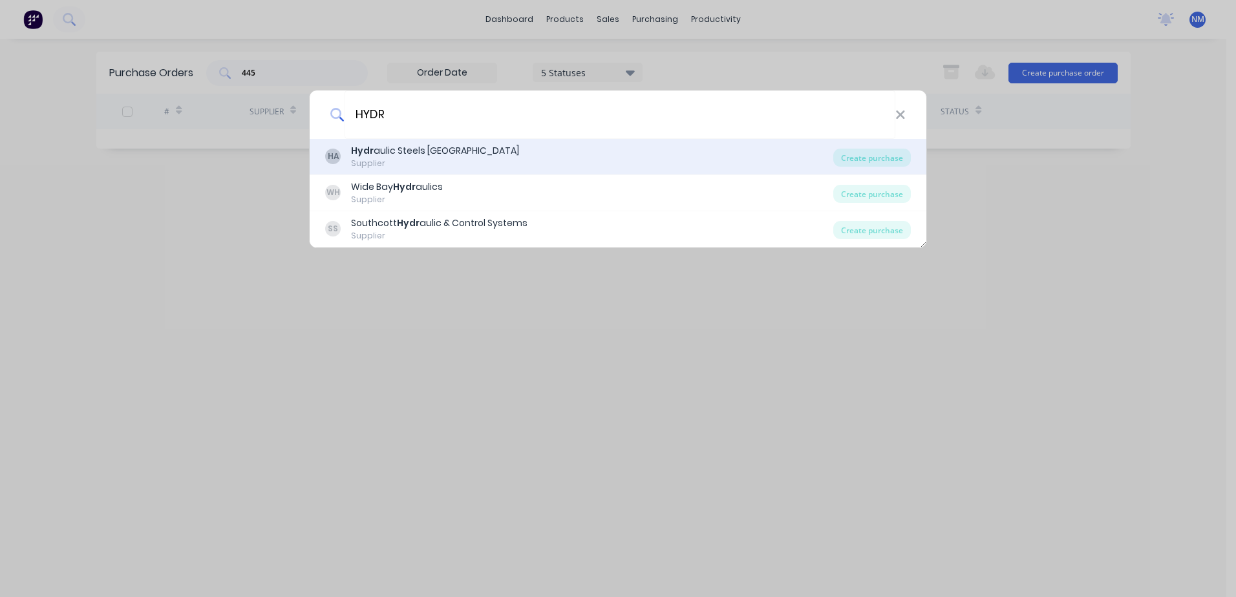
type input "HYDR"
click at [469, 158] on div "HA Hydr aulic Steels Australia Supplier" at bounding box center [579, 156] width 508 height 25
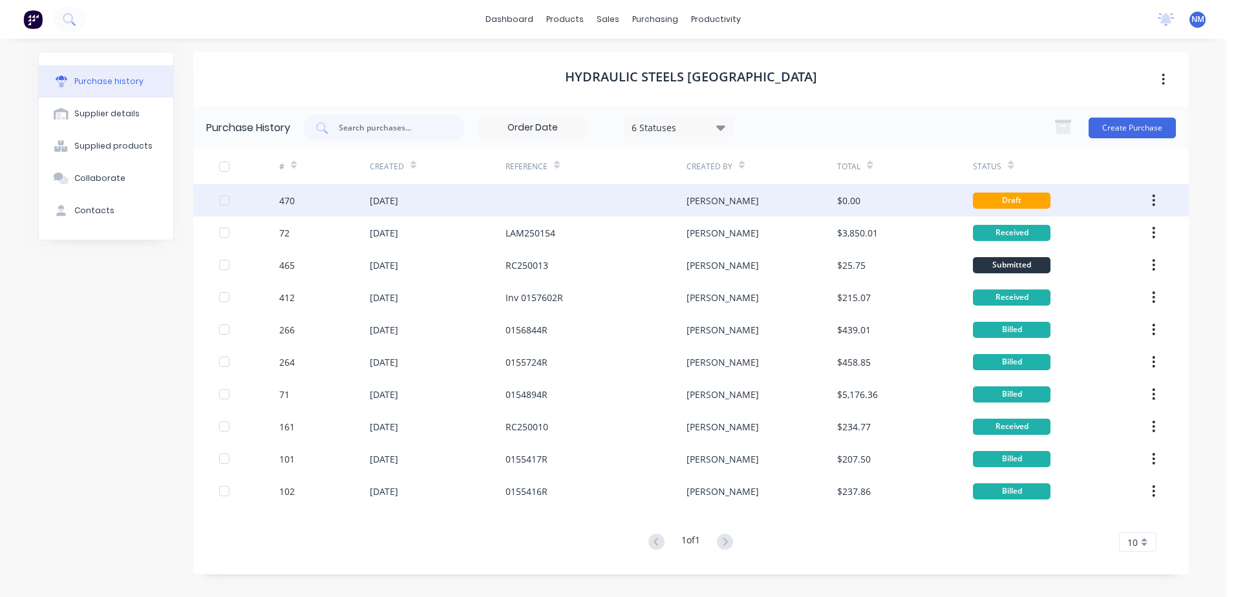
click at [755, 201] on div "[PERSON_NAME]" at bounding box center [762, 200] width 151 height 32
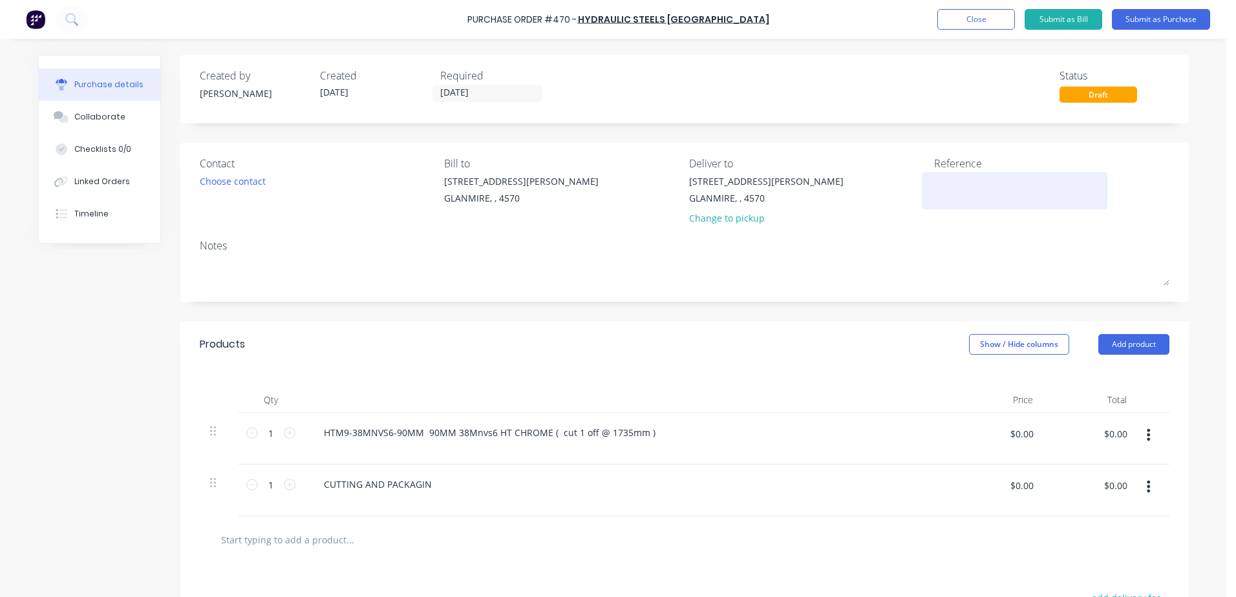
click at [960, 182] on textarea at bounding box center [1015, 189] width 162 height 29
type textarea "l"
type textarea "A"
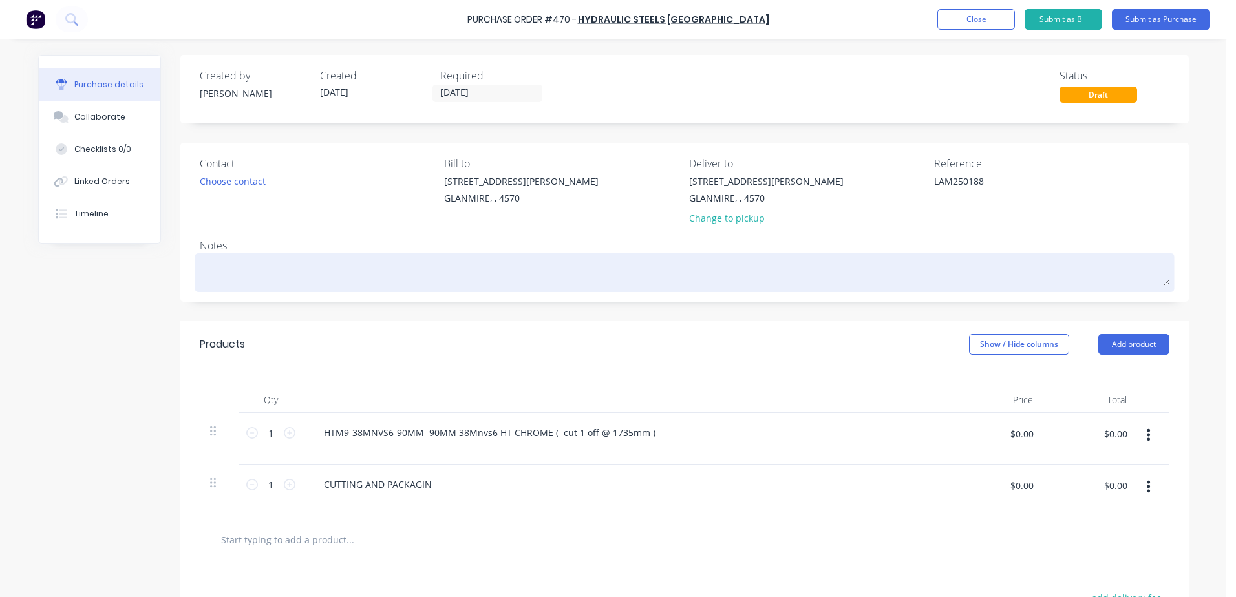
type textarea "LAM250188"
type textarea "x"
type textarea "LAM250188"
click at [239, 258] on textarea at bounding box center [685, 271] width 970 height 29
type textarea "x"
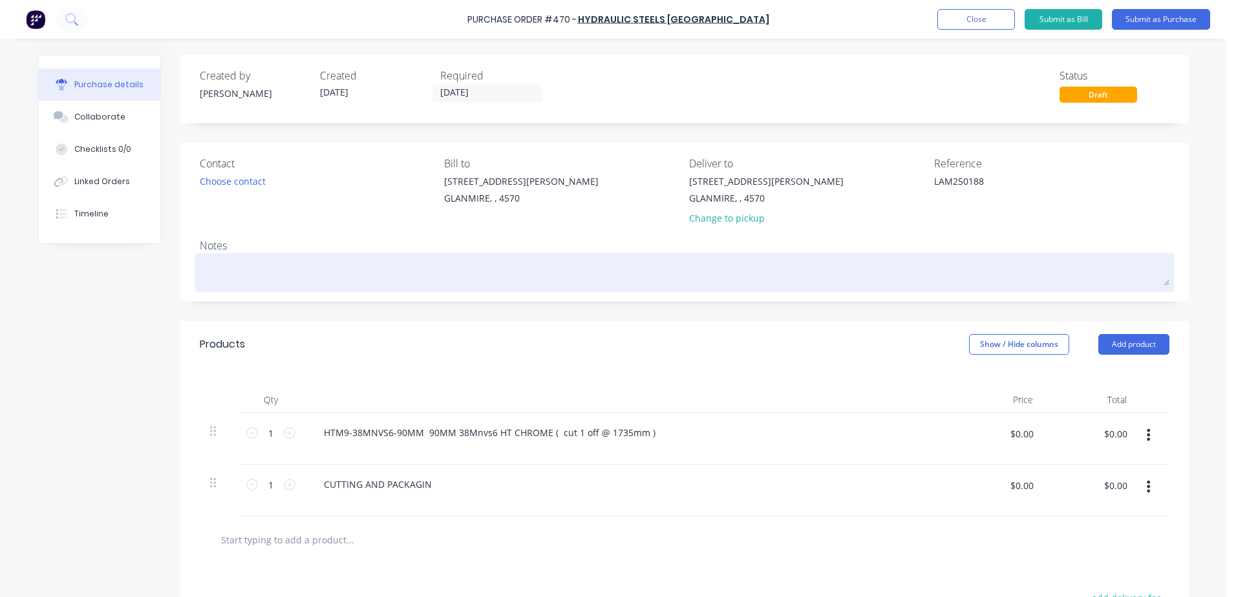
type textarea "L"
type textarea "x"
type textarea "LA"
type textarea "x"
type textarea "[PERSON_NAME]"
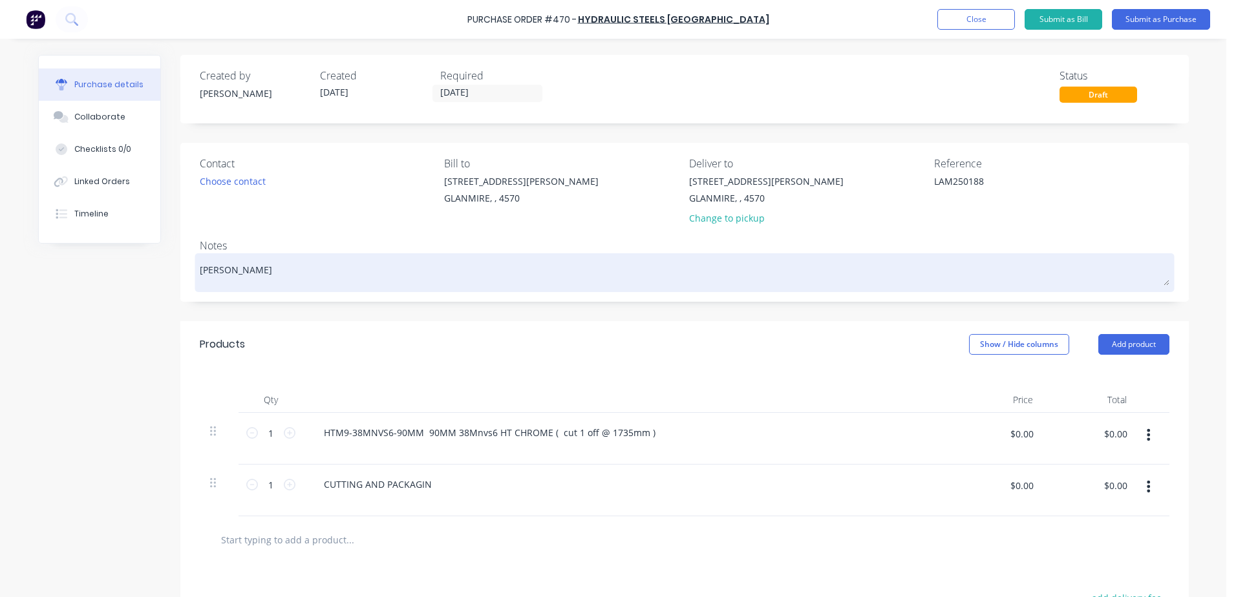
type textarea "x"
type textarea "LAM2"
type textarea "x"
type textarea "LAM25"
type textarea "x"
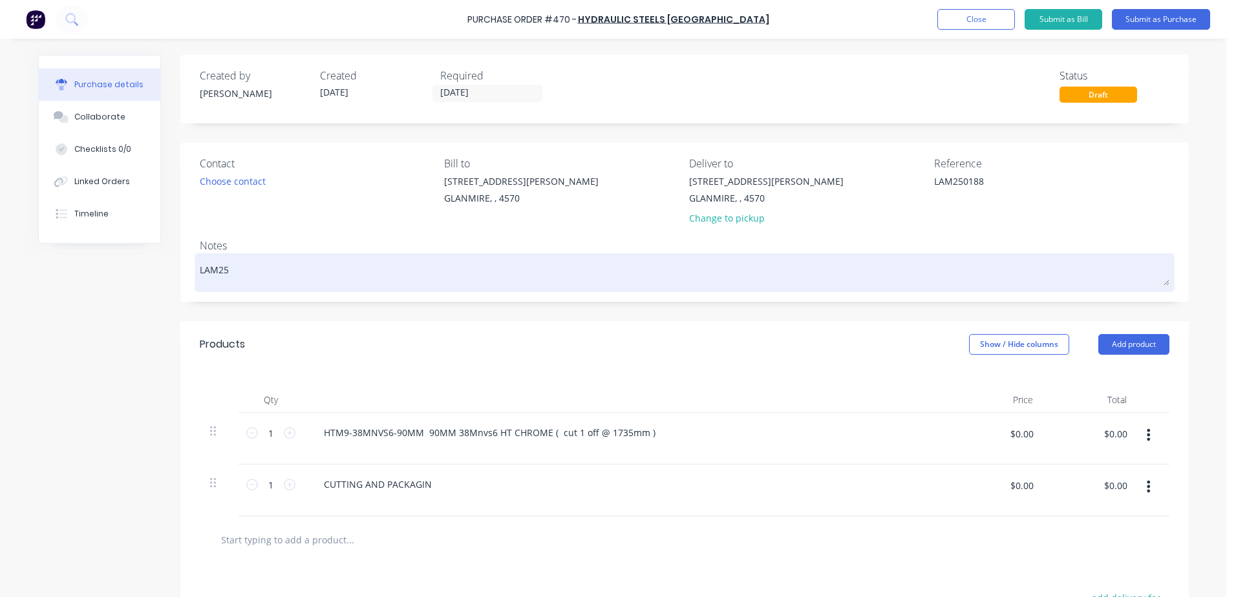
type textarea "LAM250"
type textarea "x"
type textarea "LAM2501"
type textarea "x"
type textarea "LAM25018"
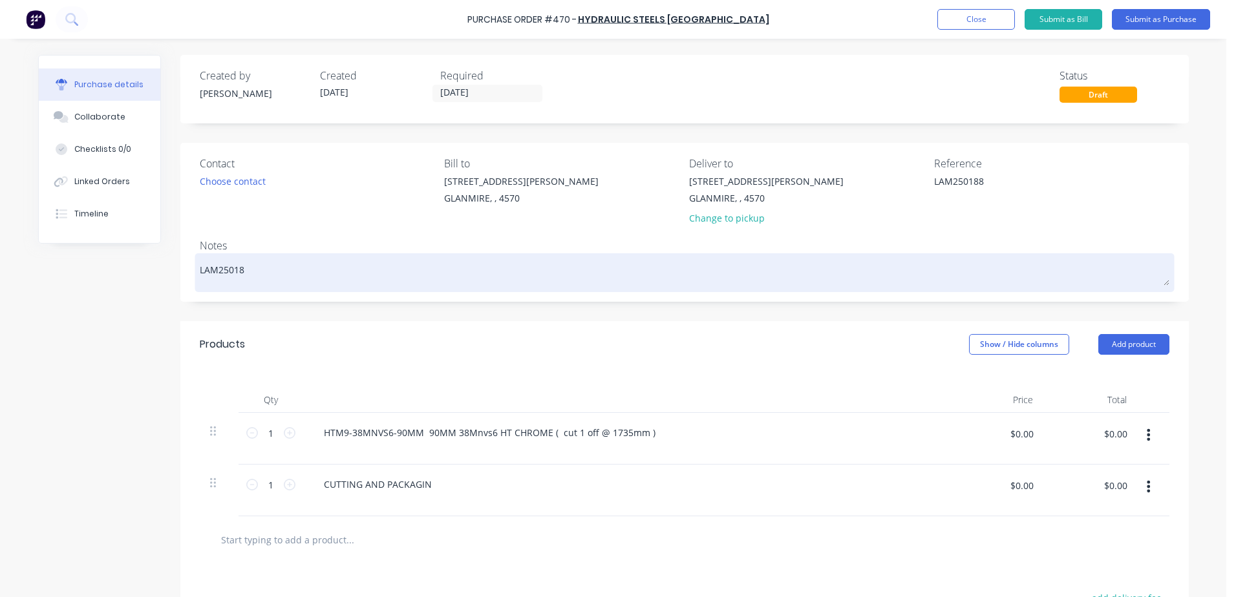
type textarea "x"
type textarea "LAM250188"
type textarea "x"
type textarea "LAM250188 ="
type textarea "x"
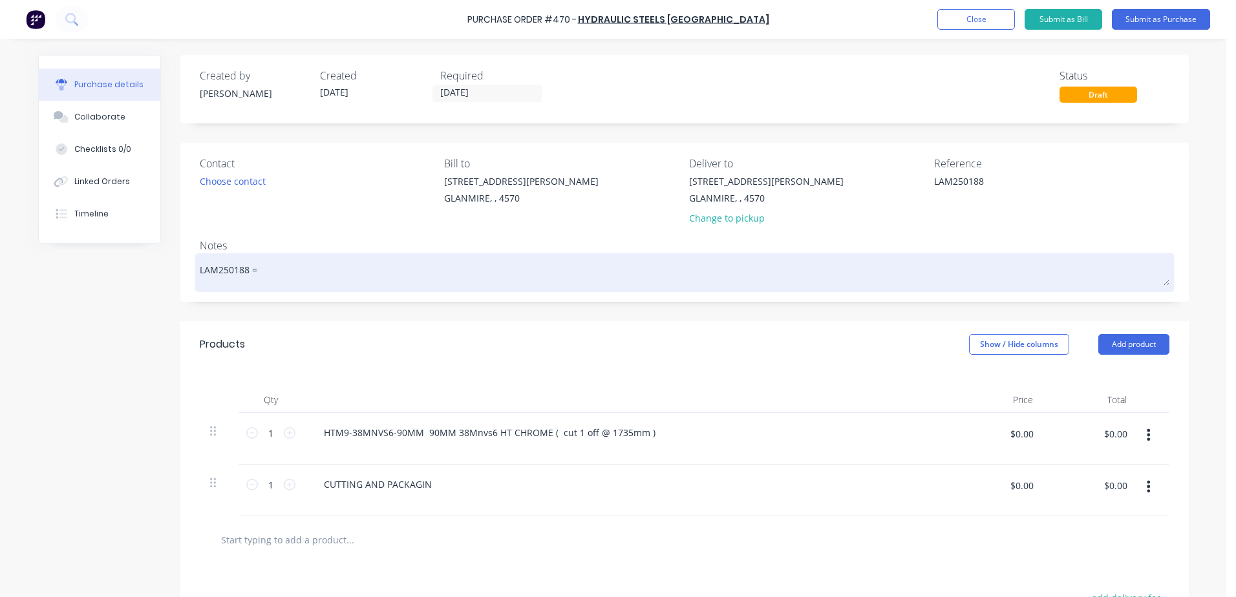
type textarea "LAM250188 =-"
type textarea "x"
type textarea "LAM250188 ="
type textarea "x"
type textarea "LAM250188"
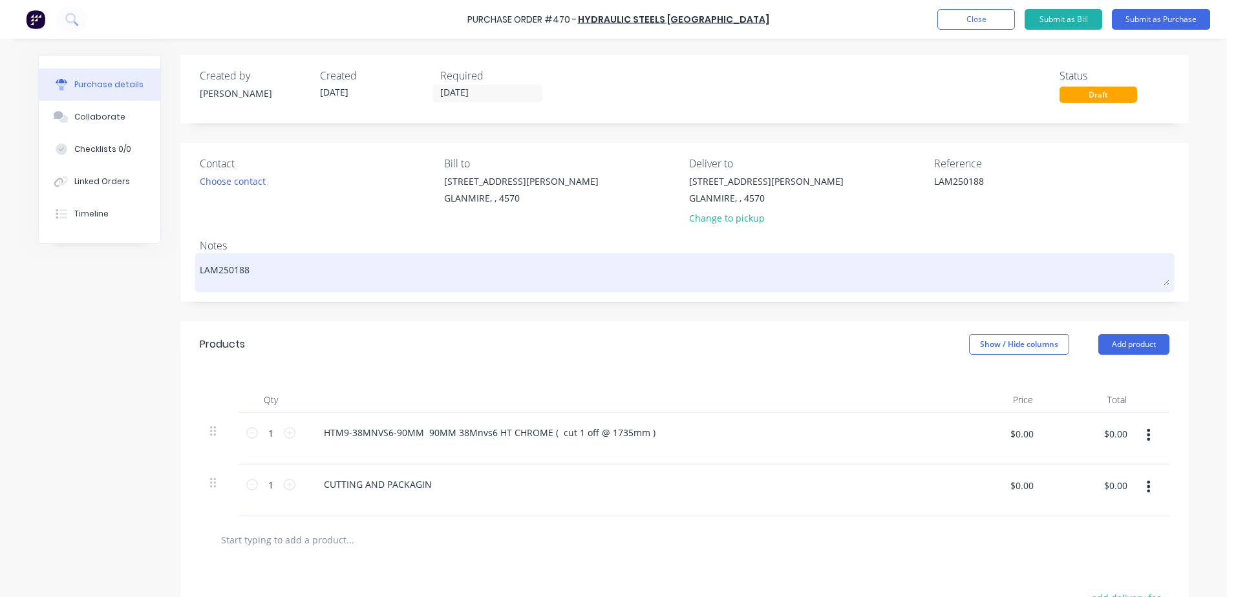
type textarea "x"
type textarea "LAM250188 -"
type textarea "x"
type textarea "LAM250188 -"
type textarea "x"
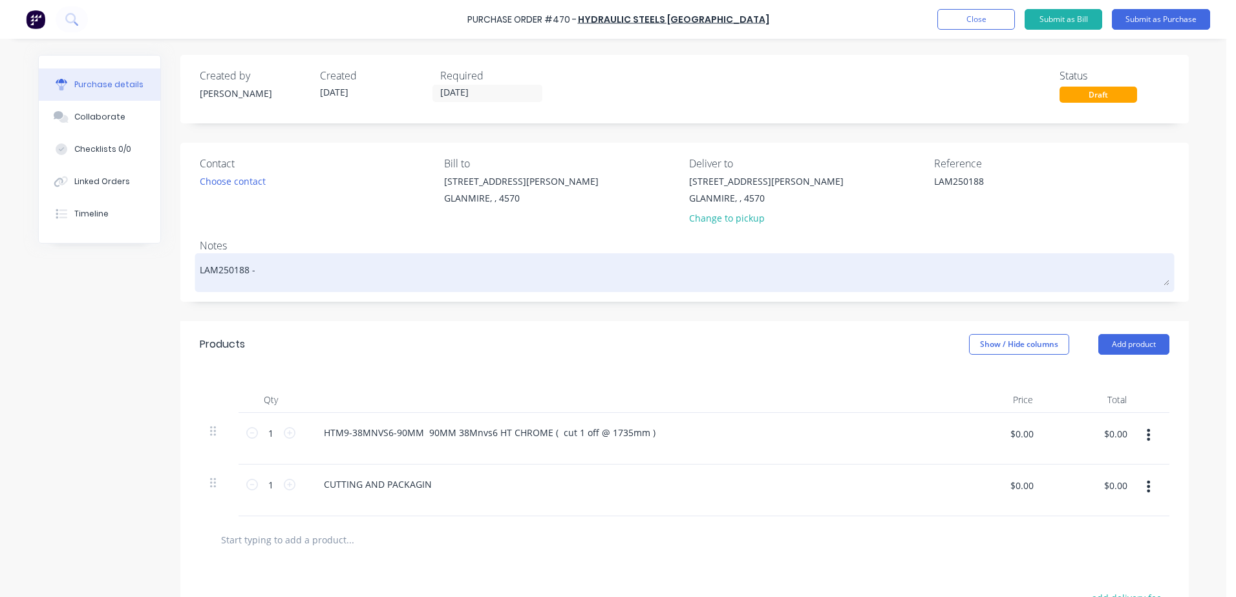
type textarea "LAM250188 -"
type textarea "x"
type textarea "LAM250188 - g"
type textarea "x"
type textarea "LAM250188 - gr"
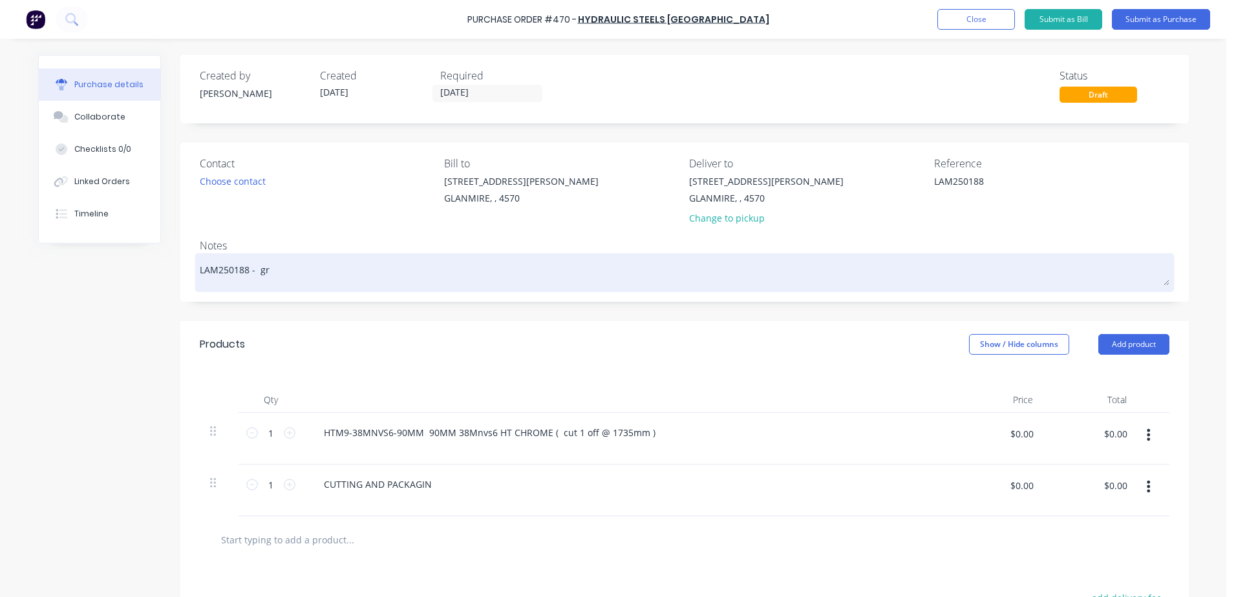
type textarea "x"
type textarea "LAM250188 - gre"
type textarea "x"
type textarea "LAM250188 - gr"
type textarea "x"
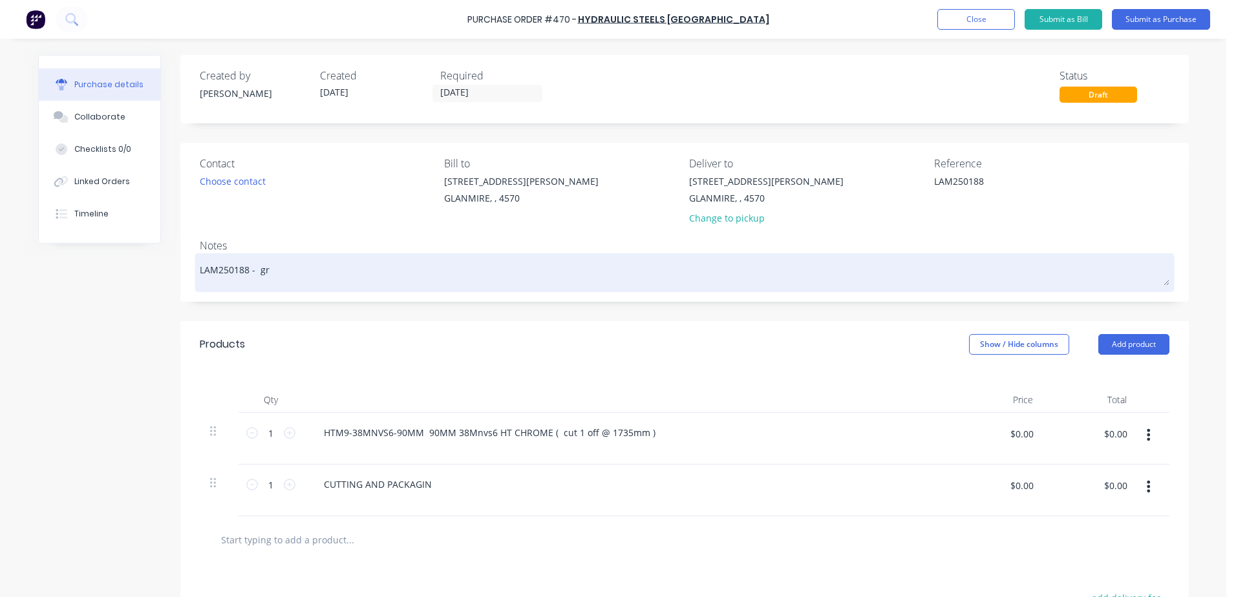
type textarea "LAM250188 - g"
type textarea "x"
type textarea "LAM250188 -"
type textarea "x"
type textarea "LAM250188 - j"
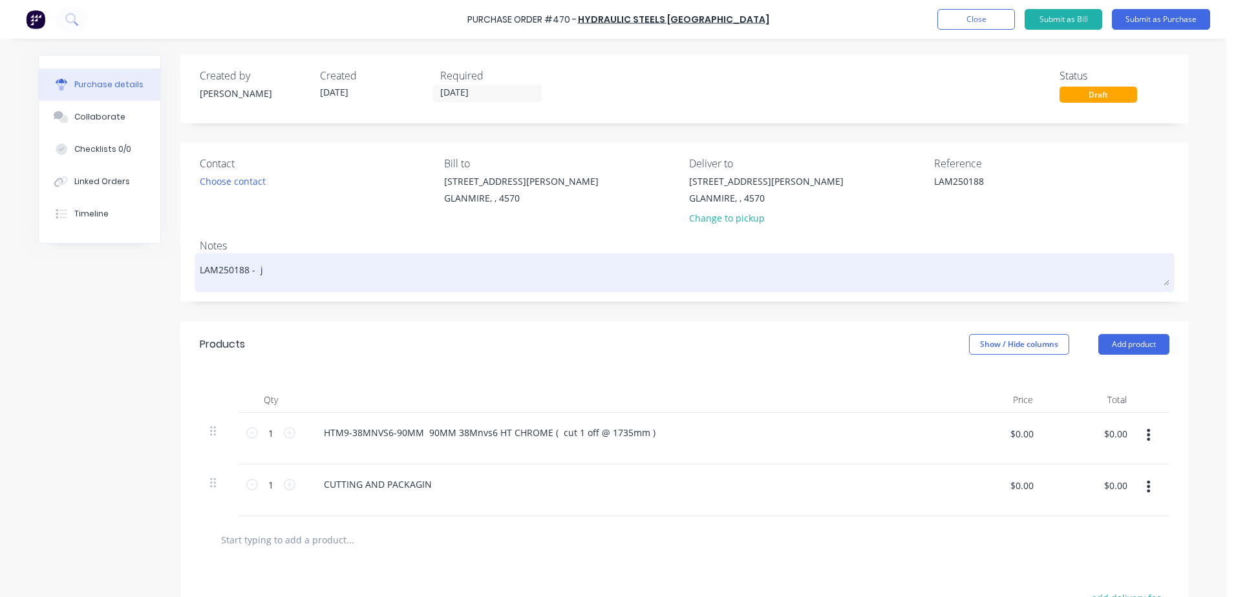
type textarea "x"
type textarea "LAM250188 - ja"
type textarea "x"
type textarea "LAM250188 - [PERSON_NAME]"
type textarea "x"
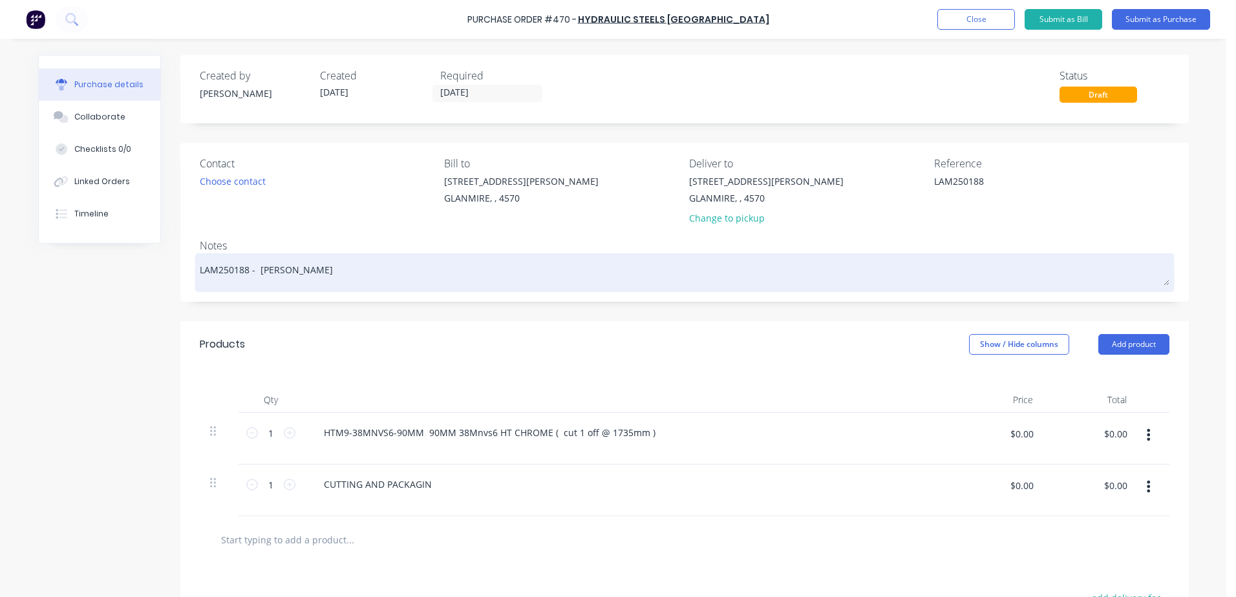
type textarea "LAM250188 - jaso"
type textarea "x"
type textarea "LAM250188 - [PERSON_NAME]"
type textarea "x"
type textarea "LAM250188 - [PERSON_NAME]"
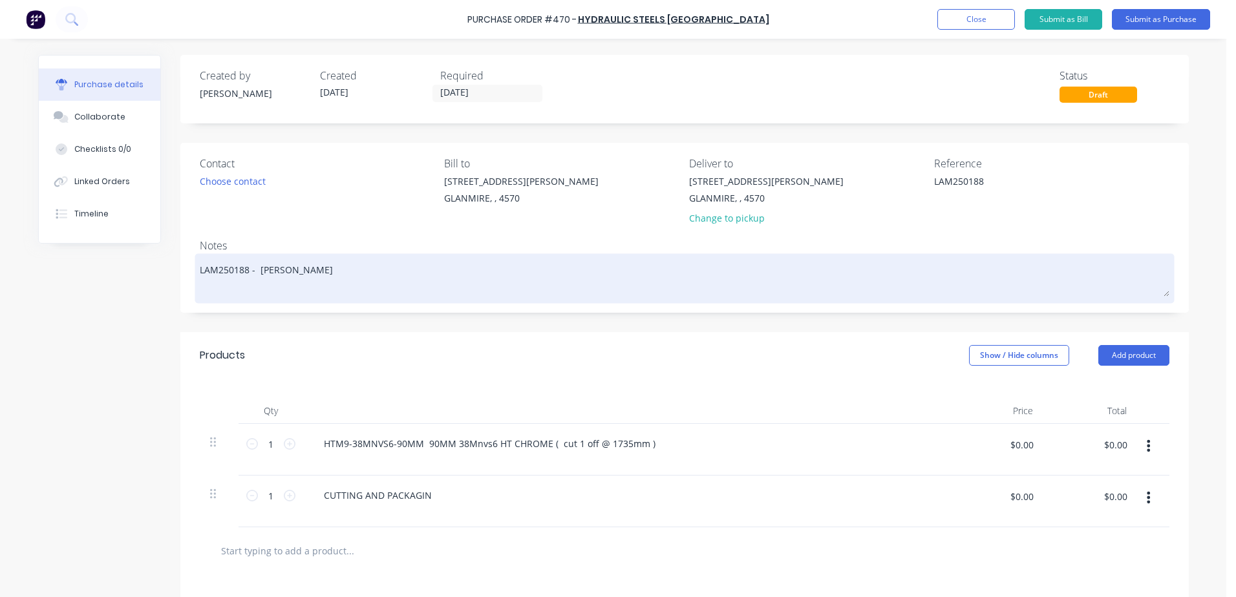
type textarea "x"
type textarea "LAM250188 - [PERSON_NAME]"
type textarea "x"
type textarea "LAM250188 - [PERSON_NAME]"
type textarea "x"
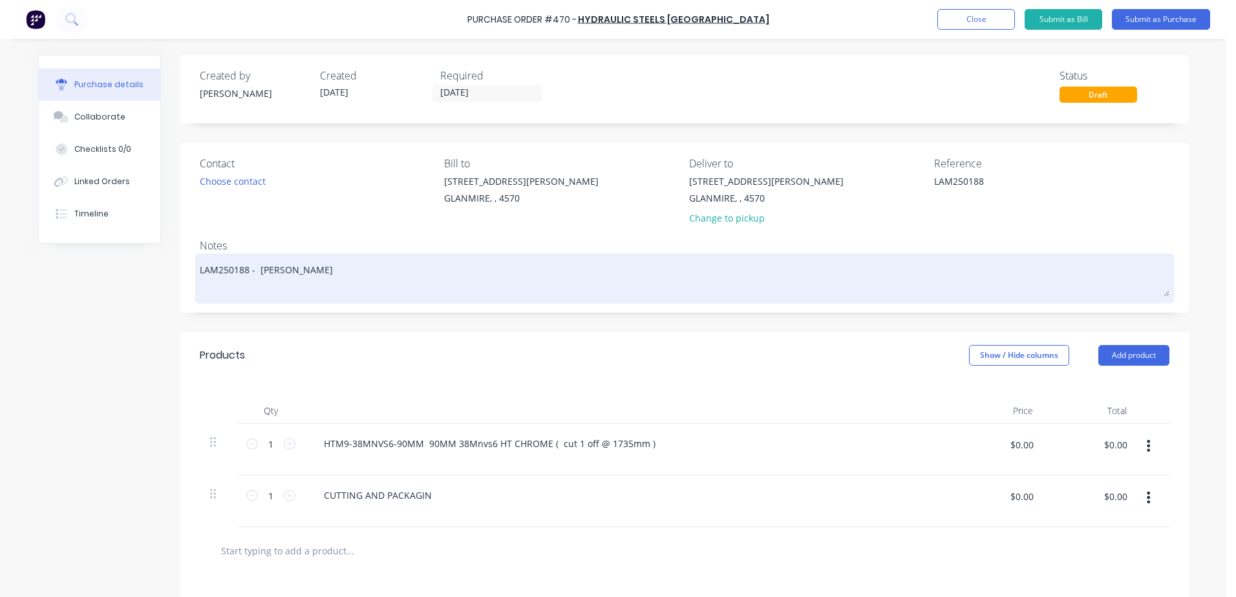
type textarea "LAM250188 - [PERSON_NAME]"
type textarea "x"
type textarea "LAM250188 - [PERSON_NAME]"
type textarea "x"
type textarea "LAM250188 - [PERSON_NAME]"
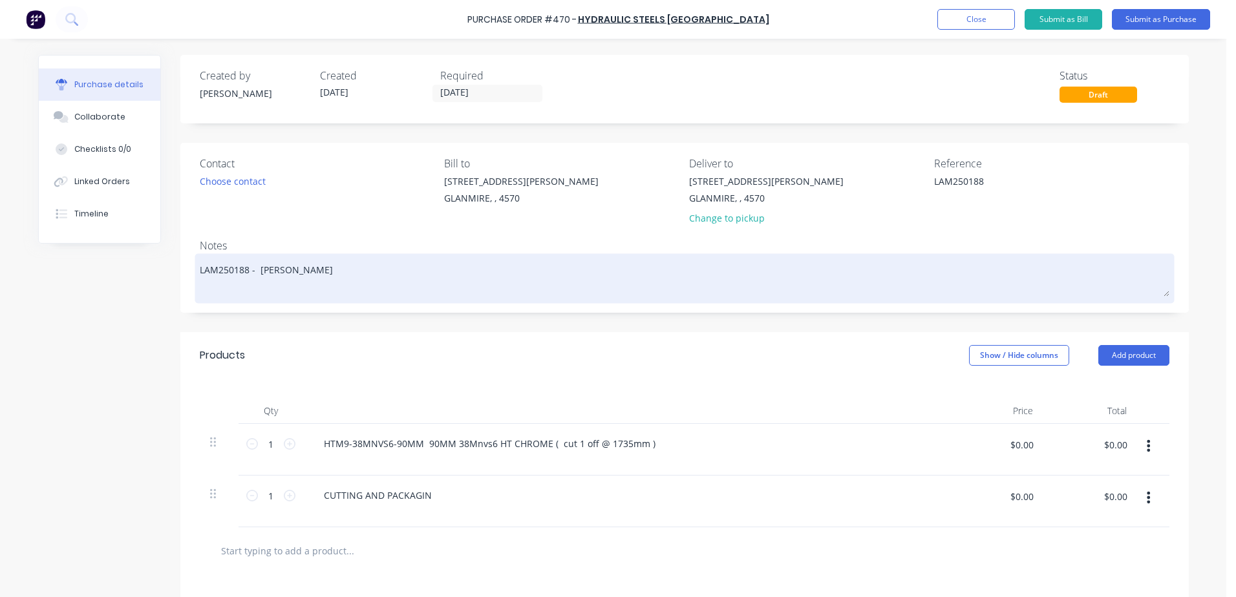
type textarea "x"
type textarea "LAM250188 - [PERSON_NAME] '"
type textarea "x"
type textarea "LAM250188 - [PERSON_NAME] '"
type textarea "x"
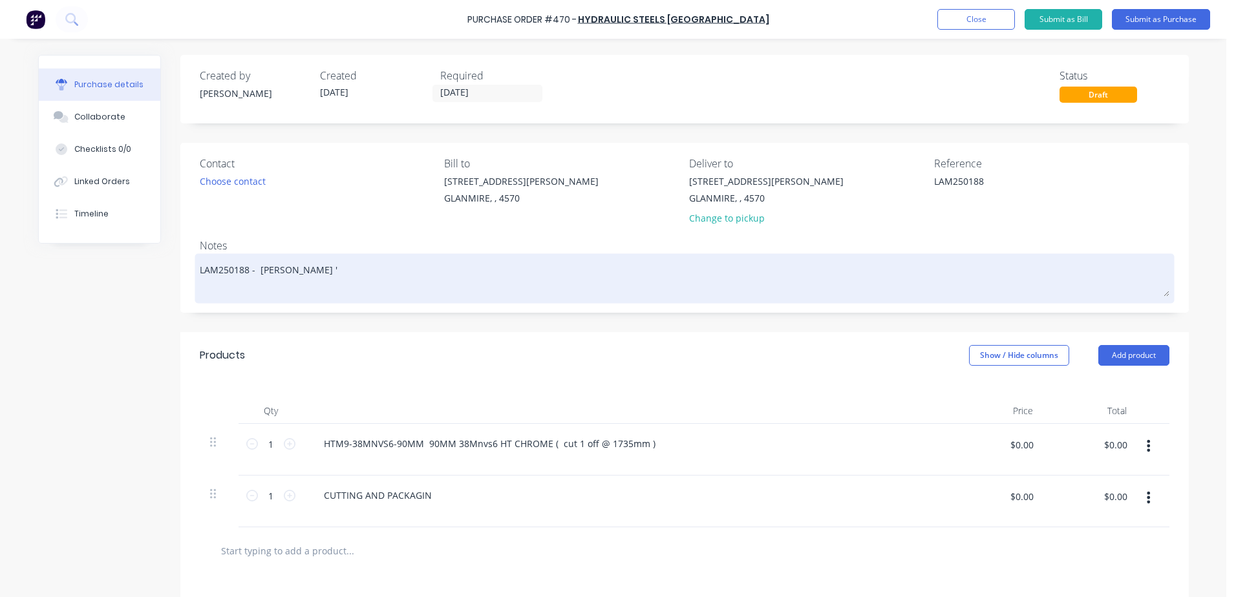
type textarea "LAM250188 - [PERSON_NAME] '"
type textarea "x"
type textarea "LAM250188 - [PERSON_NAME] ' 0"
type textarea "x"
type textarea "LAM250188 - [PERSON_NAME] ' 01"
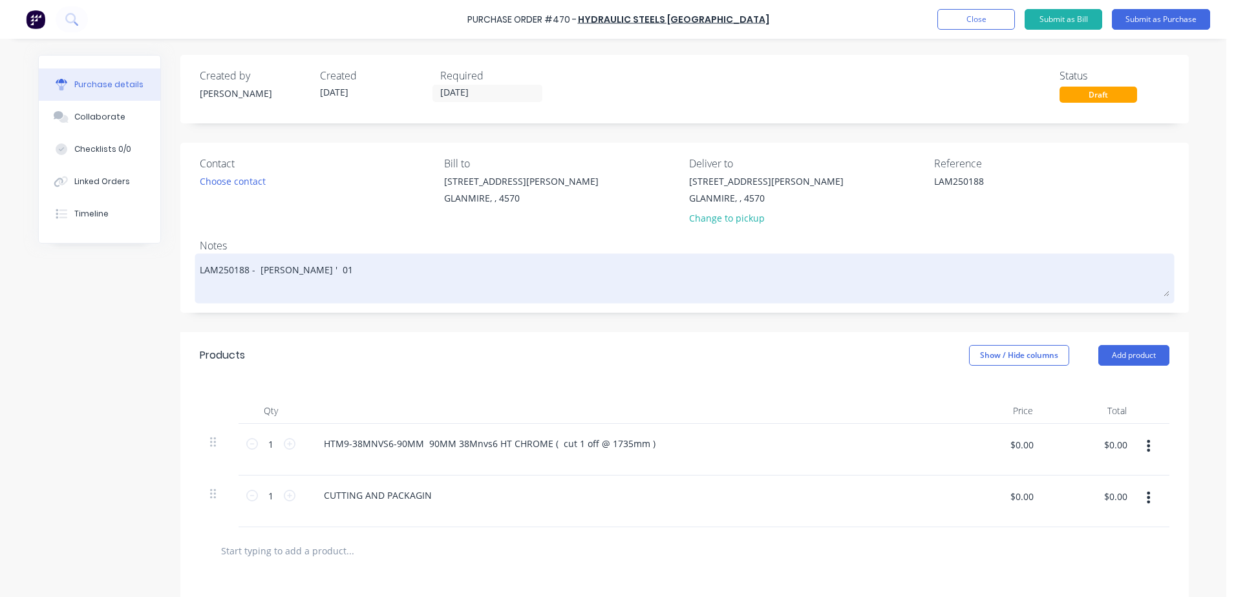
type textarea "x"
type textarea "LAM250188 - [PERSON_NAME] ' 015"
type textarea "x"
type textarea "LAM250188 - [PERSON_NAME] ' 0157"
type textarea "x"
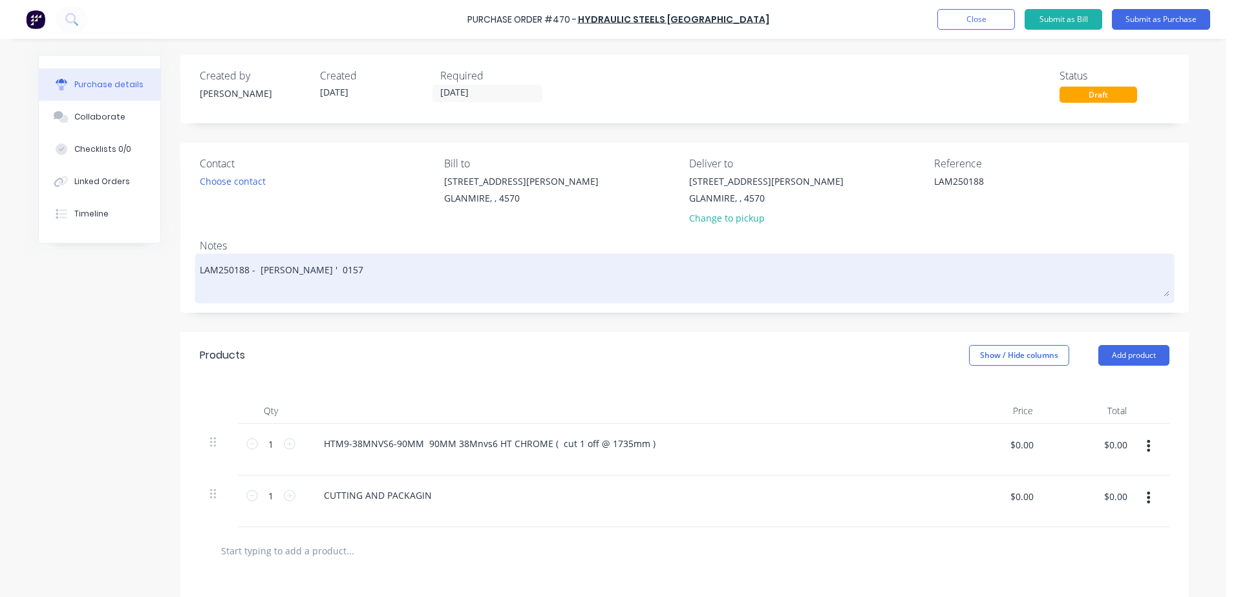
type textarea "LAM250188 - [PERSON_NAME] ' 01572"
type textarea "x"
type textarea "LAM250188 - [PERSON_NAME] ' 015723"
type textarea "x"
type textarea "LAM250188 - [PERSON_NAME] ' 0157234"
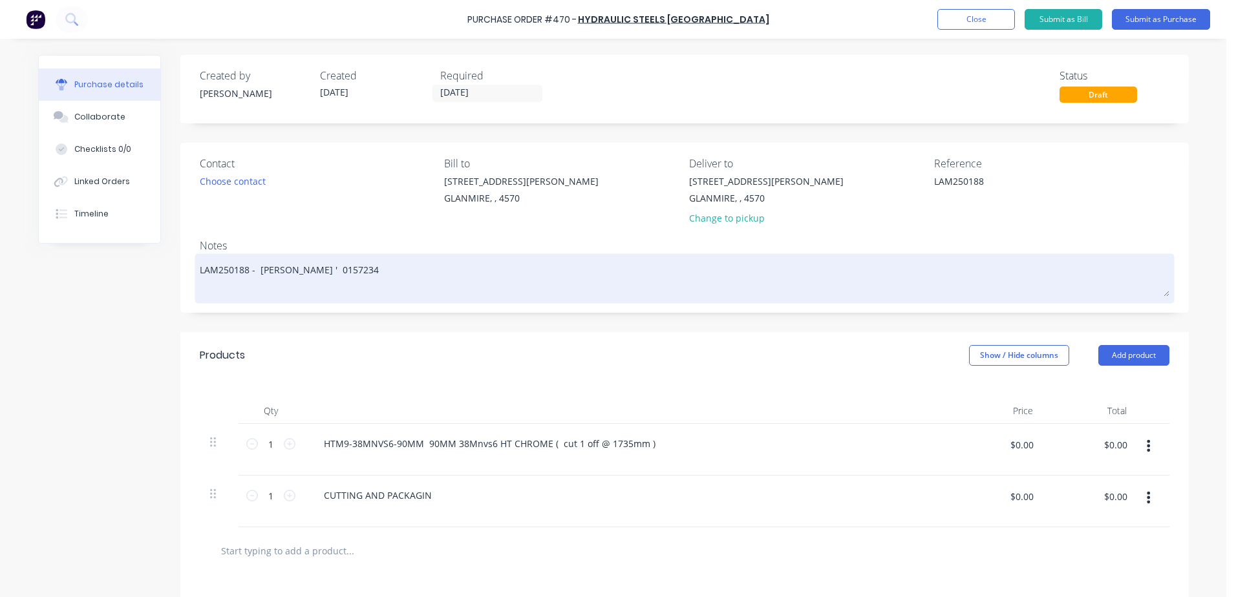
type textarea "x"
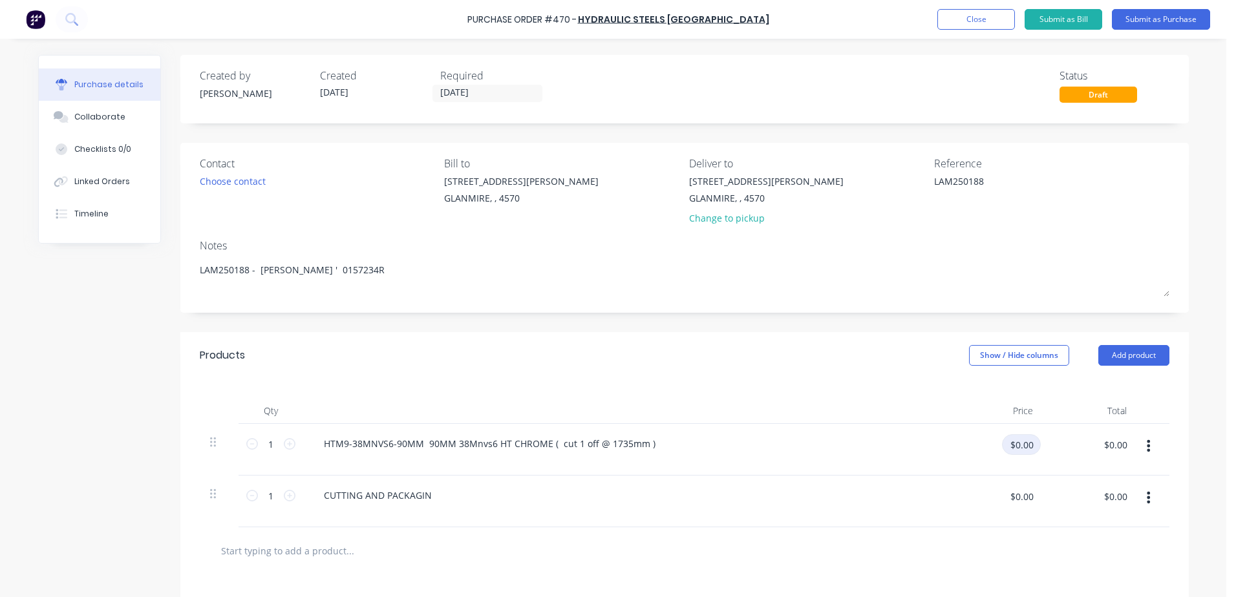
type textarea "LAM250188 - [PERSON_NAME] ' 0157234R"
type textarea "x"
type textarea "LAM250188 - [PERSON_NAME] ' 0157234R"
click at [1008, 443] on input "$0.00" at bounding box center [1021, 444] width 39 height 21
type input "3"
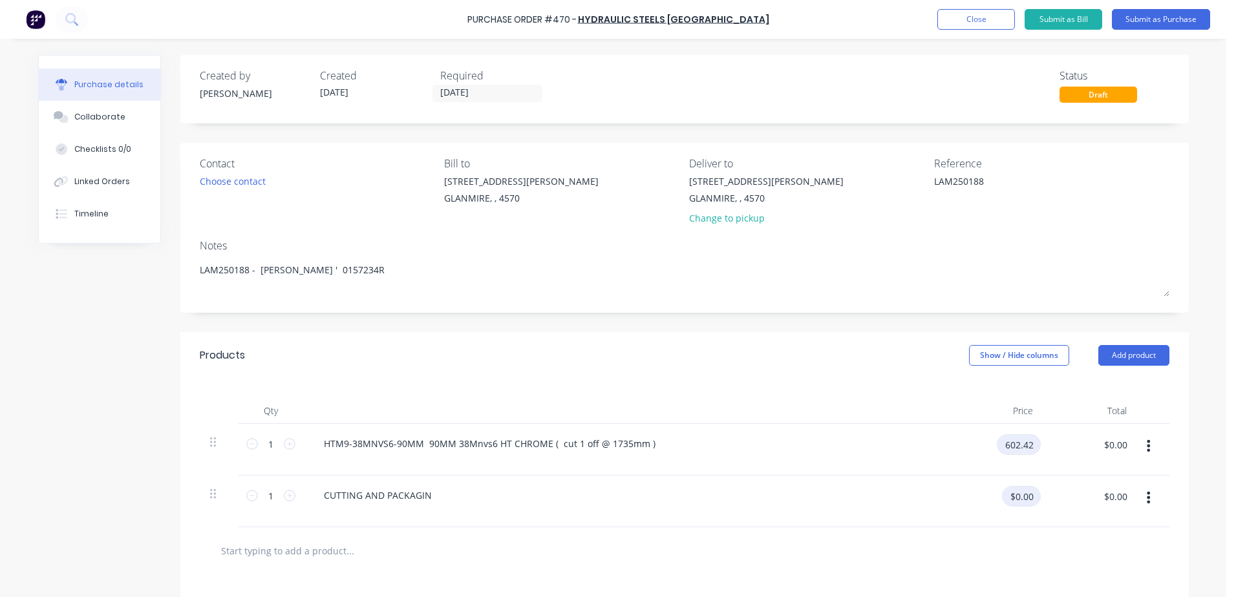
type input "602.42"
type textarea "x"
type input "$602.42"
click at [1022, 493] on input "$0.00" at bounding box center [1021, 496] width 39 height 21
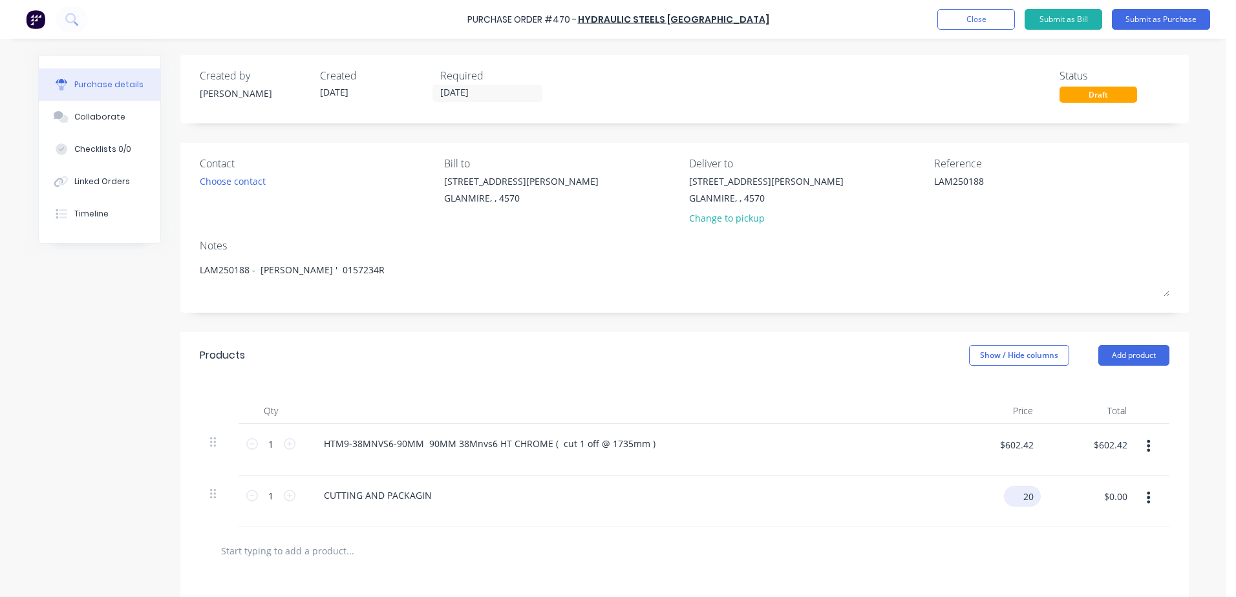
type input "20"
type textarea "x"
type input "$20.00"
click at [1172, 16] on button "Submit as Purchase" at bounding box center [1161, 19] width 98 height 21
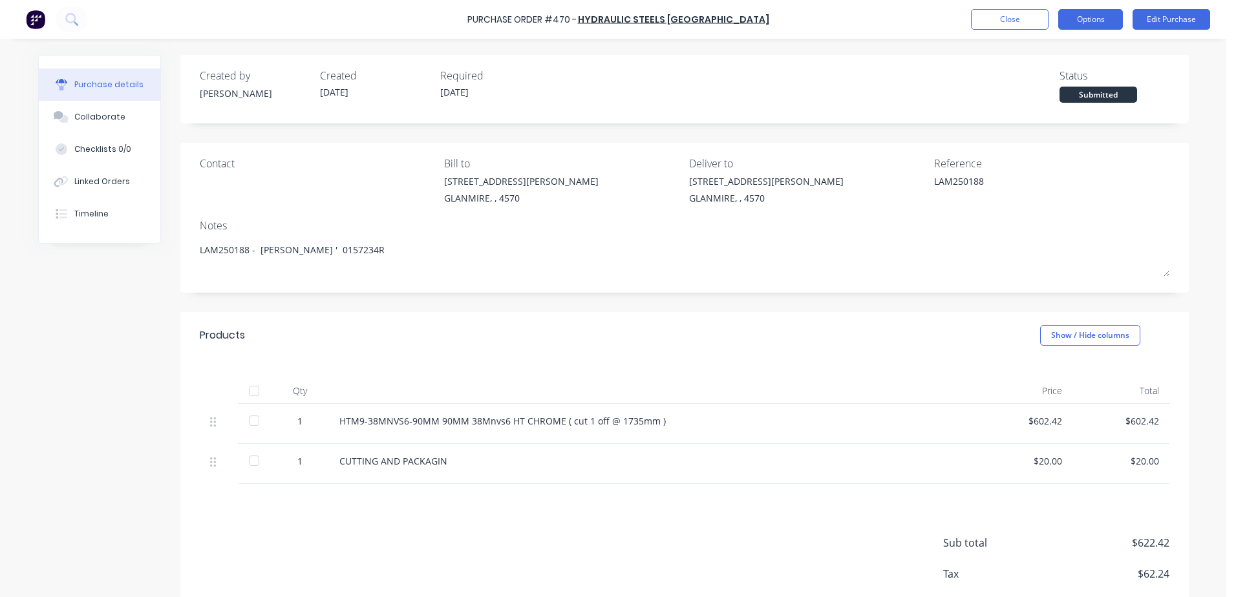
click at [1098, 25] on button "Options" at bounding box center [1090, 19] width 65 height 21
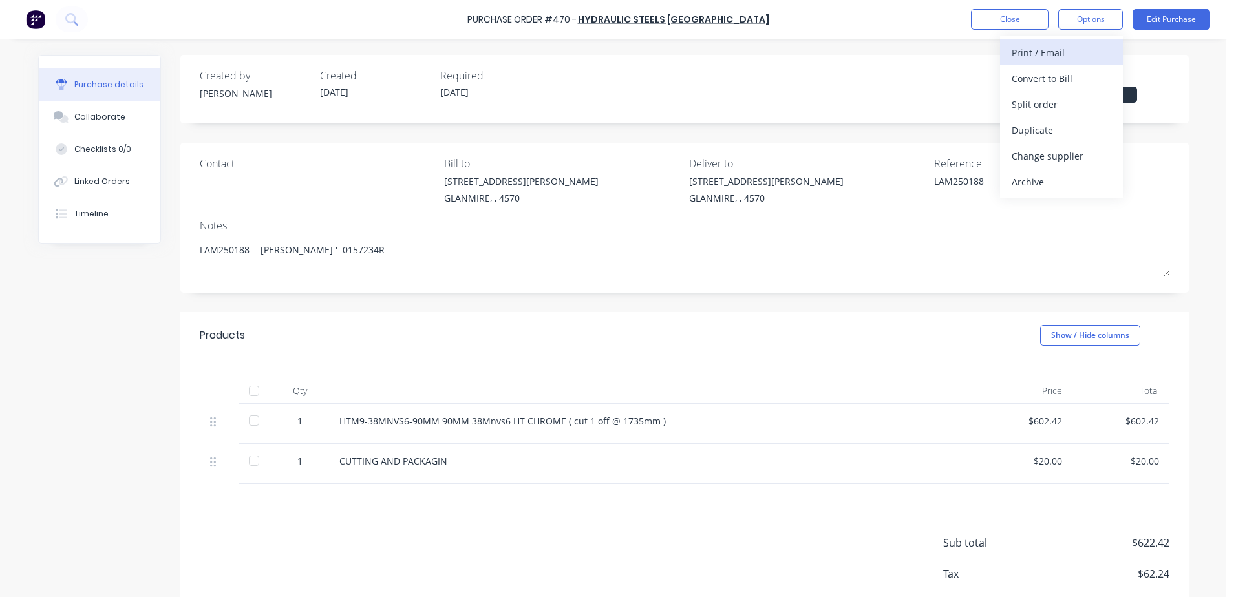
click at [1076, 48] on div "Print / Email" at bounding box center [1062, 52] width 100 height 19
click at [1058, 74] on div "With pricing" at bounding box center [1062, 78] width 100 height 19
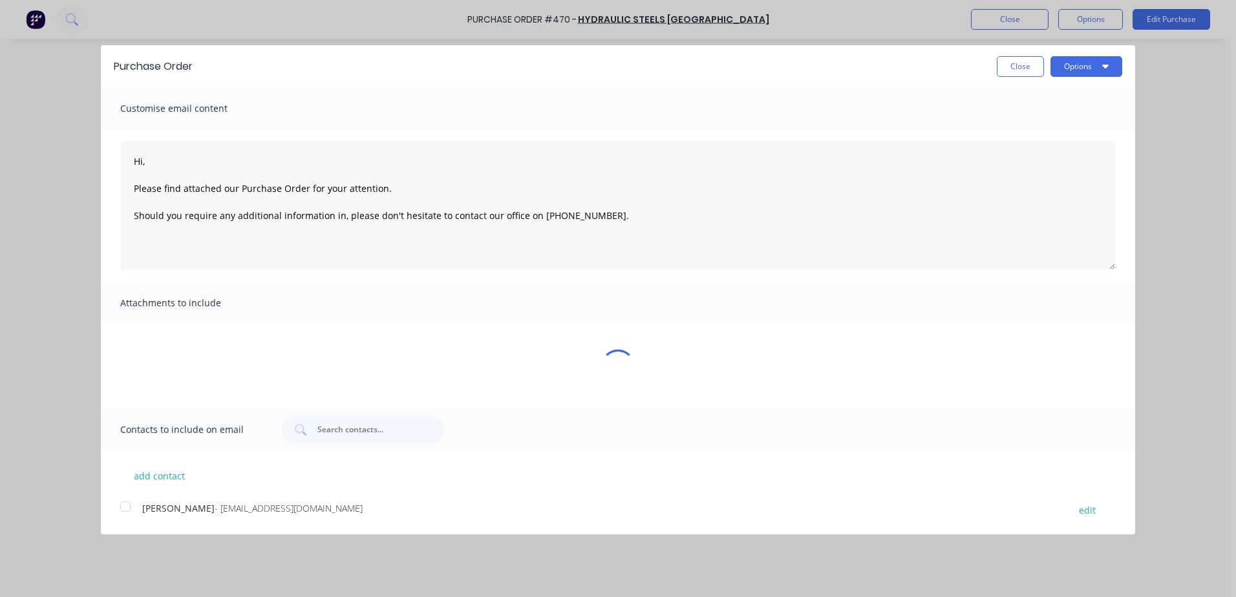
type textarea "x"
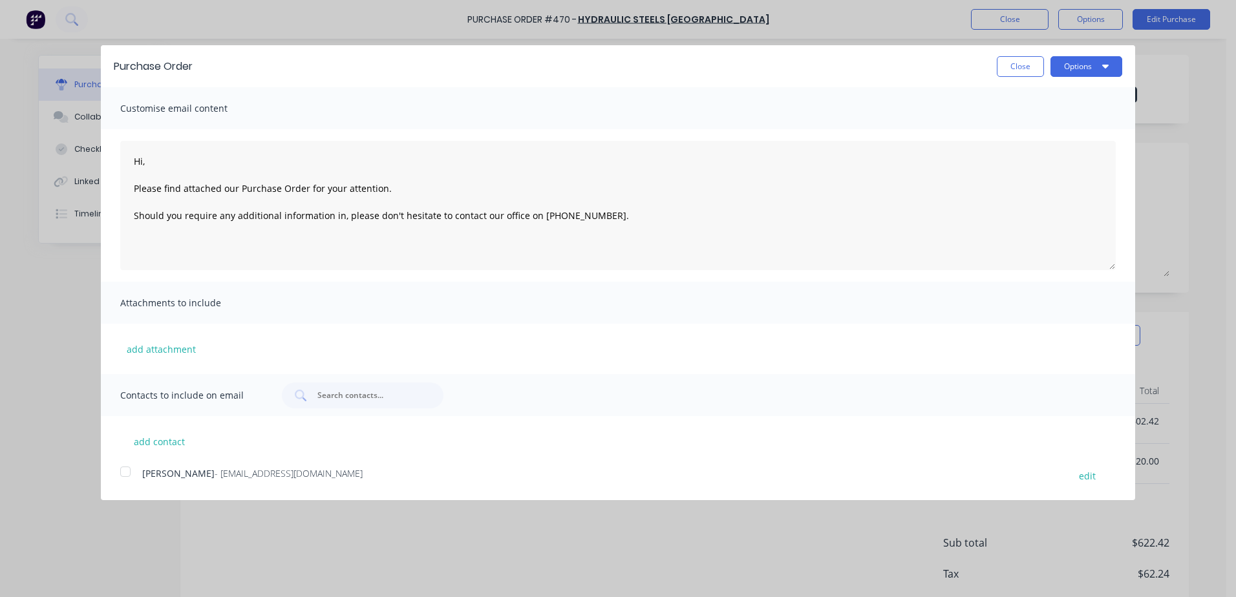
click at [124, 476] on div at bounding box center [125, 472] width 26 height 26
type textarea "Hi, Please find attached our Purchase Order for your attention. Should you requ…"
click at [1080, 70] on button "Options" at bounding box center [1087, 66] width 72 height 21
click at [1048, 122] on div "Email" at bounding box center [1061, 125] width 100 height 19
type textarea "x"
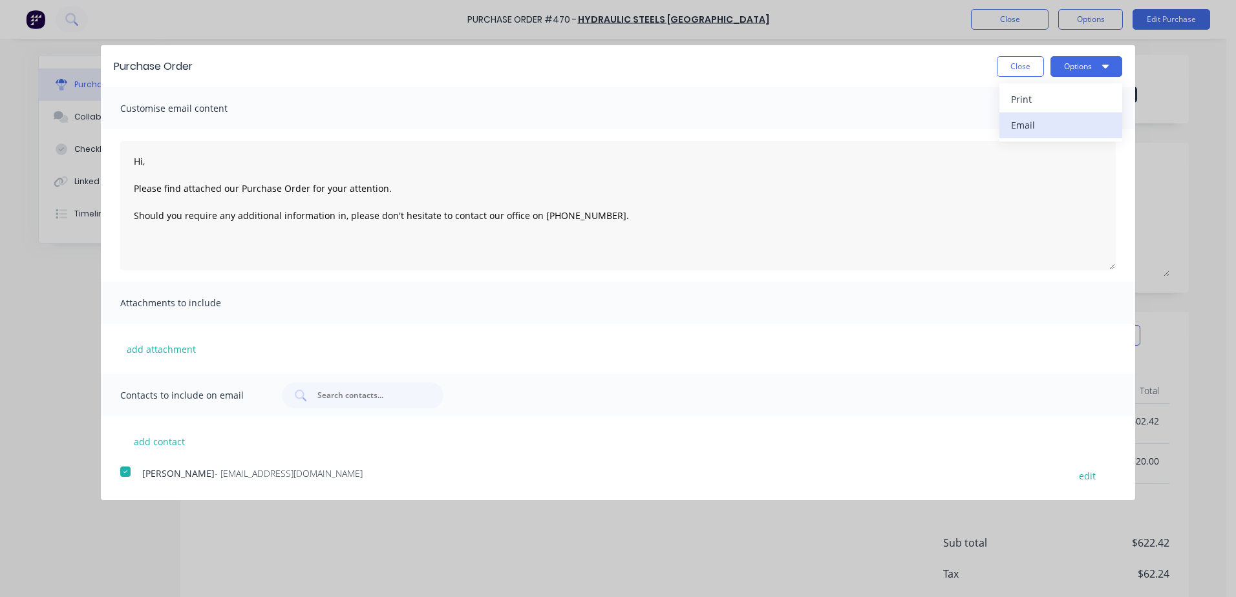
type textarea "Hi, Please find attached our Purchase Order for your attention. Should you requ…"
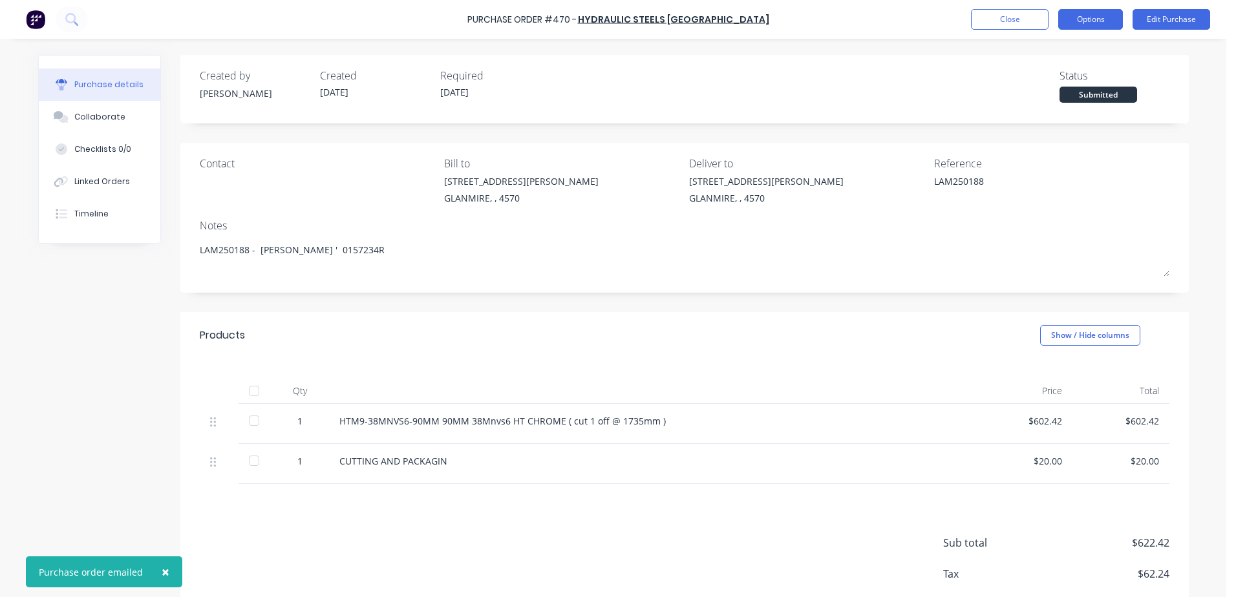
click at [1093, 27] on button "Options" at bounding box center [1090, 19] width 65 height 21
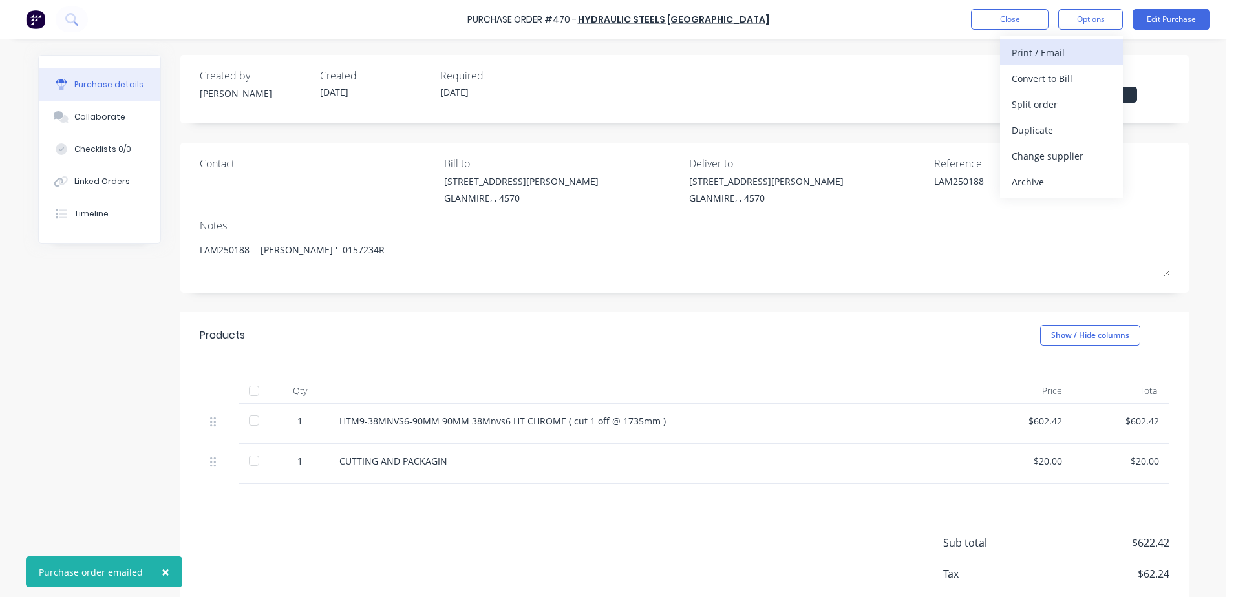
click at [1058, 48] on div "Print / Email" at bounding box center [1062, 52] width 100 height 19
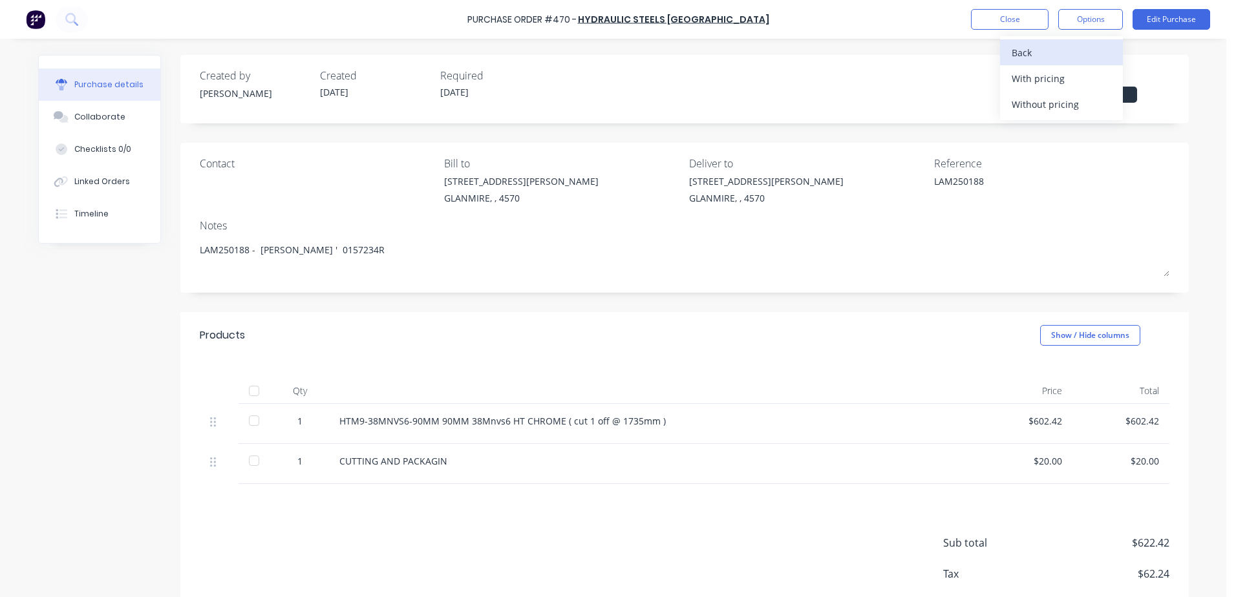
click at [1014, 49] on div "Back" at bounding box center [1062, 52] width 100 height 19
click at [1071, 19] on button "Options" at bounding box center [1090, 19] width 65 height 21
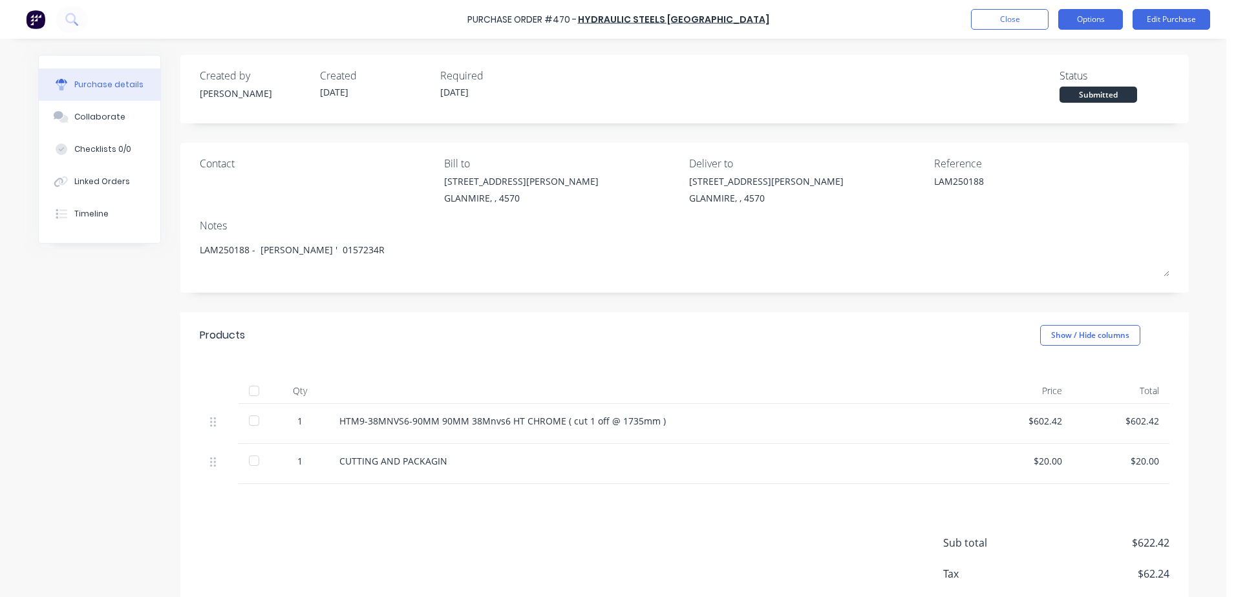
click at [1071, 19] on button "Options" at bounding box center [1090, 19] width 65 height 21
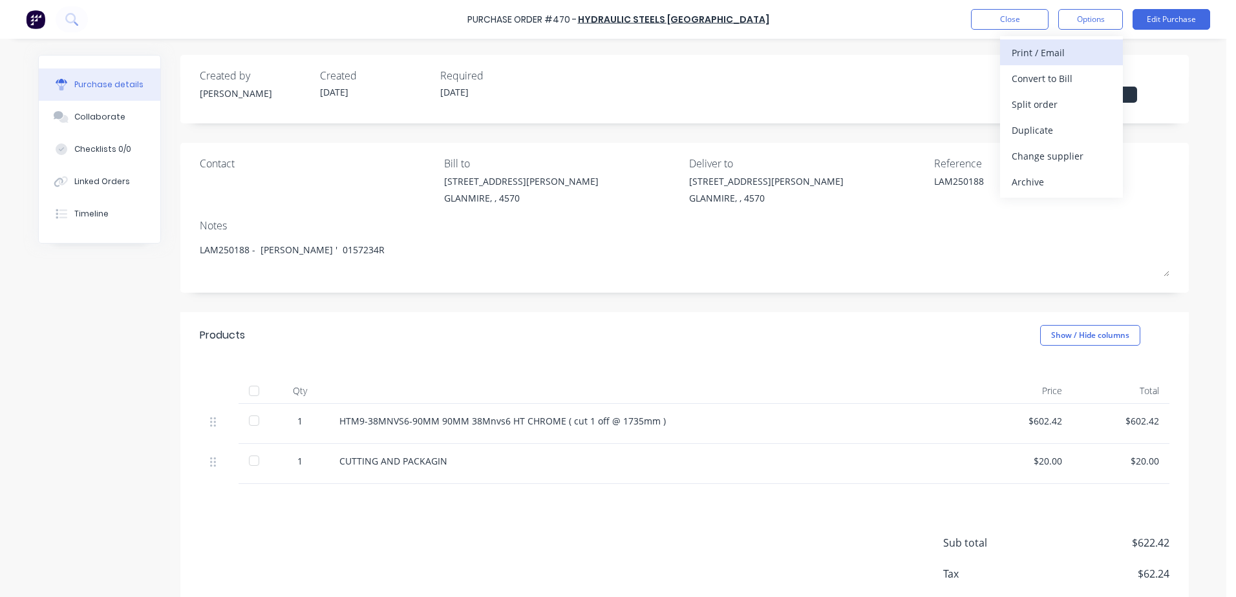
click at [1016, 40] on button "Print / Email" at bounding box center [1061, 52] width 123 height 26
click at [1024, 78] on div "With pricing" at bounding box center [1062, 78] width 100 height 19
type textarea "x"
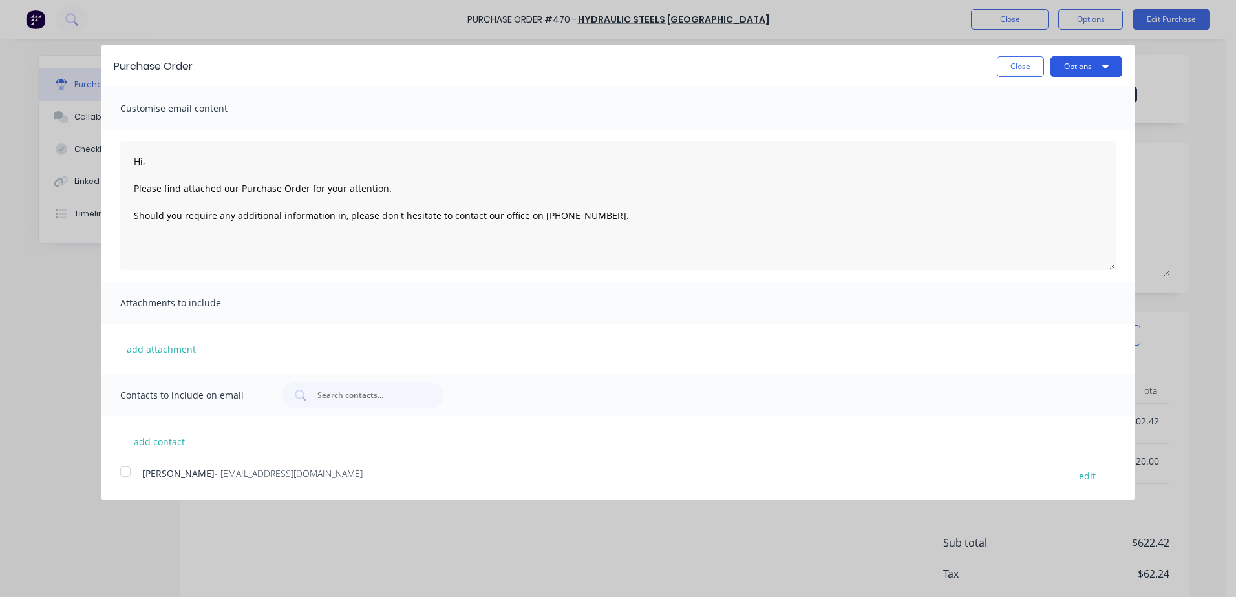
click at [1057, 66] on button "Options" at bounding box center [1087, 66] width 72 height 21
click at [1023, 97] on div "Print" at bounding box center [1061, 99] width 100 height 19
type textarea "Hi, Please find attached our Purchase Order for your attention. Should you requ…"
type textarea "x"
type textarea "Hi, Please find attached our Purchase Order for your attention. Should you requ…"
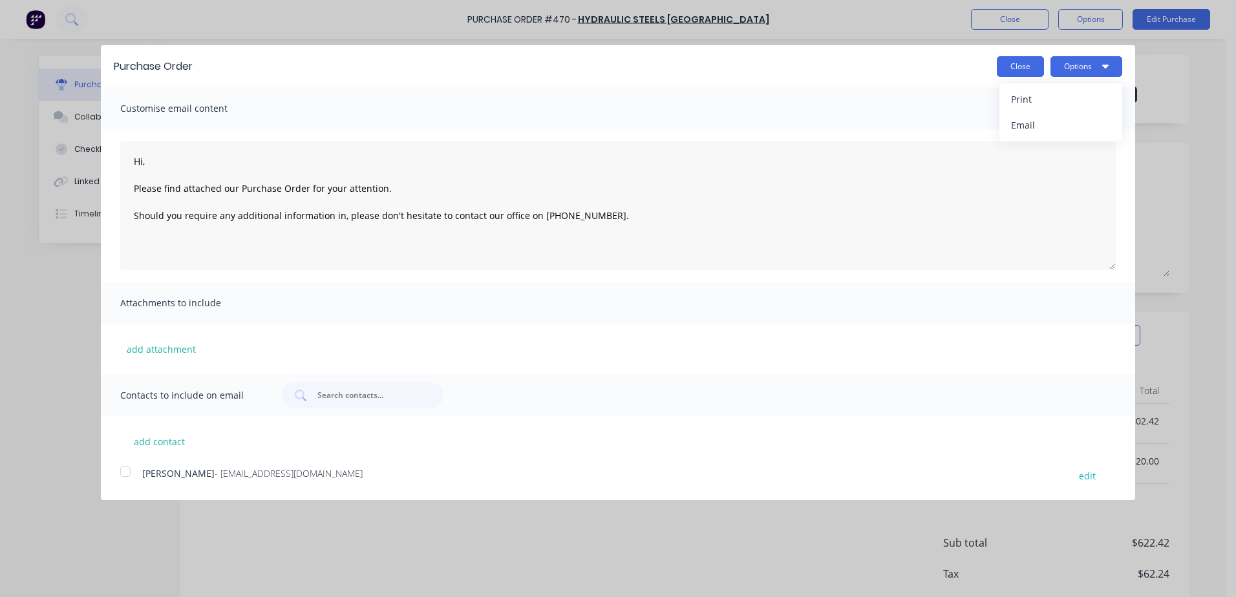
click at [1005, 67] on button "Close" at bounding box center [1020, 66] width 47 height 21
type textarea "x"
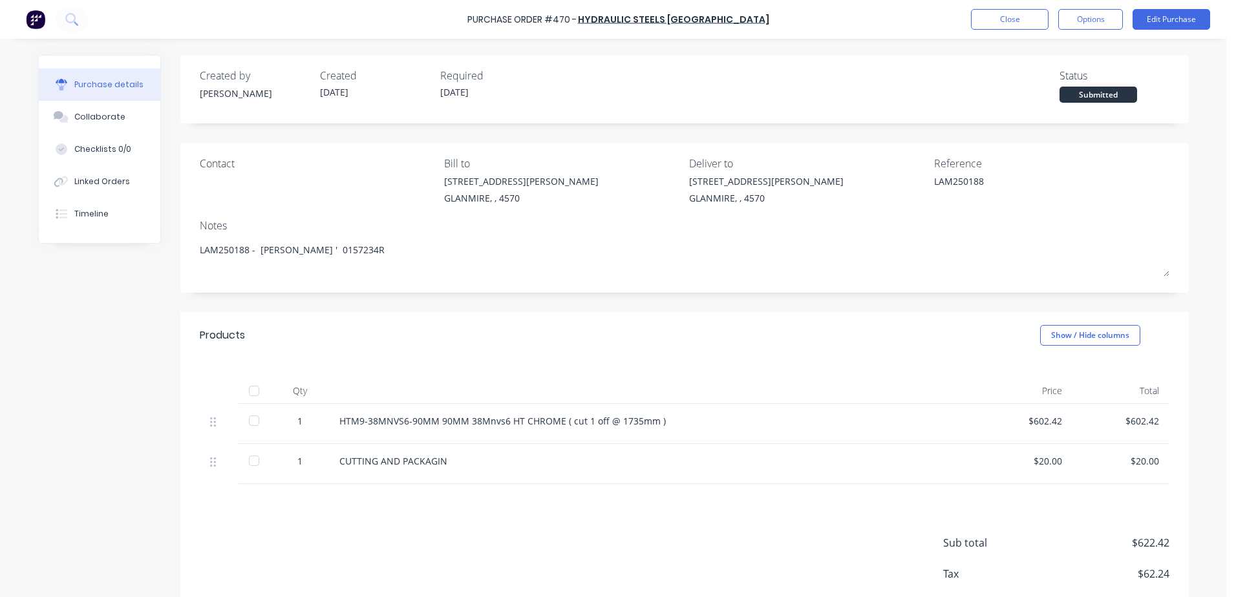
click at [994, 30] on div "Purchase Order #470 - Hydraulic Steels [GEOGRAPHIC_DATA] Close Options Edit Pur…" at bounding box center [618, 19] width 1236 height 39
click at [992, 20] on button "Close" at bounding box center [1010, 19] width 78 height 21
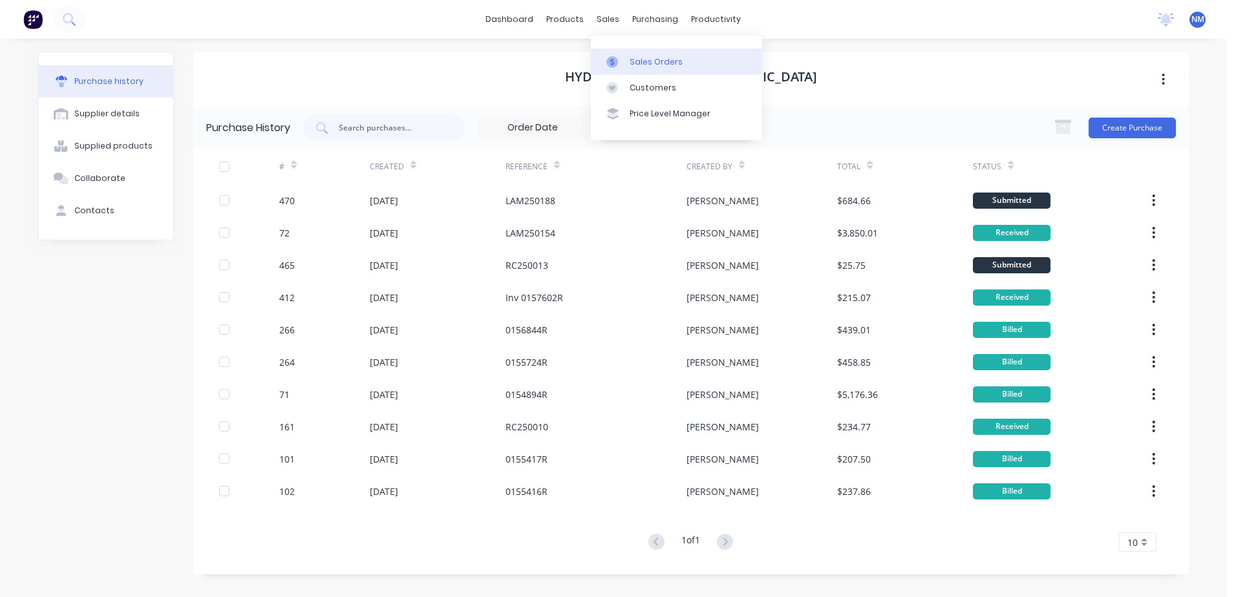
click at [628, 63] on link "Sales Orders" at bounding box center [676, 61] width 171 height 26
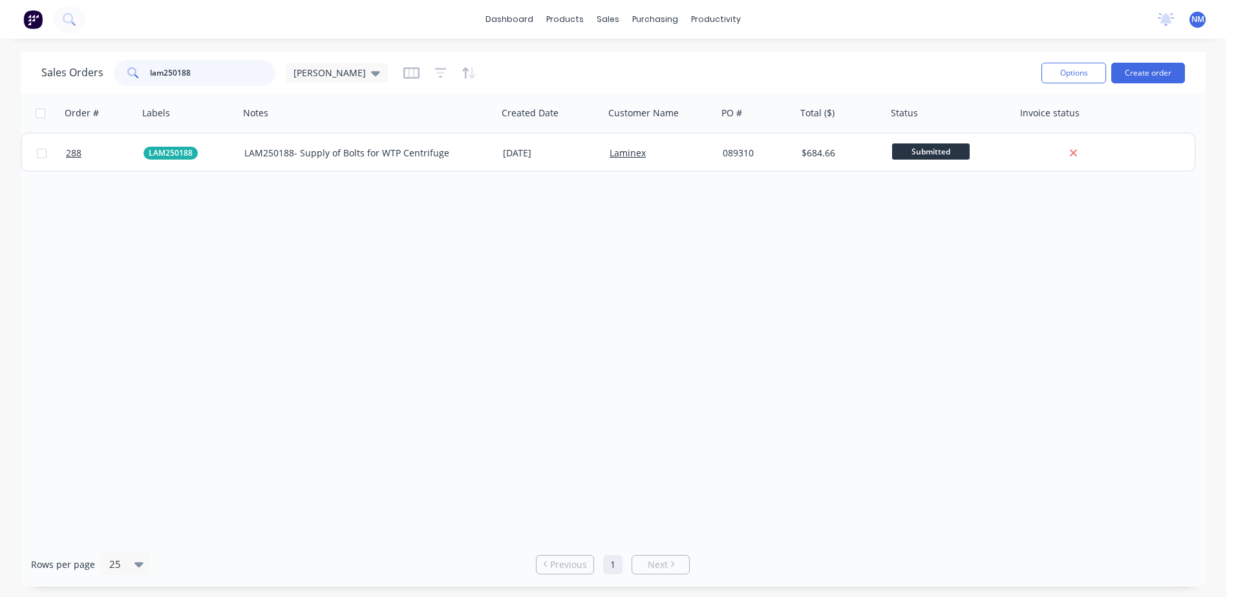
click at [207, 75] on input "lam250188" at bounding box center [213, 73] width 126 height 26
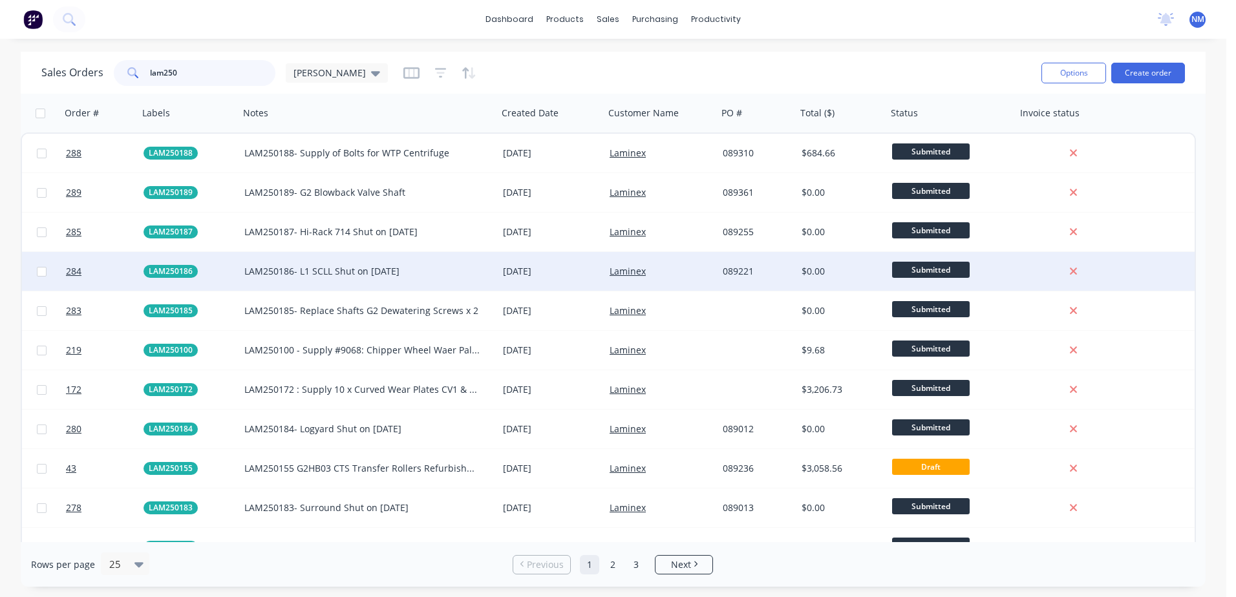
type input "lam250"
click at [500, 255] on div "[DATE]" at bounding box center [551, 271] width 107 height 39
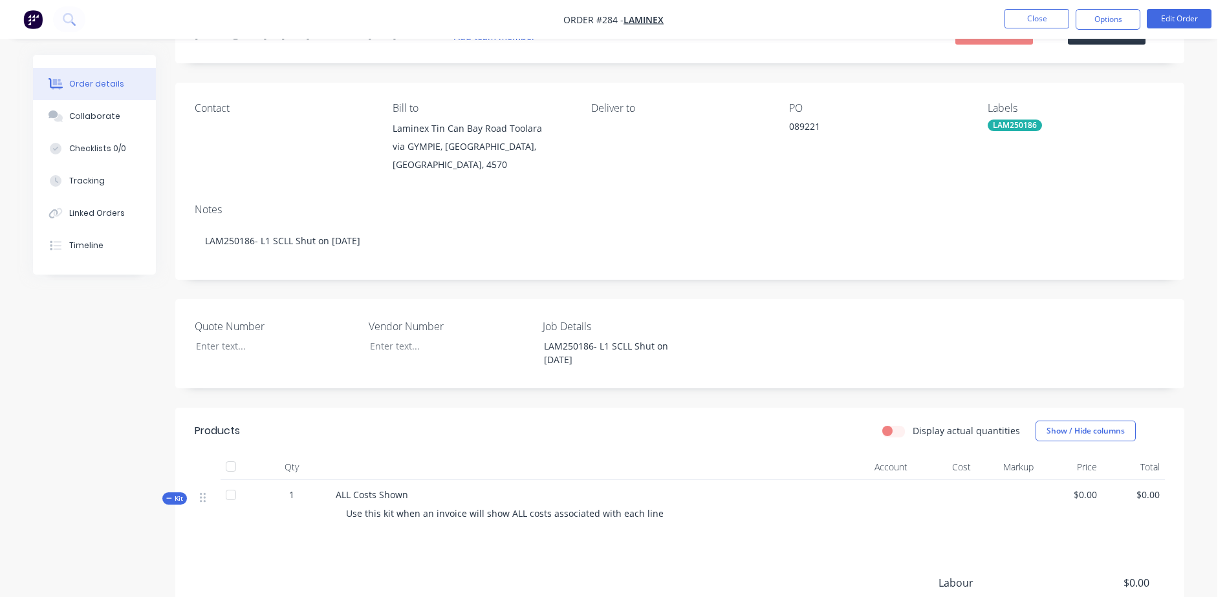
scroll to position [129, 0]
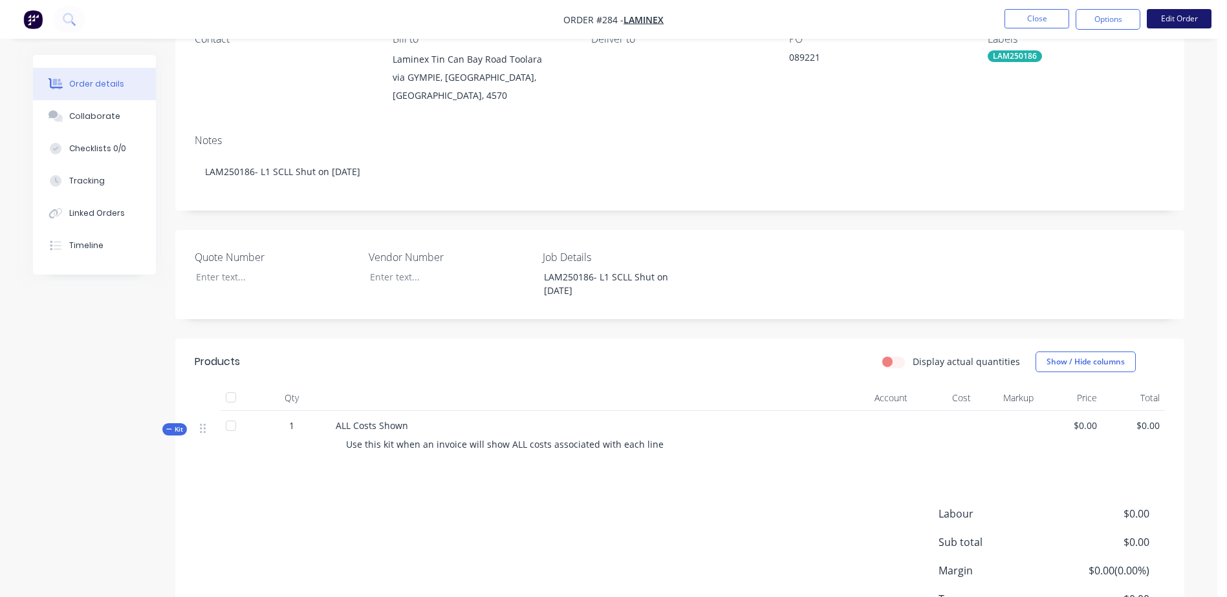
click at [1181, 14] on button "Edit Order" at bounding box center [1178, 18] width 65 height 19
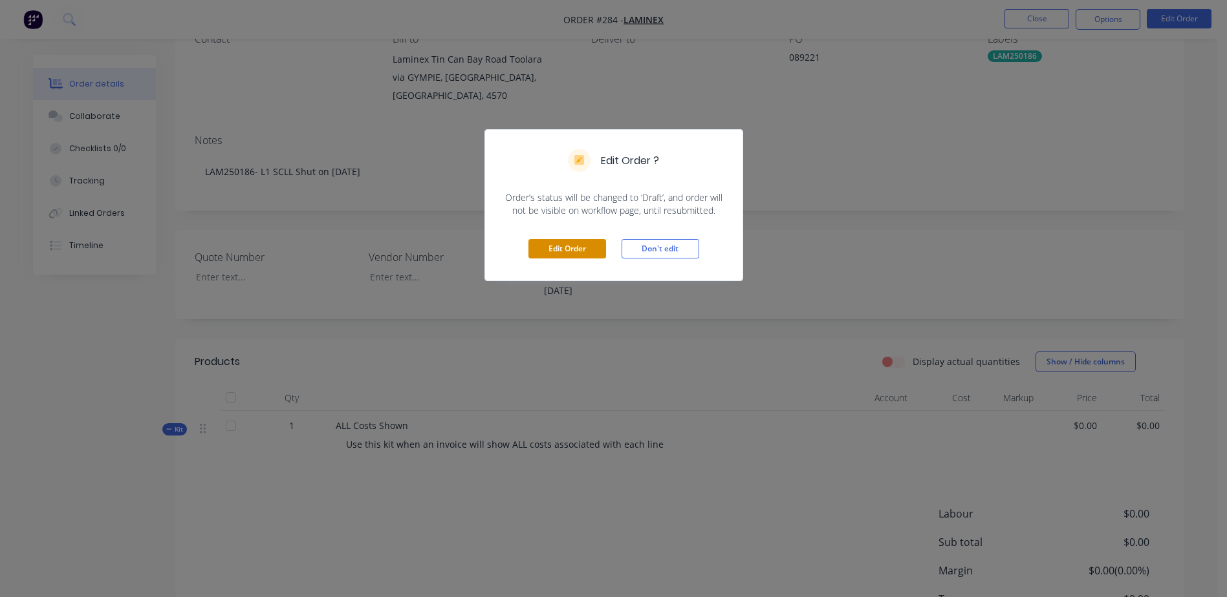
click at [555, 250] on button "Edit Order" at bounding box center [567, 248] width 78 height 19
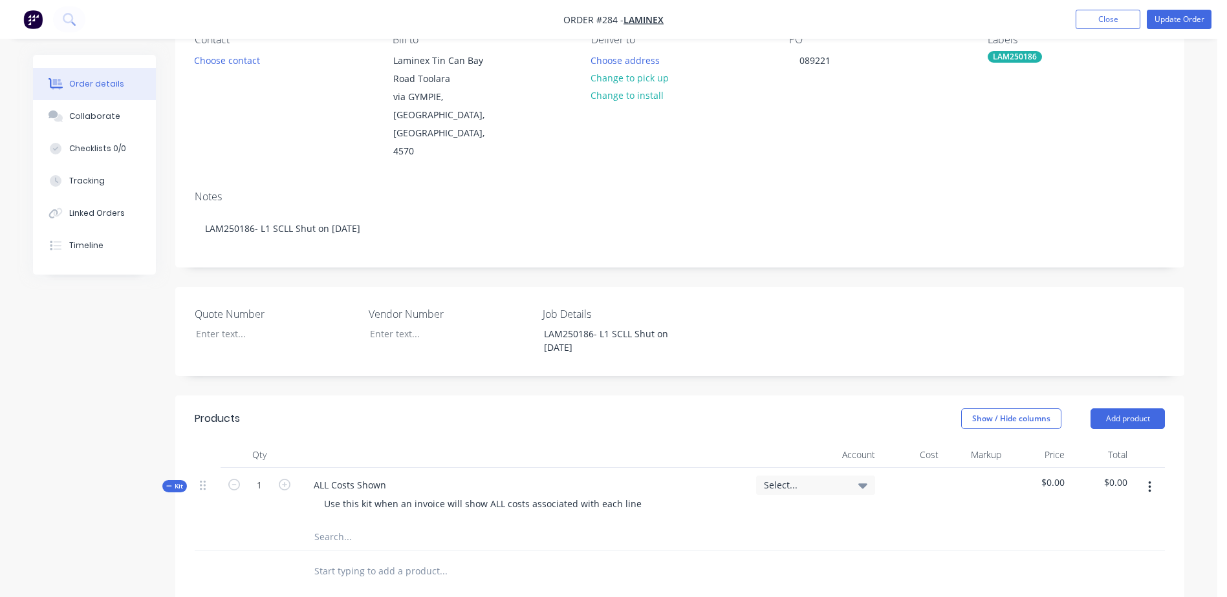
scroll to position [323, 0]
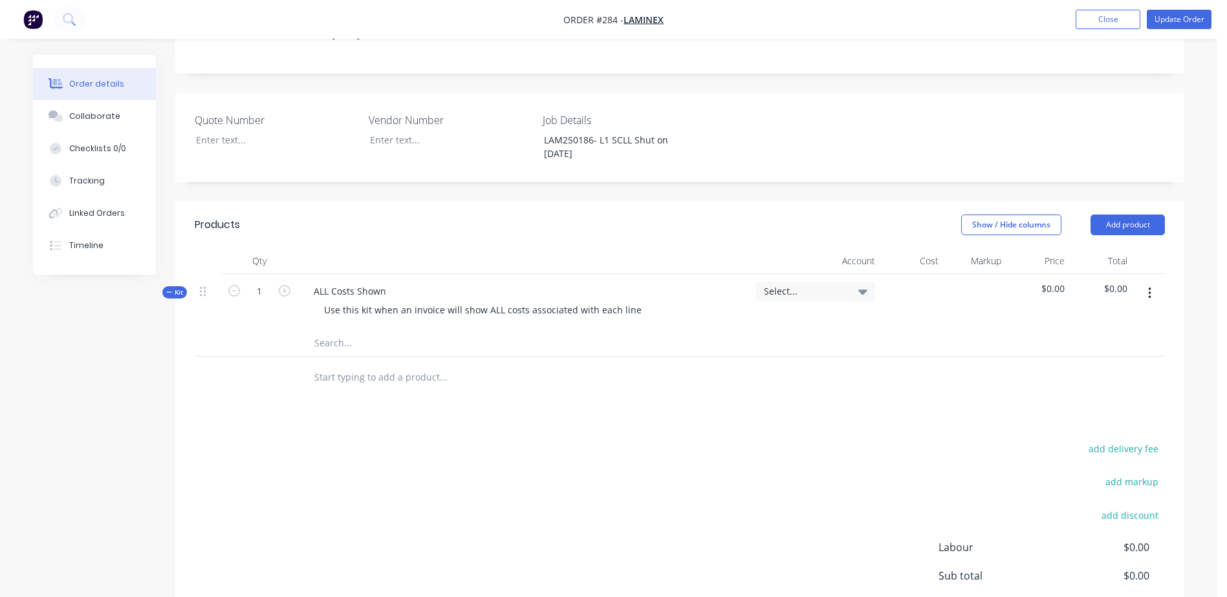
click at [324, 330] on input "text" at bounding box center [443, 343] width 259 height 26
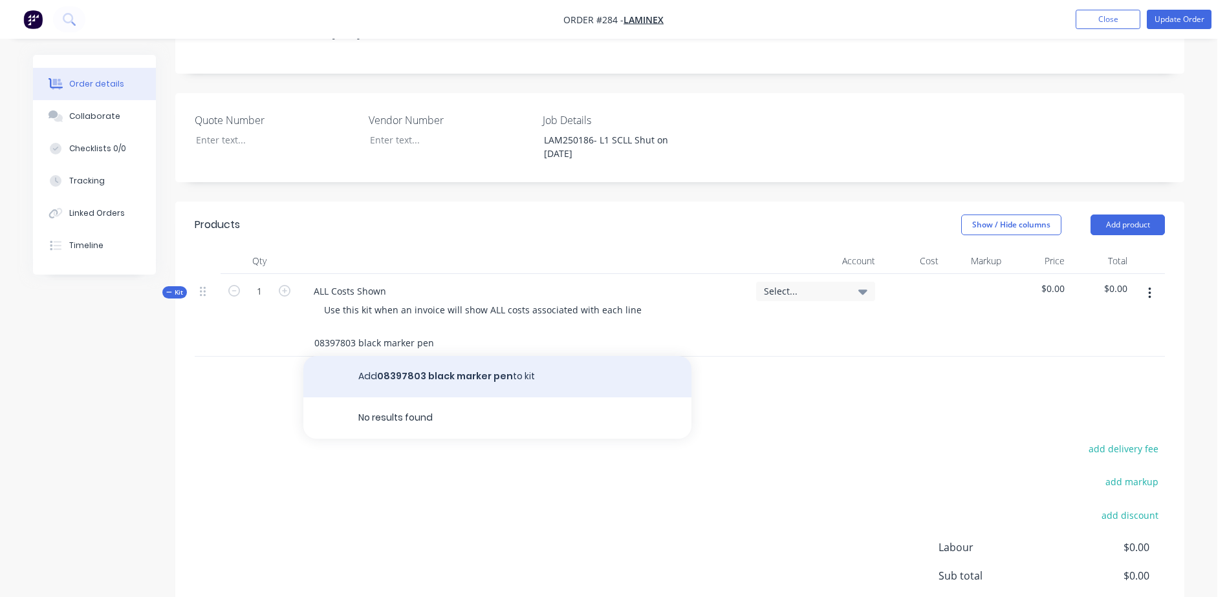
type input "08397803 black marker pen"
click at [459, 356] on button "Add 08397803 black marker pen to kit" at bounding box center [497, 376] width 388 height 41
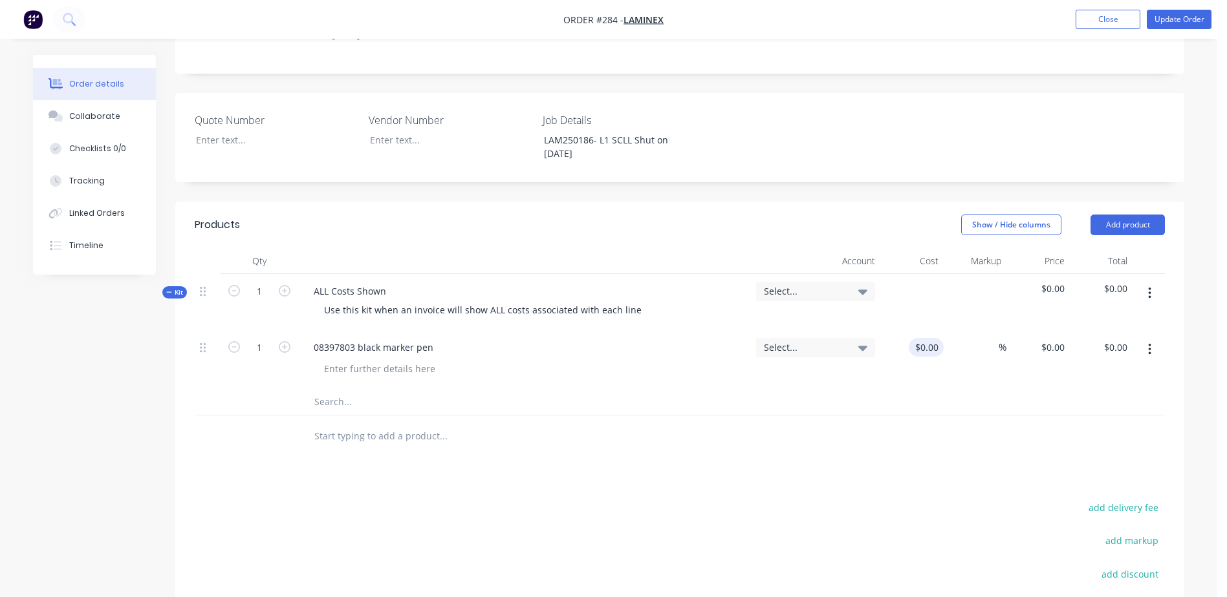
drag, startPoint x: 906, startPoint y: 315, endPoint x: 914, endPoint y: 318, distance: 9.0
click at [912, 330] on div "$0.00 $0.00" at bounding box center [911, 359] width 63 height 59
click at [922, 330] on div "$0.00" at bounding box center [911, 359] width 63 height 59
type input "$4.70"
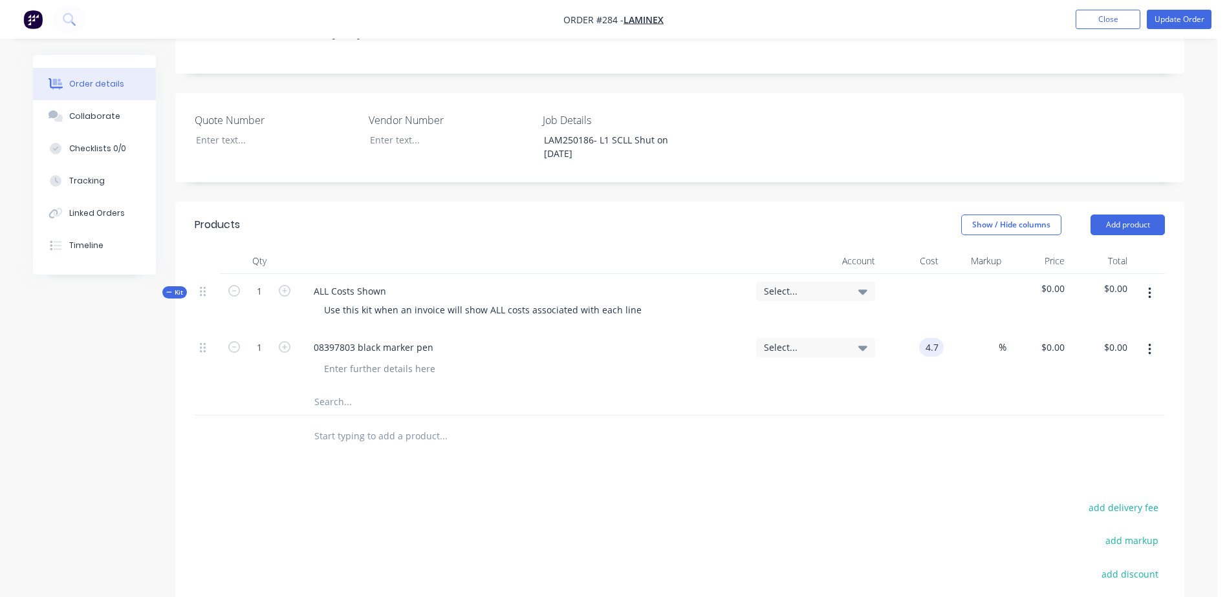
type input "$4.70"
click at [343, 389] on input "text" at bounding box center [443, 402] width 259 height 26
click at [1175, 17] on button "Update Order" at bounding box center [1178, 19] width 65 height 19
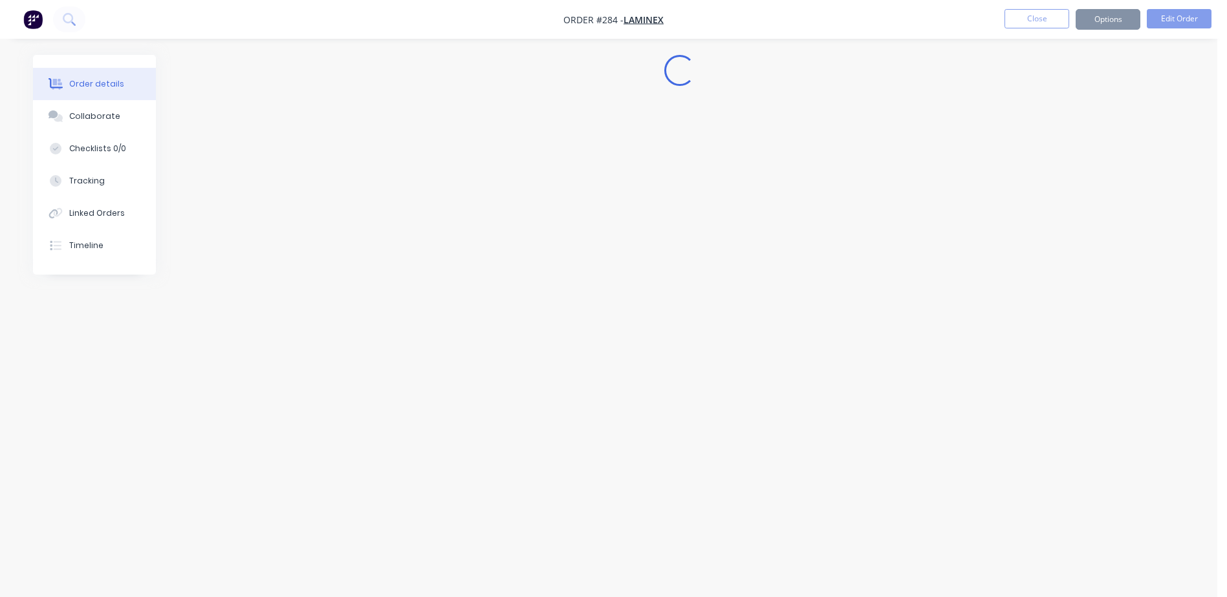
scroll to position [0, 0]
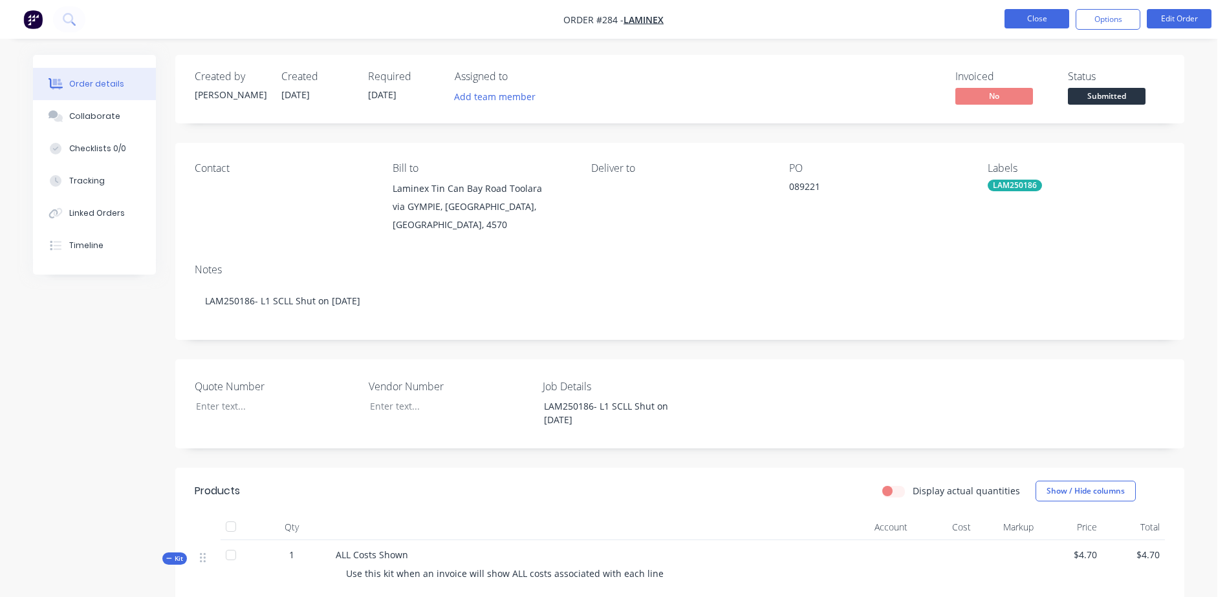
click at [1013, 12] on button "Close" at bounding box center [1036, 18] width 65 height 19
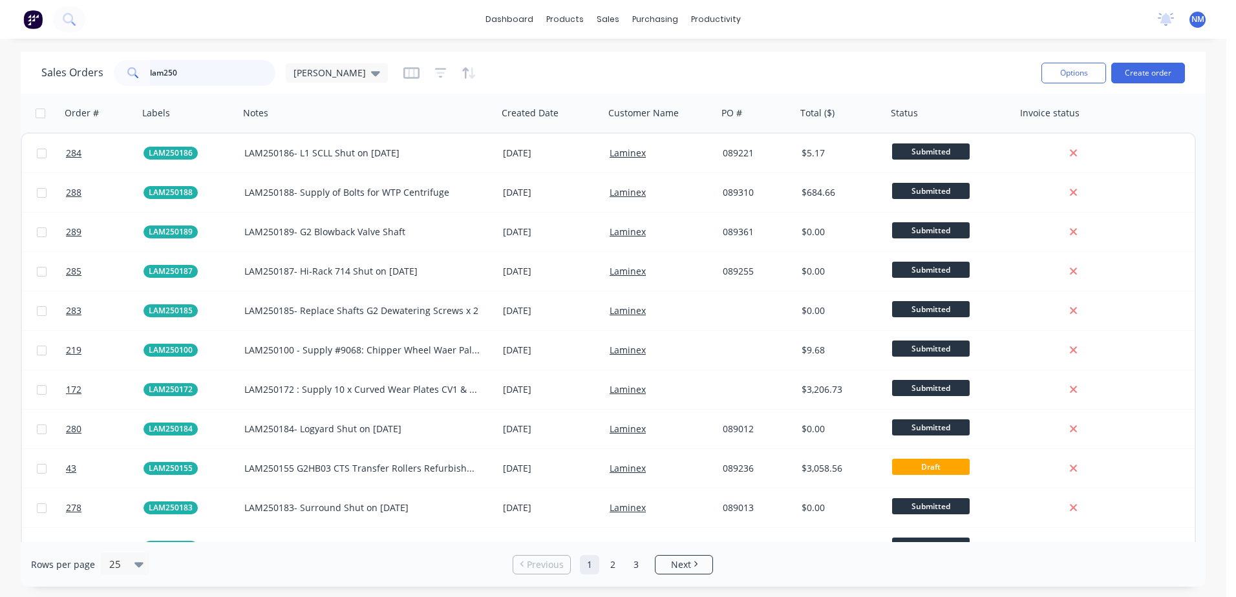
click at [183, 65] on input "lam250" at bounding box center [213, 73] width 126 height 26
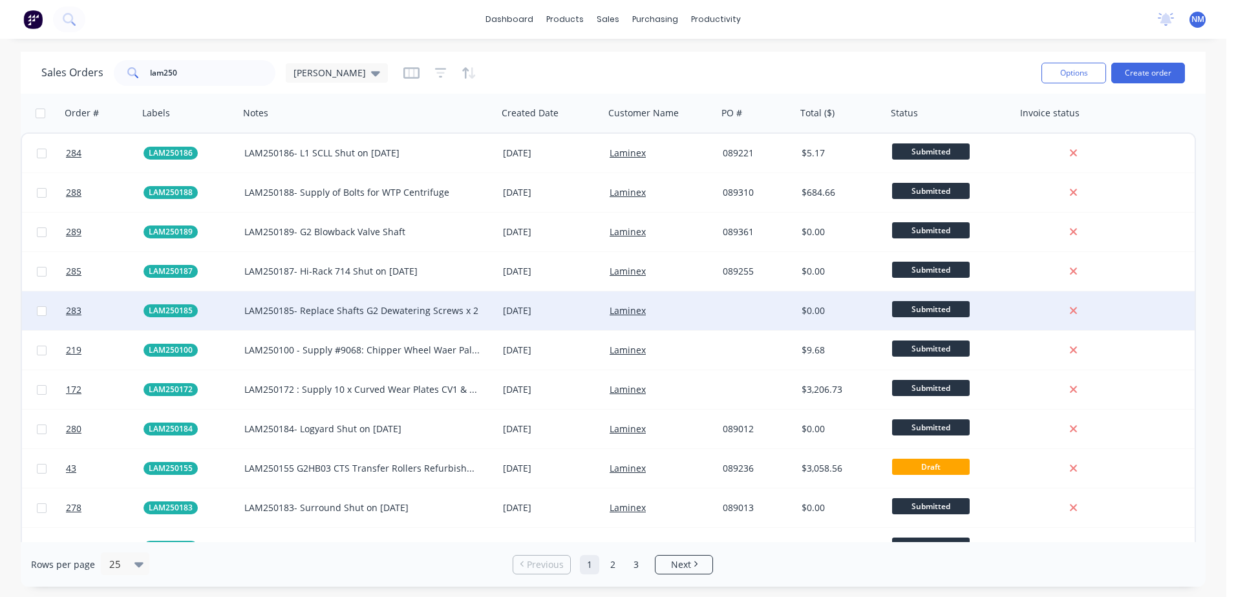
click at [702, 323] on div "Laminex" at bounding box center [661, 311] width 113 height 39
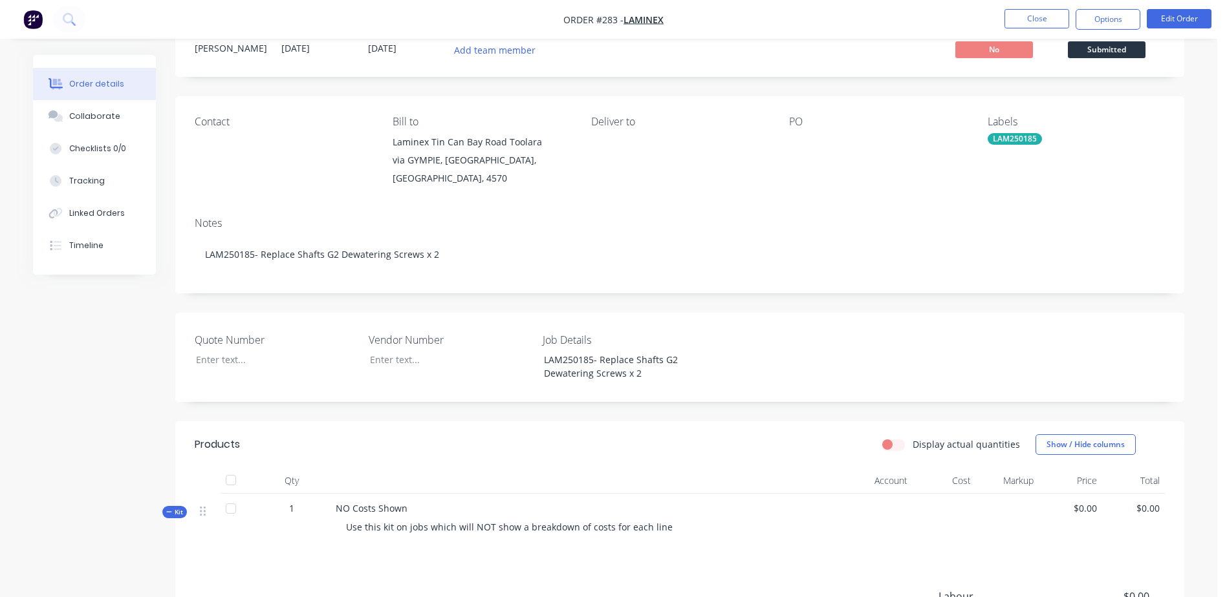
scroll to position [20, 0]
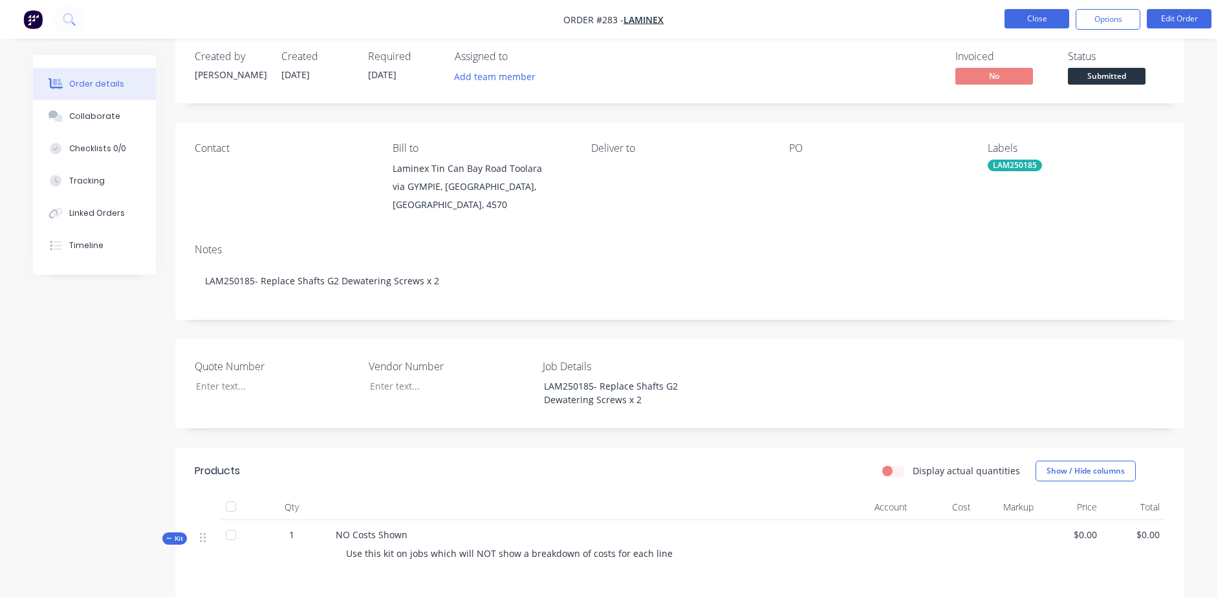
click at [1018, 20] on button "Close" at bounding box center [1036, 18] width 65 height 19
